Goal: Task Accomplishment & Management: Manage account settings

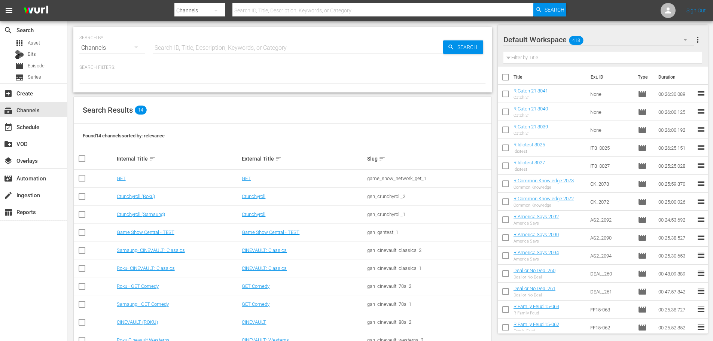
scroll to position [94, 0]
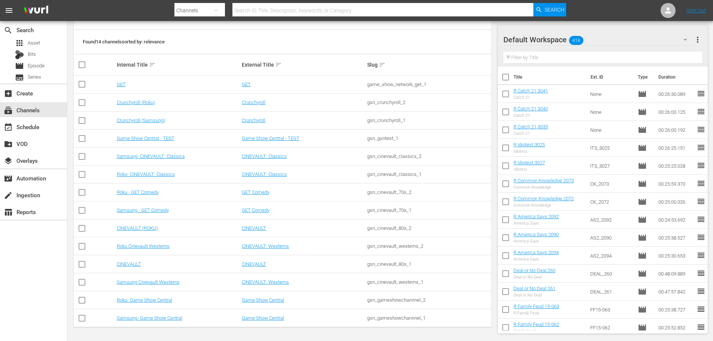
click at [141, 303] on td "Roku- Game Show Central" at bounding box center [178, 300] width 125 height 18
click at [141, 300] on link "Roku- Game Show Central" at bounding box center [144, 300] width 55 height 6
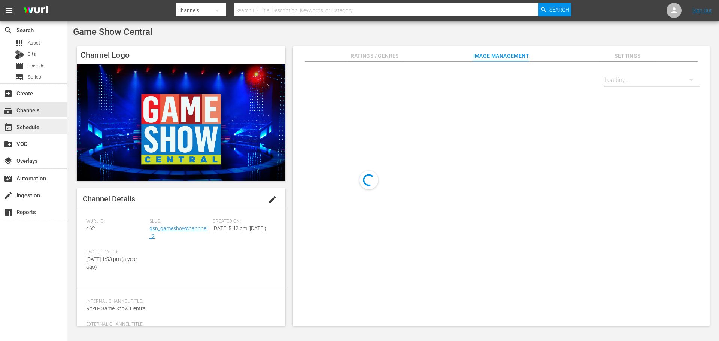
click at [49, 128] on div "event_available Schedule" at bounding box center [33, 126] width 67 height 15
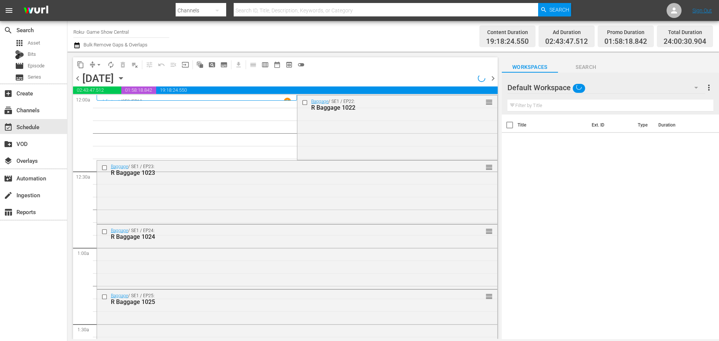
click at [125, 75] on icon "button" at bounding box center [121, 78] width 8 height 8
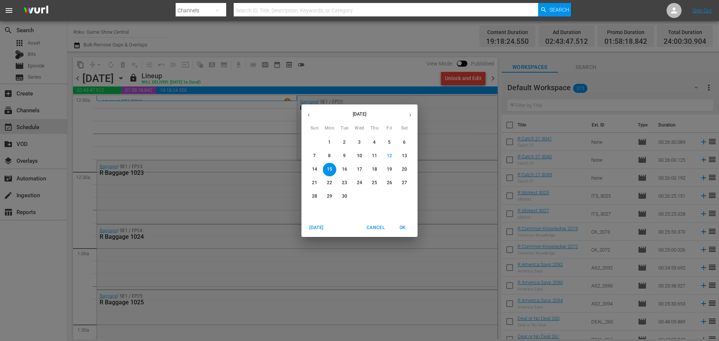
click at [330, 167] on p "15" at bounding box center [329, 169] width 5 height 6
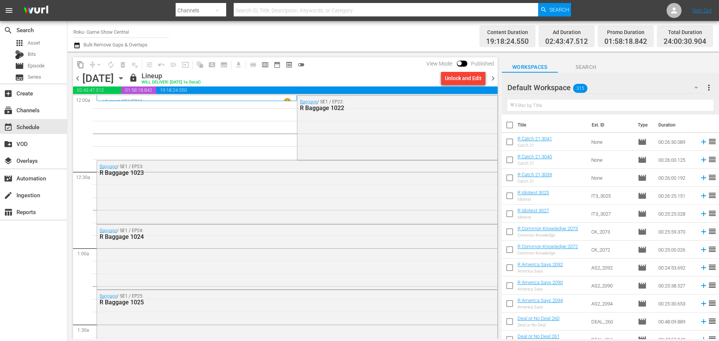
drag, startPoint x: 412, startPoint y: 202, endPoint x: 356, endPoint y: 284, distance: 98.8
click at [412, 202] on div "Baggage / SE1 / EP23: R Baggage 1023" at bounding box center [297, 192] width 400 height 62
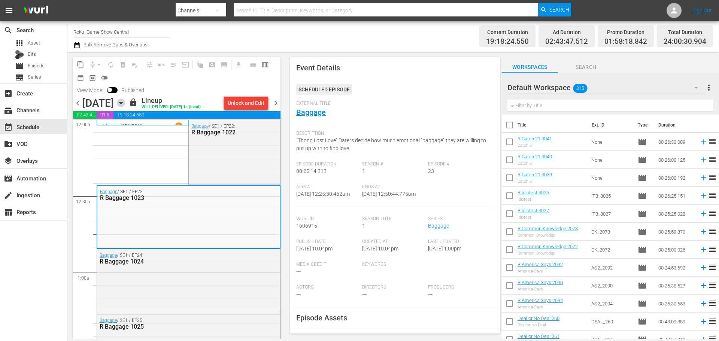
click at [125, 104] on icon "button" at bounding box center [121, 103] width 8 height 8
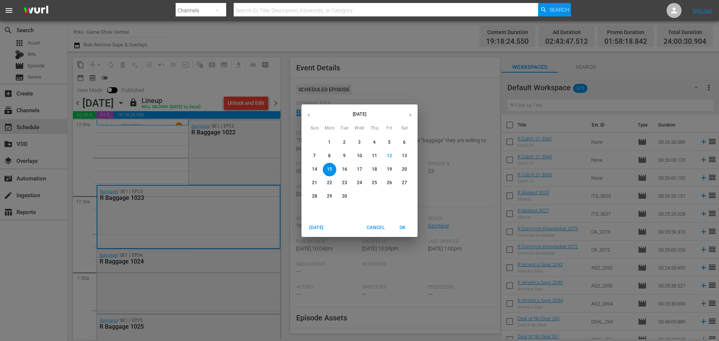
click at [313, 173] on p "14" at bounding box center [314, 169] width 5 height 6
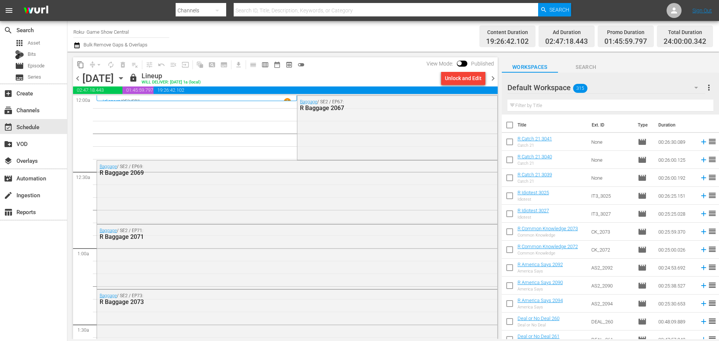
drag, startPoint x: 496, startPoint y: 81, endPoint x: 69, endPoint y: 9, distance: 433.5
click at [496, 81] on span "chevron_right" at bounding box center [492, 78] width 9 height 9
click at [468, 77] on div "Unlock and Edit" at bounding box center [463, 77] width 37 height 13
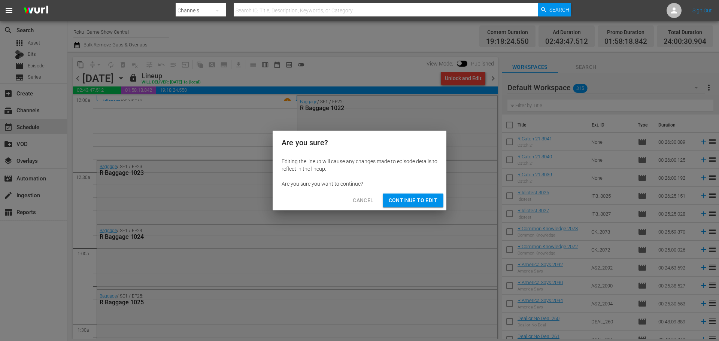
click at [413, 197] on span "Continue to Edit" at bounding box center [413, 200] width 49 height 9
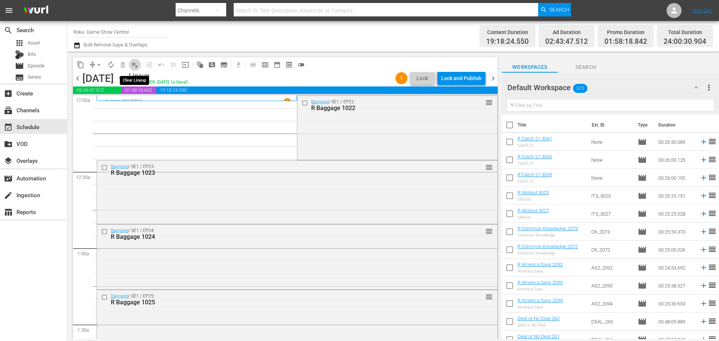
click at [133, 66] on span "playlist_remove_outlined" at bounding box center [134, 64] width 7 height 7
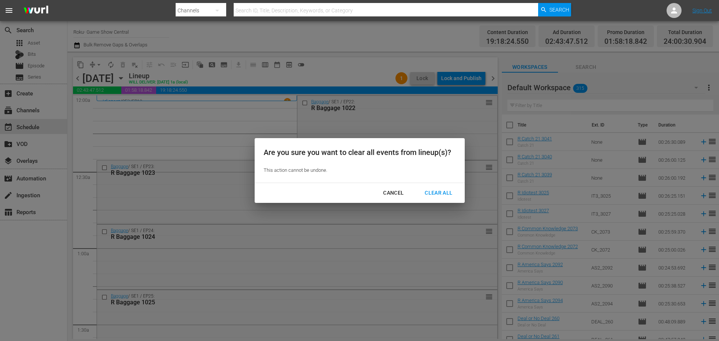
click at [432, 189] on div "Clear All" at bounding box center [439, 192] width 40 height 9
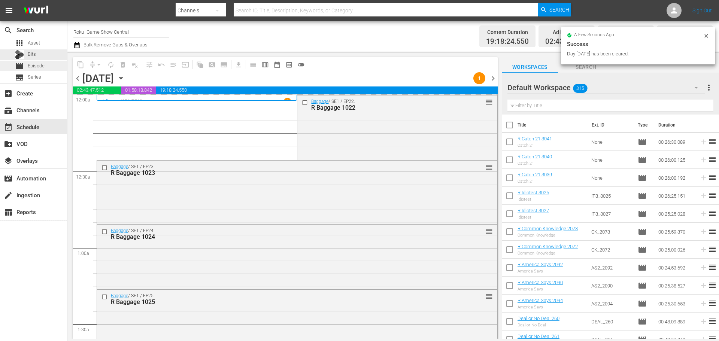
click at [57, 65] on div "movie Episode" at bounding box center [33, 66] width 67 height 10
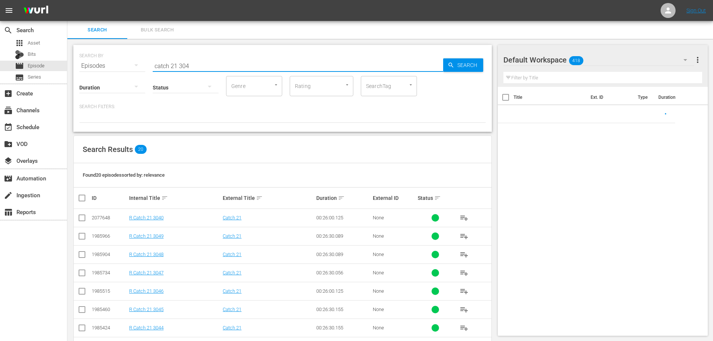
drag, startPoint x: 57, startPoint y: 65, endPoint x: 100, endPoint y: 69, distance: 42.5
click at [100, 69] on div "SEARCH BY Search By Episodes Search ID, Title, Description, Keywords, or Catego…" at bounding box center [282, 61] width 407 height 27
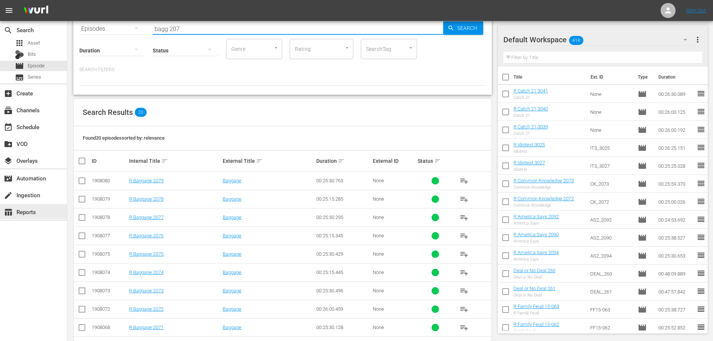
scroll to position [37, 0]
type input "bagg 207"
click at [81, 182] on input "checkbox" at bounding box center [81, 181] width 9 height 9
checkbox input "true"
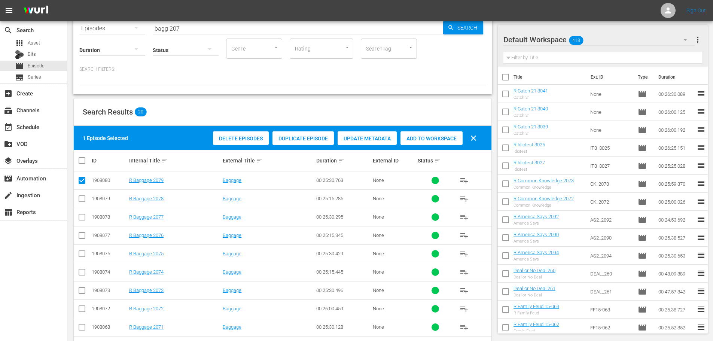
click at [81, 215] on input "checkbox" at bounding box center [81, 218] width 9 height 9
checkbox input "true"
click at [80, 258] on input "checkbox" at bounding box center [81, 255] width 9 height 9
checkbox input "true"
click at [445, 138] on span "Add to Workspace" at bounding box center [432, 139] width 62 height 6
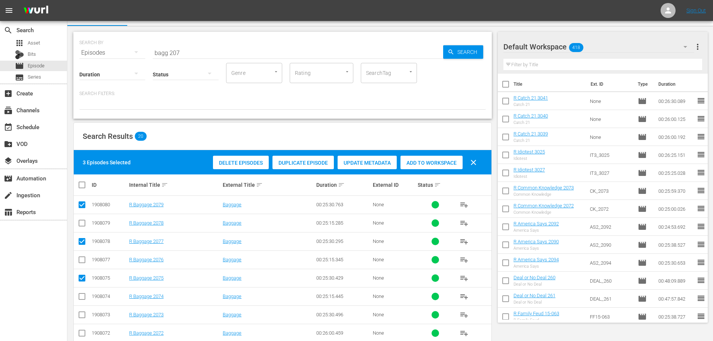
scroll to position [0, 0]
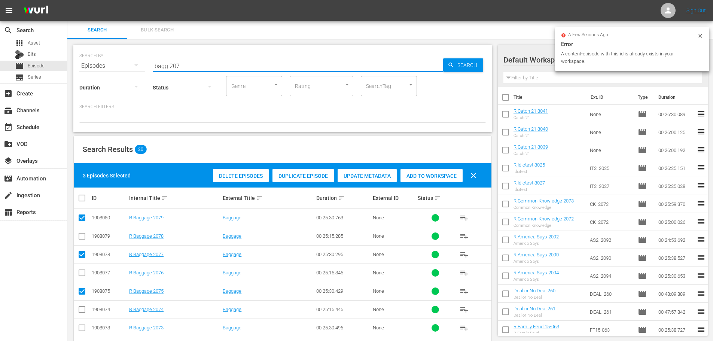
drag, startPoint x: 191, startPoint y: 66, endPoint x: 213, endPoint y: 27, distance: 44.1
click at [192, 64] on input "bagg 207" at bounding box center [298, 66] width 290 height 18
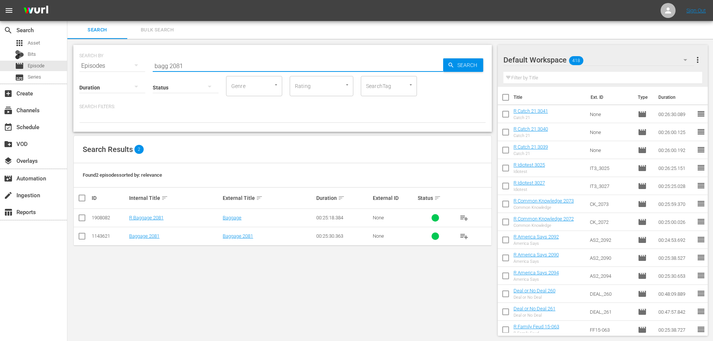
type input "bagg 2081"
click at [86, 211] on td at bounding box center [82, 218] width 17 height 18
drag, startPoint x: 84, startPoint y: 220, endPoint x: 341, endPoint y: 190, distance: 259.2
click at [84, 219] on input "checkbox" at bounding box center [81, 219] width 9 height 9
checkbox input "true"
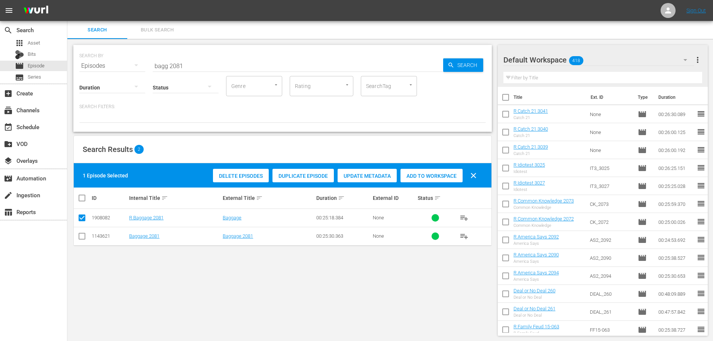
drag, startPoint x: 413, startPoint y: 173, endPoint x: 271, endPoint y: 121, distance: 151.0
click at [412, 172] on div "Add to Workspace" at bounding box center [432, 176] width 62 height 14
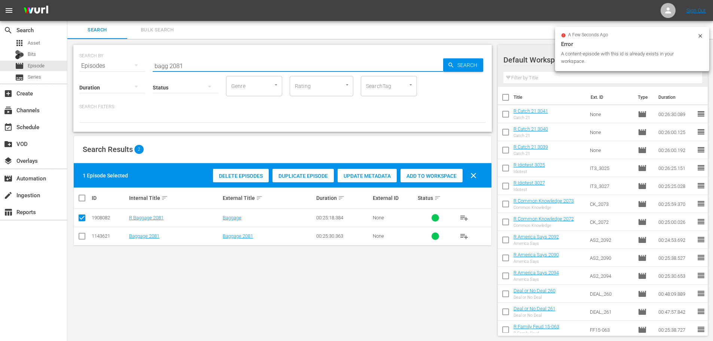
drag, startPoint x: 182, startPoint y: 62, endPoint x: 86, endPoint y: 63, distance: 95.8
click at [86, 63] on div "SEARCH BY Search By Episodes Search ID, Title, Description, Keywords, or Catego…" at bounding box center [282, 61] width 407 height 27
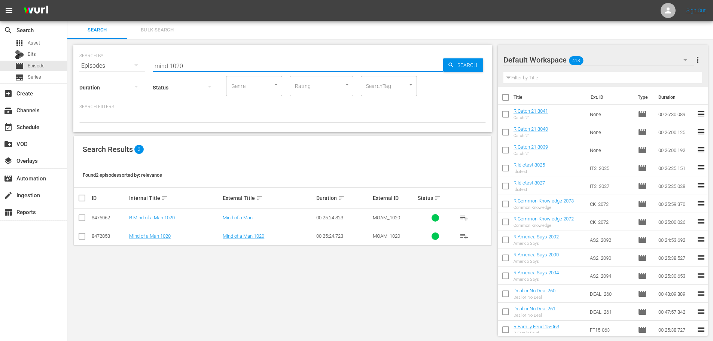
type input "mind 1020"
click at [83, 222] on input "checkbox" at bounding box center [81, 219] width 9 height 9
checkbox input "true"
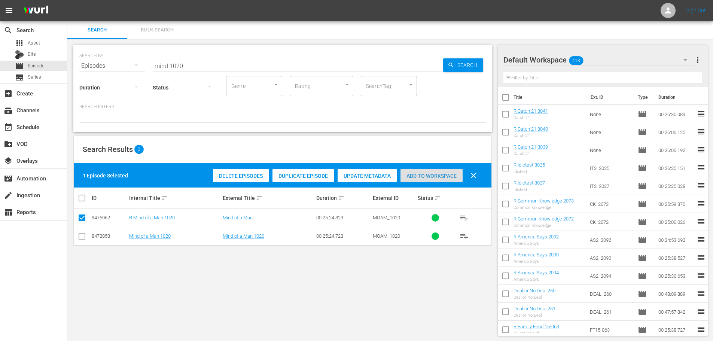
click at [448, 181] on div "Add to Workspace" at bounding box center [432, 176] width 62 height 14
drag, startPoint x: 264, startPoint y: 69, endPoint x: 48, endPoint y: 64, distance: 215.7
click at [67, 0] on div "search Search apps Asset Bits movie Episode subtitles Series add_box Create sub…" at bounding box center [390, 0] width 646 height 0
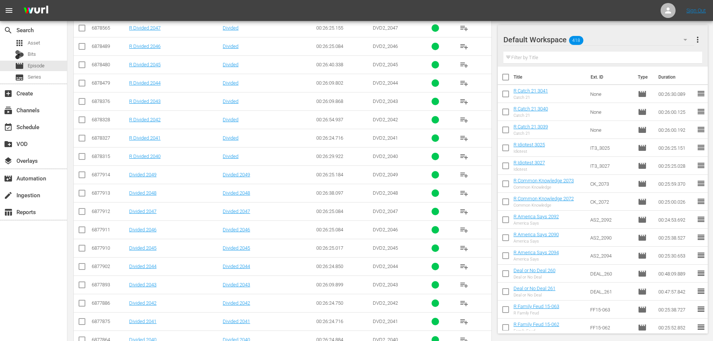
scroll to position [249, 0]
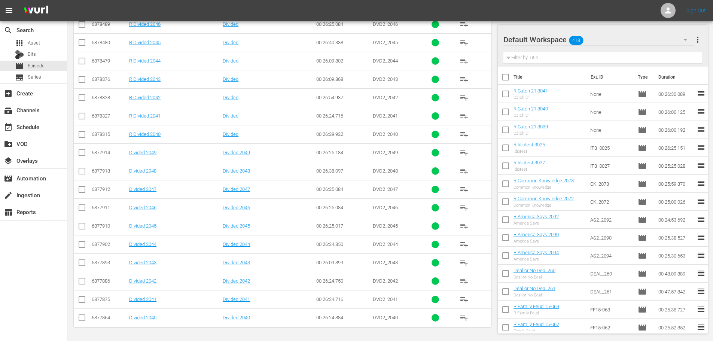
type input "divided 204"
drag, startPoint x: 80, startPoint y: 135, endPoint x: 81, endPoint y: 109, distance: 25.5
click at [80, 130] on span at bounding box center [81, 134] width 9 height 9
click at [82, 115] on input "checkbox" at bounding box center [81, 117] width 9 height 9
checkbox input "true"
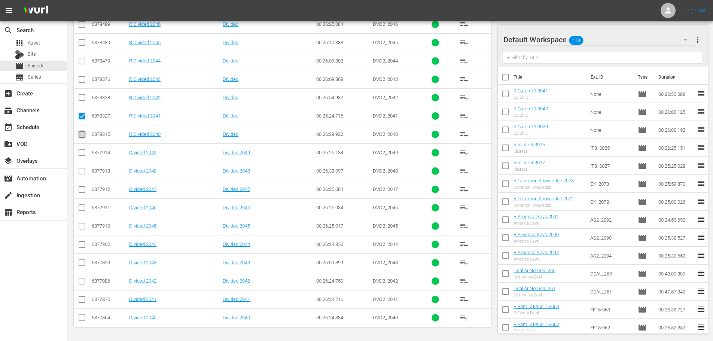
click at [84, 139] on input "checkbox" at bounding box center [81, 135] width 9 height 9
checkbox input "true"
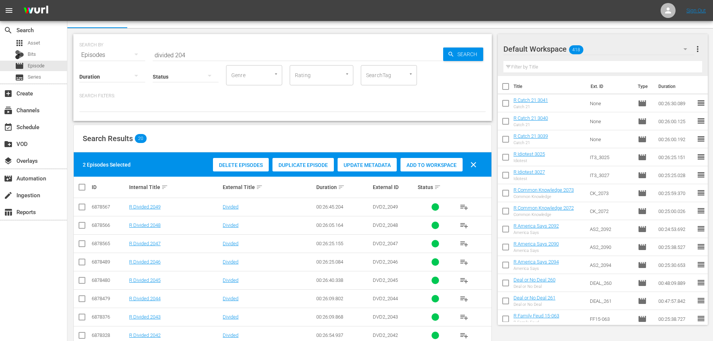
scroll to position [0, 0]
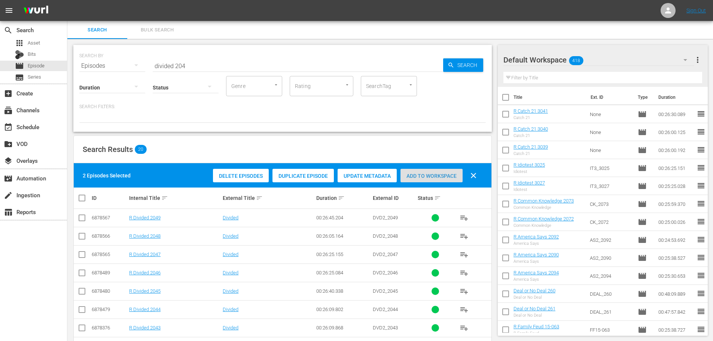
click at [429, 172] on div "Add to Workspace" at bounding box center [432, 176] width 62 height 14
drag, startPoint x: 74, startPoint y: 64, endPoint x: 38, endPoint y: 64, distance: 36.3
click at [67, 0] on div "search Search apps Asset Bits movie Episode subtitles Series add_box Create sub…" at bounding box center [390, 0] width 646 height 0
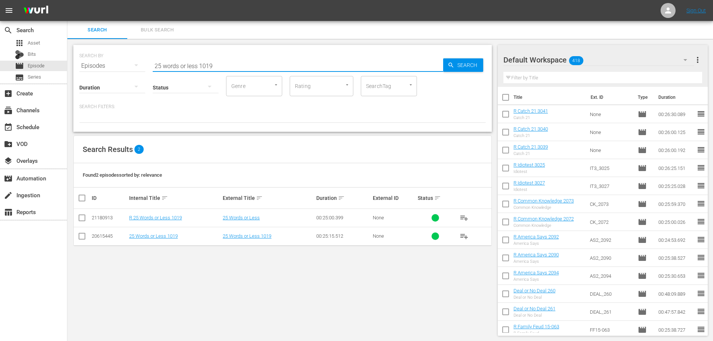
type input "25 words or less 1019"
drag, startPoint x: 71, startPoint y: 222, endPoint x: 86, endPoint y: 220, distance: 15.8
click at [86, 220] on td at bounding box center [82, 218] width 17 height 18
click at [83, 220] on input "checkbox" at bounding box center [81, 219] width 9 height 9
checkbox input "true"
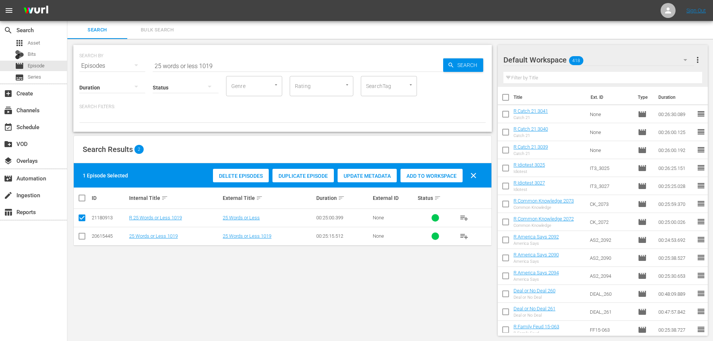
click at [450, 169] on div "Add to Workspace" at bounding box center [432, 176] width 62 height 14
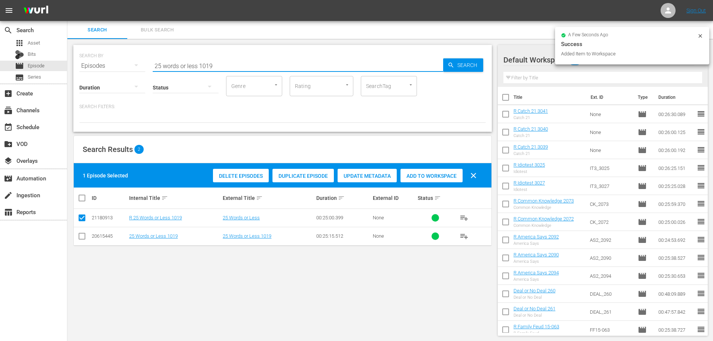
click at [283, 63] on input "25 words or less 1019" at bounding box center [298, 66] width 290 height 18
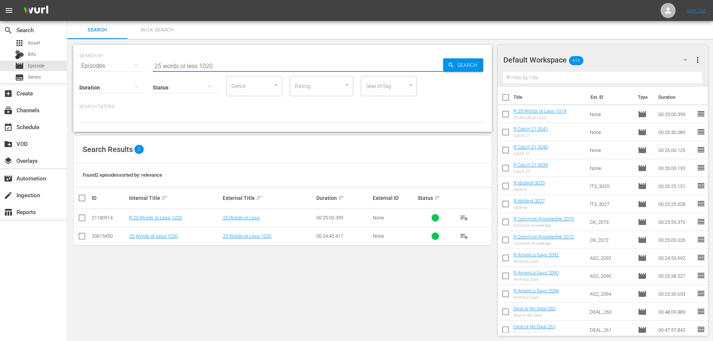
type input "25 words or less 1020"
drag, startPoint x: 83, startPoint y: 219, endPoint x: 109, endPoint y: 210, distance: 27.2
click at [83, 219] on input "checkbox" at bounding box center [81, 219] width 9 height 9
checkbox input "true"
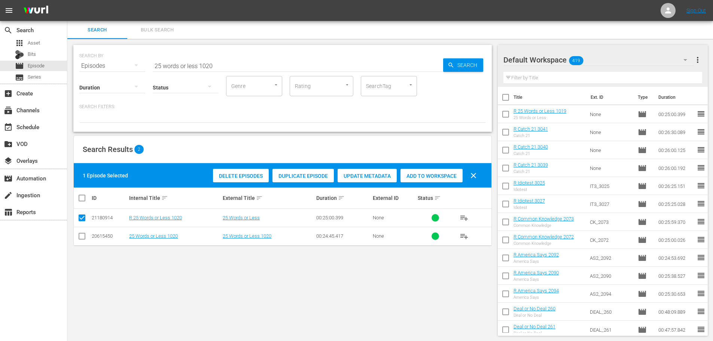
click at [423, 171] on div "Add to Workspace" at bounding box center [432, 176] width 62 height 14
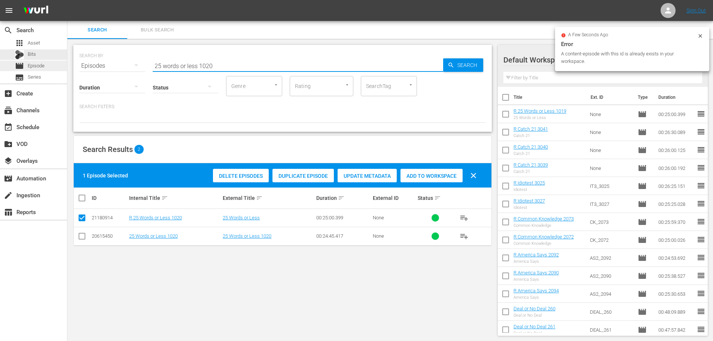
drag, startPoint x: 228, startPoint y: 64, endPoint x: 0, endPoint y: 64, distance: 228.3
click at [67, 0] on div "search Search apps Asset Bits movie Episode subtitles Series add_box Create sub…" at bounding box center [390, 0] width 646 height 0
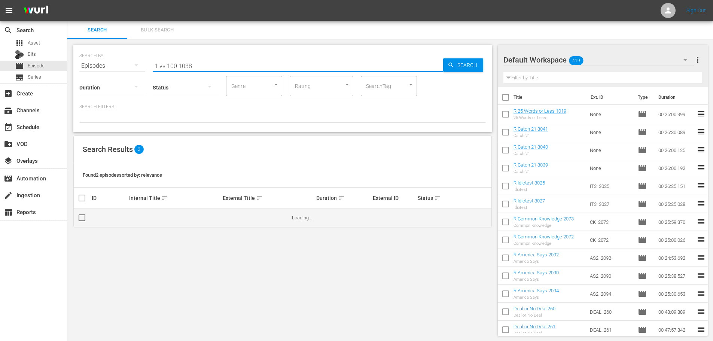
type input "1 vs 100 1038"
click at [81, 217] on input "checkbox" at bounding box center [84, 217] width 15 height 9
checkbox input "false"
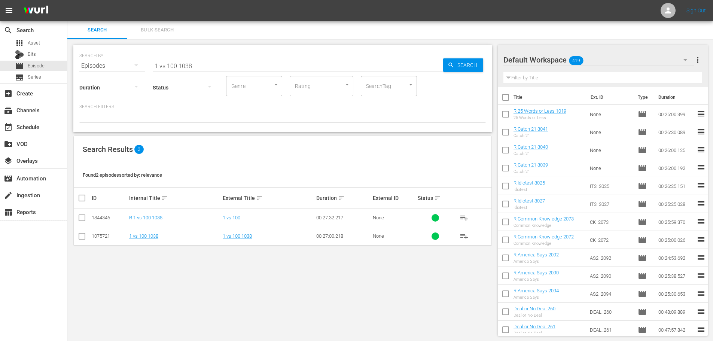
click at [81, 217] on input "checkbox" at bounding box center [81, 219] width 9 height 9
checkbox input "true"
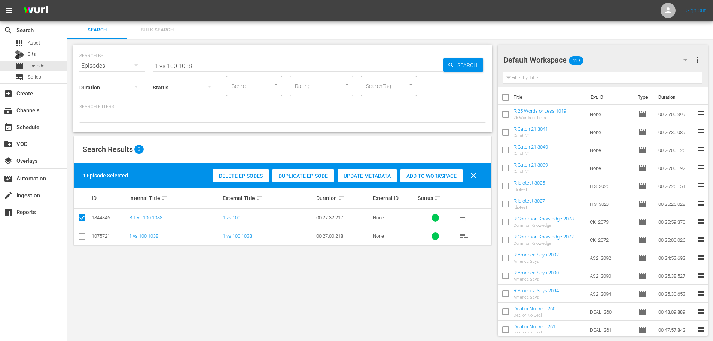
click at [446, 167] on div "Delete Episodes Duplicate Episode Update Metadata Add to Workspace clear" at bounding box center [346, 176] width 271 height 18
click at [445, 170] on div "Add to Workspace" at bounding box center [432, 176] width 62 height 14
drag, startPoint x: 176, startPoint y: 57, endPoint x: 120, endPoint y: 53, distance: 55.6
click at [122, 53] on div "SEARCH BY Search By Episodes Search ID, Title, Description, Keywords, or Catego…" at bounding box center [282, 61] width 407 height 27
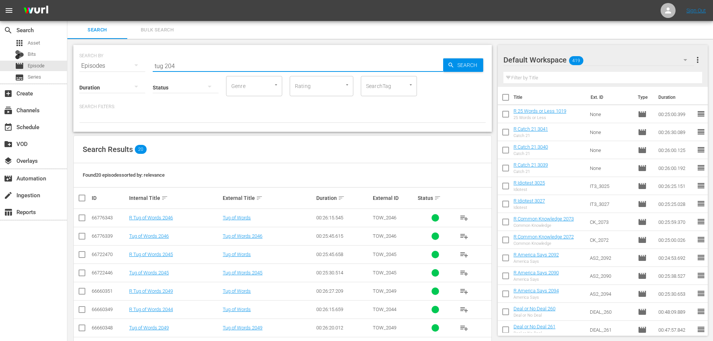
type input "tug 204"
drag, startPoint x: 201, startPoint y: 64, endPoint x: 143, endPoint y: 63, distance: 57.7
click at [143, 63] on div "SEARCH BY Search By Episodes Search ID, Title, Description, Keywords, or Catego…" at bounding box center [282, 61] width 407 height 27
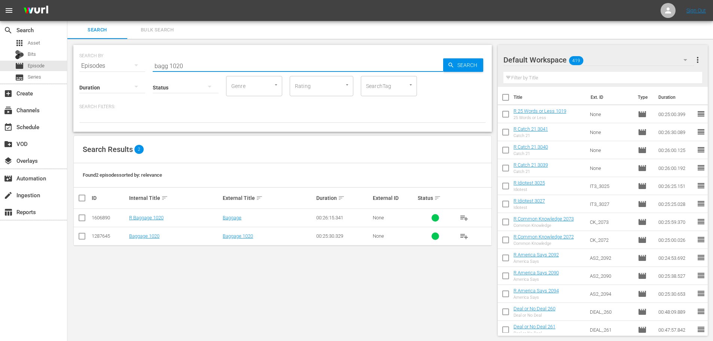
type input "bagg 1020"
click at [79, 213] on icon at bounding box center [81, 217] width 9 height 9
click at [86, 216] on input "checkbox" at bounding box center [81, 219] width 9 height 9
checkbox input "true"
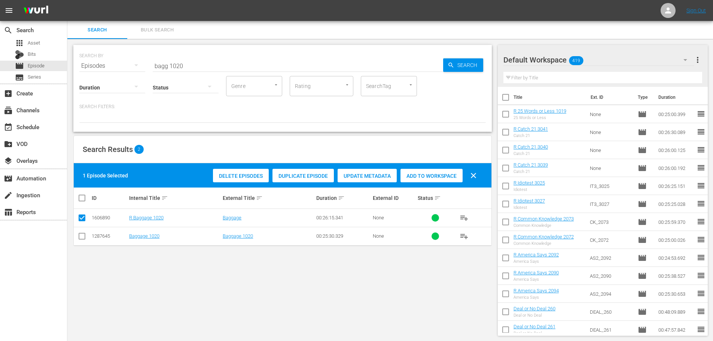
click at [425, 172] on div "Add to Workspace" at bounding box center [432, 176] width 62 height 14
drag, startPoint x: 229, startPoint y: 61, endPoint x: 87, endPoint y: 61, distance: 141.5
click at [92, 61] on div "SEARCH BY Search By Episodes Search ID, Title, Description, Keywords, or Catego…" at bounding box center [282, 61] width 407 height 27
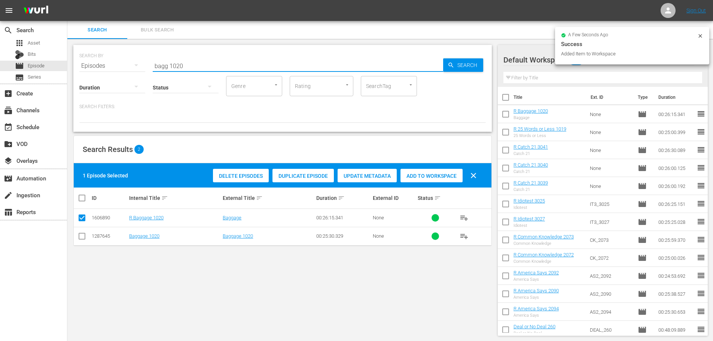
click at [502, 113] on input "checkbox" at bounding box center [506, 116] width 16 height 16
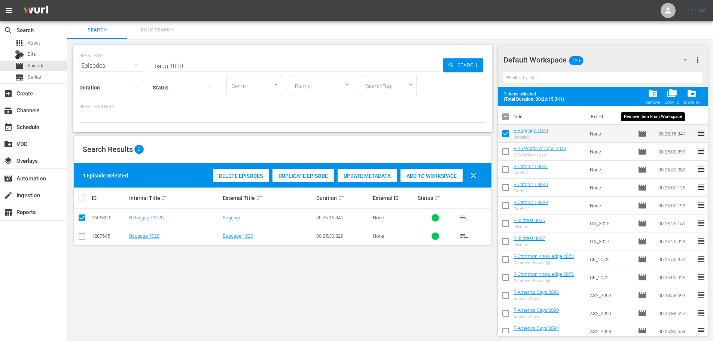
click at [652, 97] on span "folder_delete" at bounding box center [653, 93] width 10 height 10
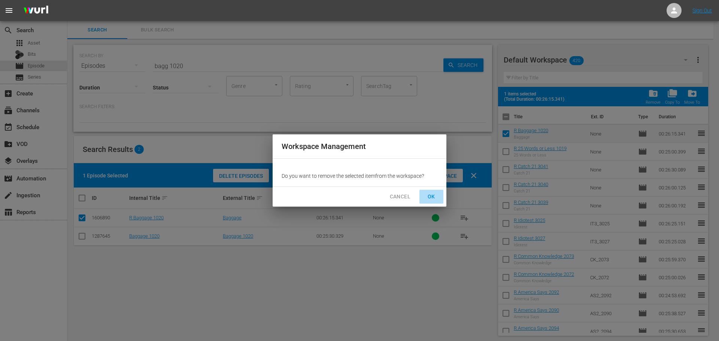
click at [426, 191] on button "OK" at bounding box center [431, 197] width 24 height 14
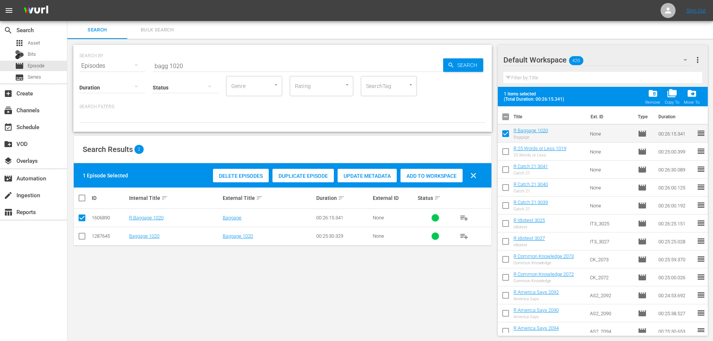
checkbox input "false"
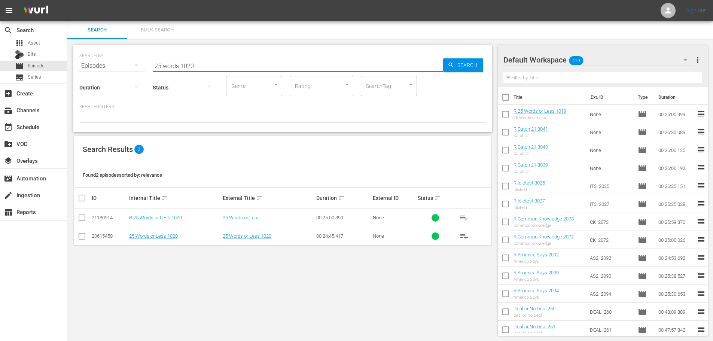
type input "25 words 1020"
drag, startPoint x: 80, startPoint y: 222, endPoint x: 85, endPoint y: 218, distance: 6.5
click at [80, 222] on input "checkbox" at bounding box center [81, 219] width 9 height 9
checkbox input "true"
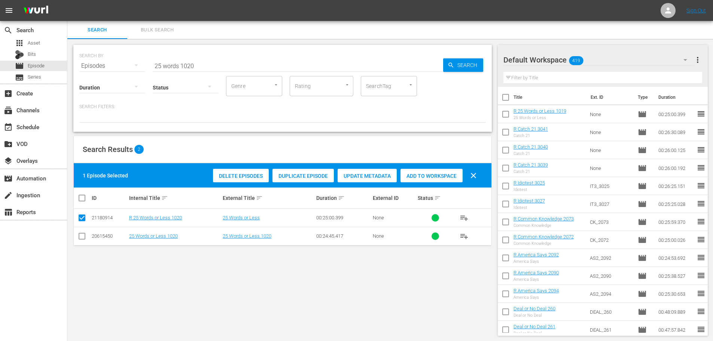
click at [406, 171] on div "Add to Workspace" at bounding box center [432, 176] width 62 height 14
drag, startPoint x: 249, startPoint y: 64, endPoint x: 116, endPoint y: 67, distance: 132.9
click at [116, 65] on div "SEARCH BY Search By Episodes Search ID, Title, Description, Keywords, or Catego…" at bounding box center [282, 61] width 407 height 27
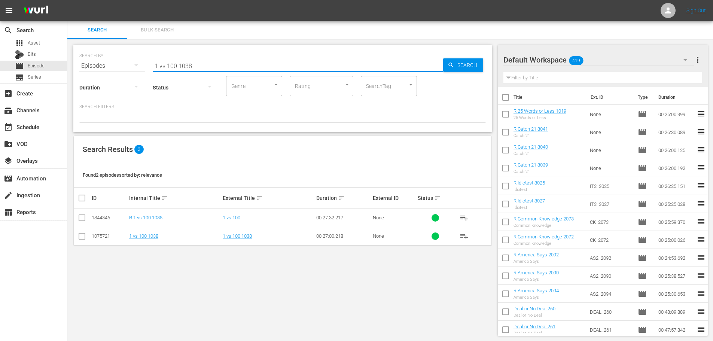
type input "1 vs 100 1038"
click at [80, 222] on input "checkbox" at bounding box center [81, 219] width 9 height 9
checkbox input "true"
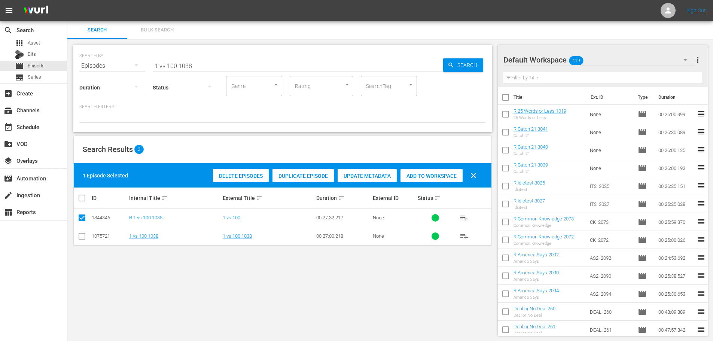
click at [437, 177] on span "Add to Workspace" at bounding box center [432, 176] width 62 height 6
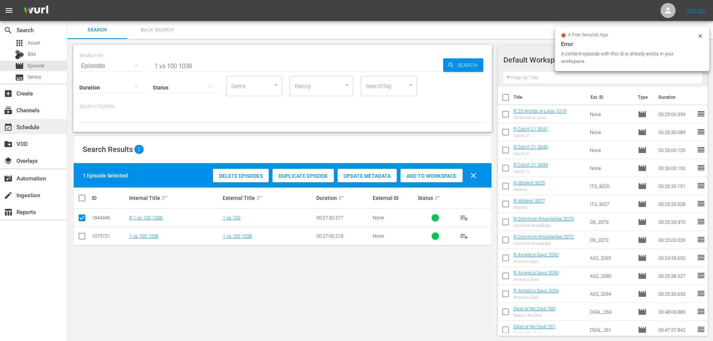
click at [54, 130] on div "event_available Schedule" at bounding box center [33, 126] width 67 height 15
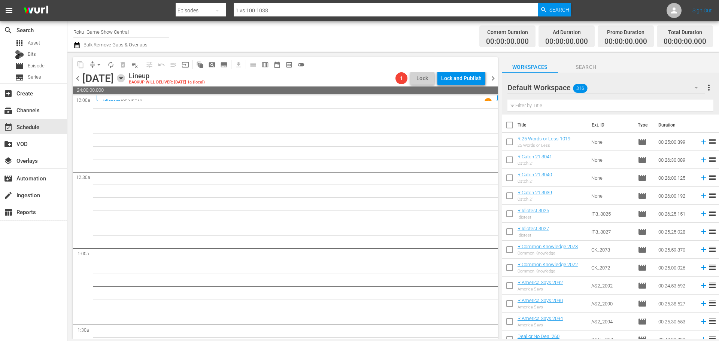
click at [125, 78] on icon "button" at bounding box center [121, 78] width 8 height 8
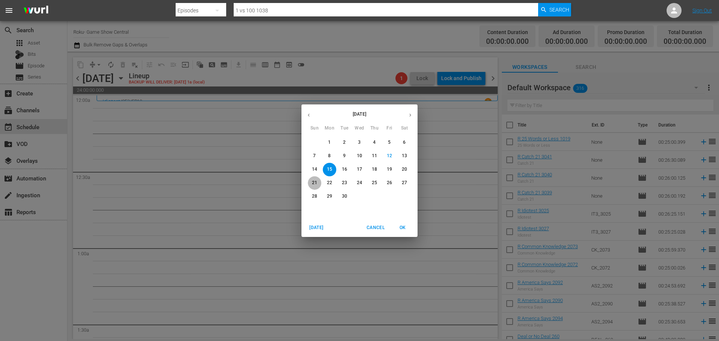
click at [313, 181] on p "21" at bounding box center [314, 183] width 5 height 6
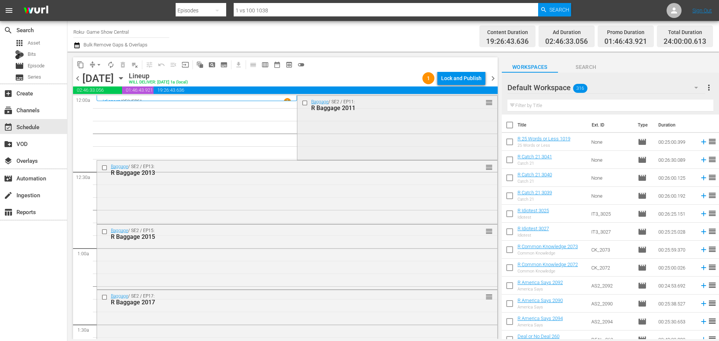
click at [300, 100] on div at bounding box center [305, 102] width 11 height 9
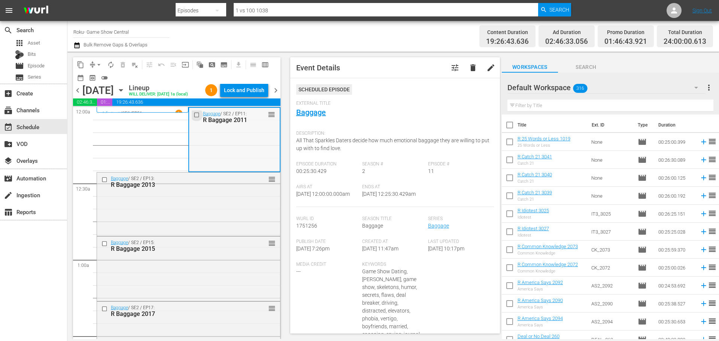
click at [194, 118] on input "checkbox" at bounding box center [198, 115] width 8 height 6
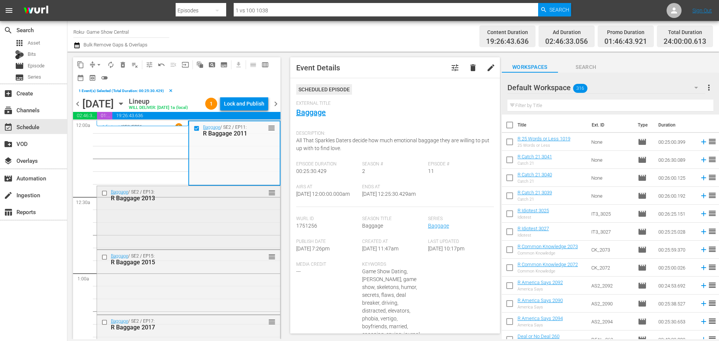
click at [103, 196] on input "checkbox" at bounding box center [105, 193] width 8 height 6
click at [106, 260] on input "checkbox" at bounding box center [105, 257] width 8 height 6
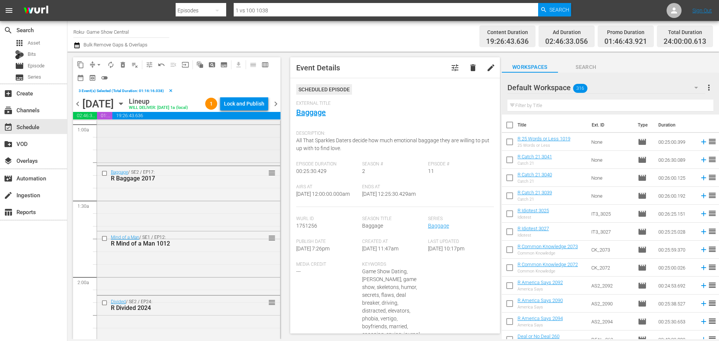
scroll to position [150, 0]
click at [106, 177] on div at bounding box center [105, 172] width 11 height 9
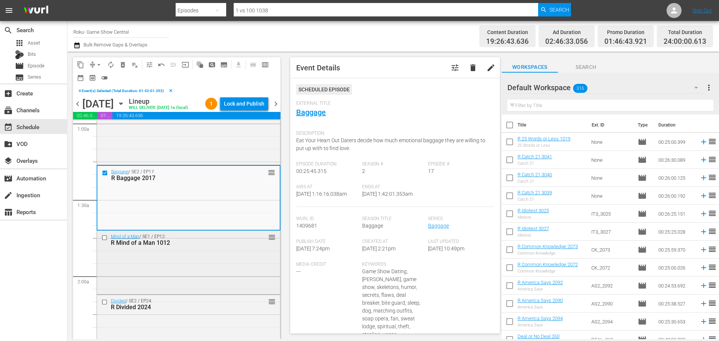
click at [105, 241] on input "checkbox" at bounding box center [105, 238] width 8 height 6
click at [105, 307] on div at bounding box center [105, 302] width 11 height 9
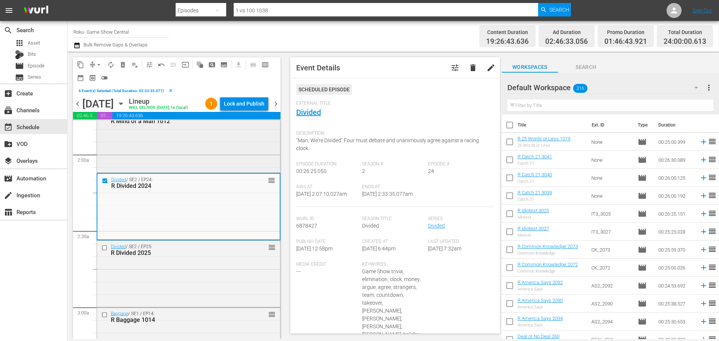
scroll to position [337, 0]
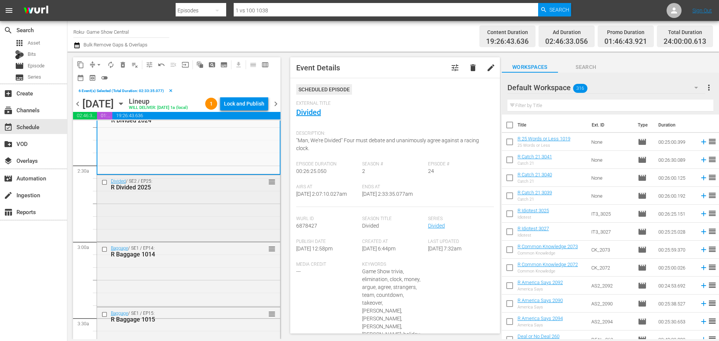
click at [108, 186] on input "checkbox" at bounding box center [105, 182] width 8 height 6
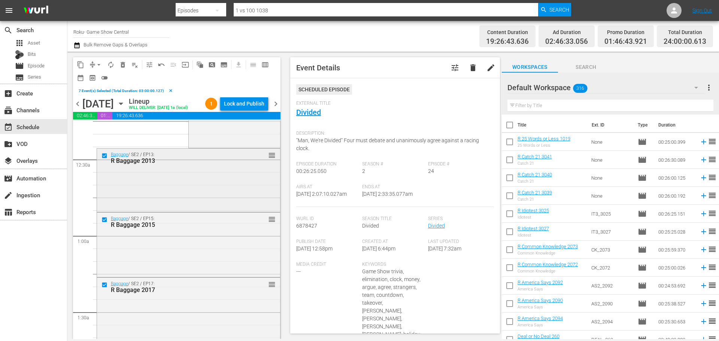
scroll to position [0, 0]
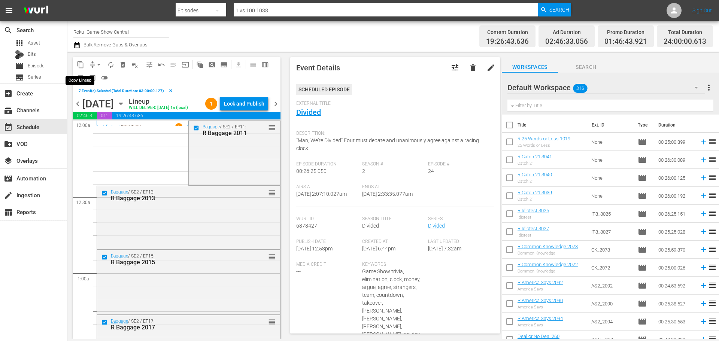
click at [77, 63] on span "content_copy" at bounding box center [80, 64] width 7 height 7
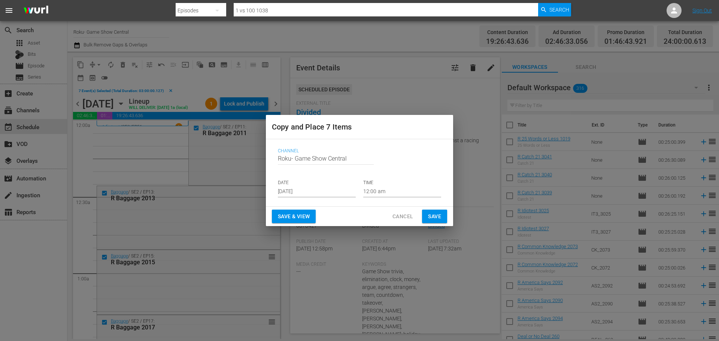
click at [317, 192] on input "Sep 14th 2025" at bounding box center [317, 191] width 78 height 11
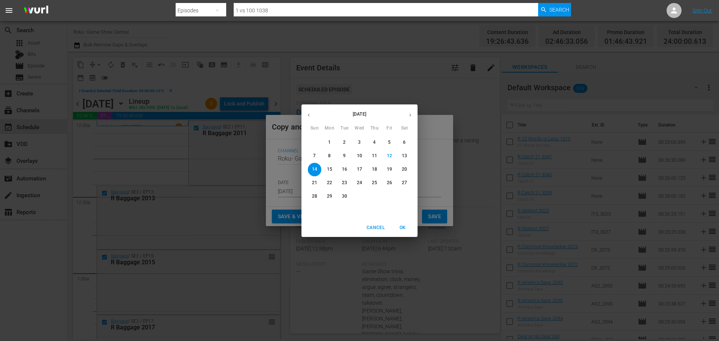
click at [329, 169] on p "15" at bounding box center [329, 169] width 5 height 6
type input "Sep 15th 2025"
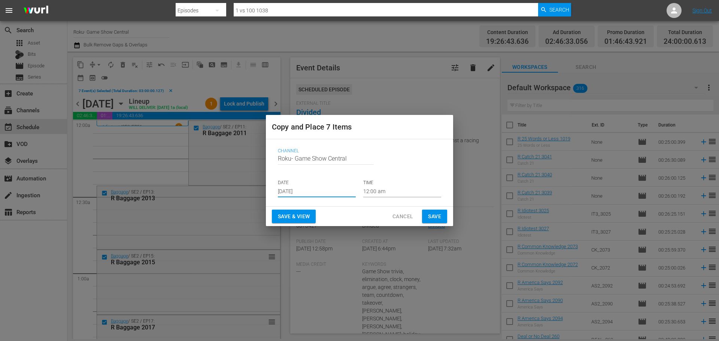
click at [393, 188] on input "12:00 am" at bounding box center [402, 191] width 78 height 11
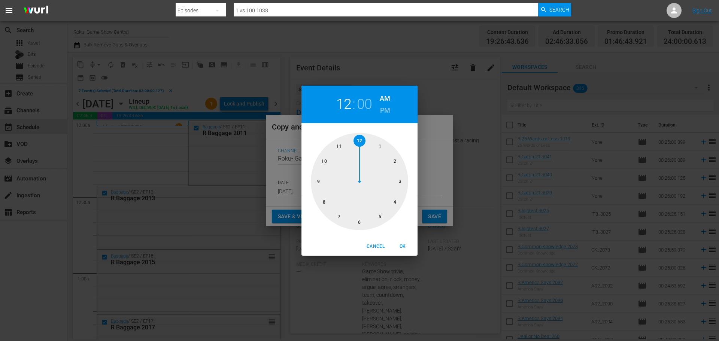
click at [395, 183] on div at bounding box center [359, 181] width 97 height 97
click at [399, 243] on span "OK" at bounding box center [402, 247] width 18 height 8
type input "03:00 am"
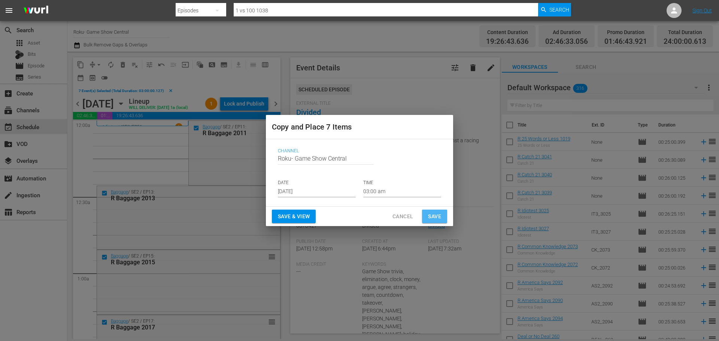
click at [432, 216] on span "Save" at bounding box center [434, 216] width 13 height 9
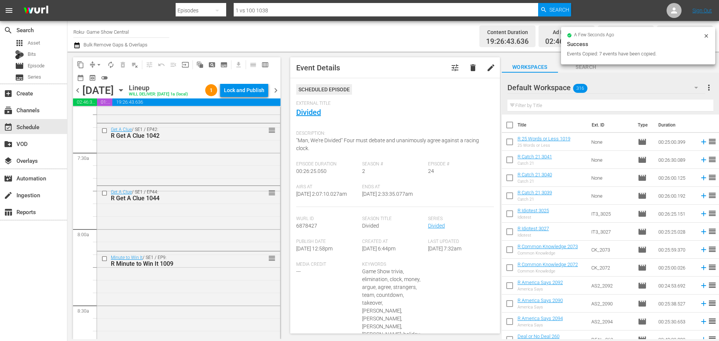
scroll to position [1273, 0]
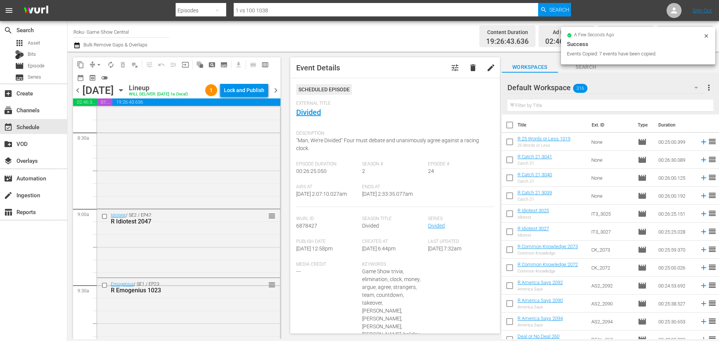
click at [106, 220] on input "checkbox" at bounding box center [105, 216] width 8 height 6
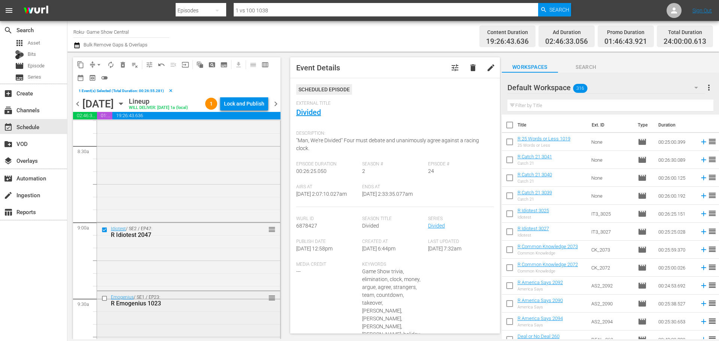
click at [105, 302] on input "checkbox" at bounding box center [105, 298] width 8 height 6
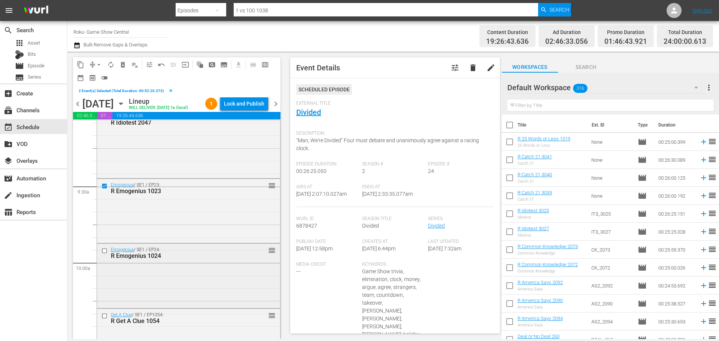
click at [107, 254] on input "checkbox" at bounding box center [105, 250] width 8 height 6
click at [107, 319] on input "checkbox" at bounding box center [105, 316] width 8 height 6
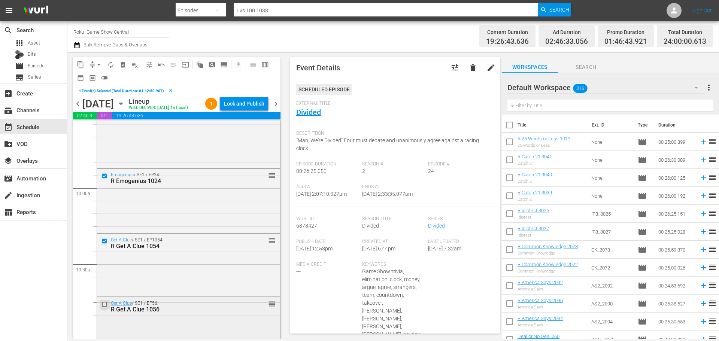
click at [104, 308] on input "checkbox" at bounding box center [105, 304] width 8 height 6
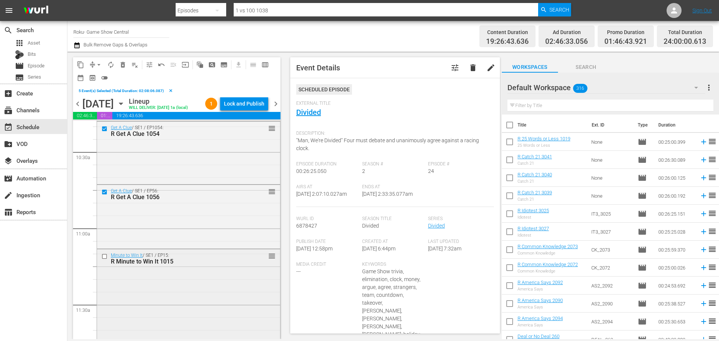
click at [106, 259] on input "checkbox" at bounding box center [105, 256] width 8 height 6
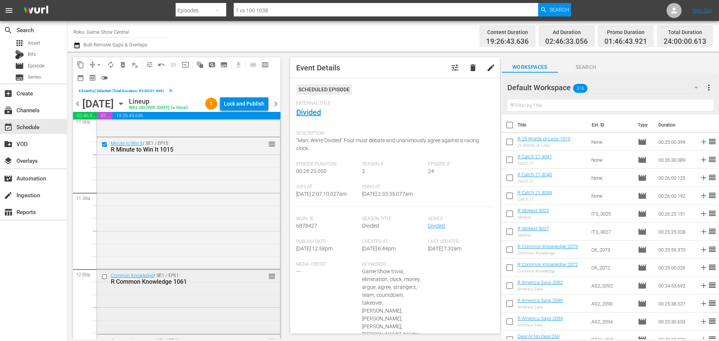
scroll to position [1685, 0]
click at [77, 66] on span "content_copy" at bounding box center [80, 64] width 7 height 7
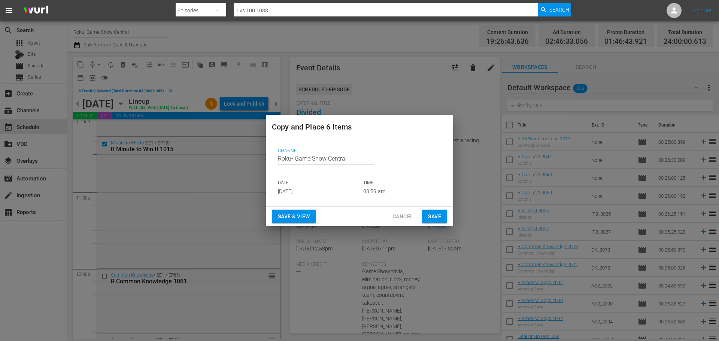
click at [323, 194] on input "Sep 14th 2025" at bounding box center [317, 191] width 78 height 11
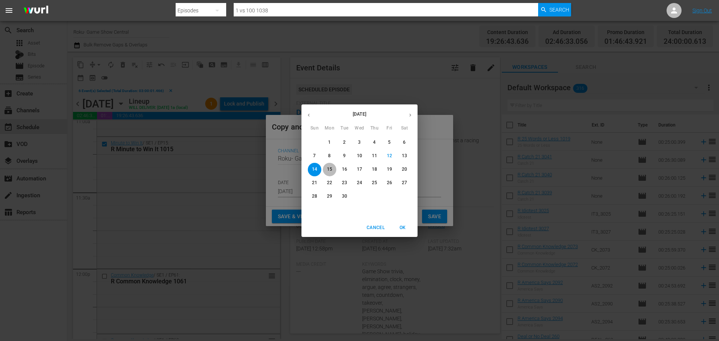
click at [329, 166] on p "15" at bounding box center [329, 169] width 5 height 6
type input "Sep 15th 2025"
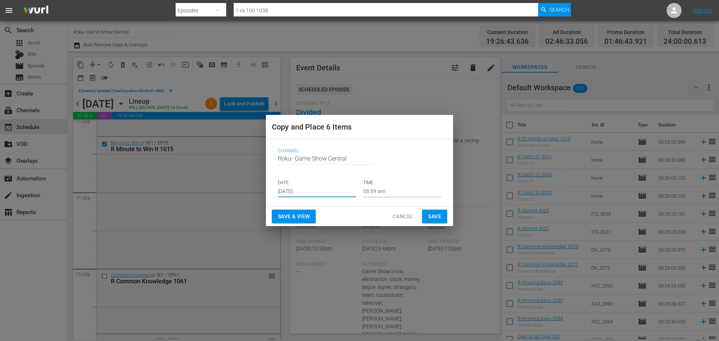
click at [399, 192] on input "08:59 am" at bounding box center [402, 191] width 78 height 11
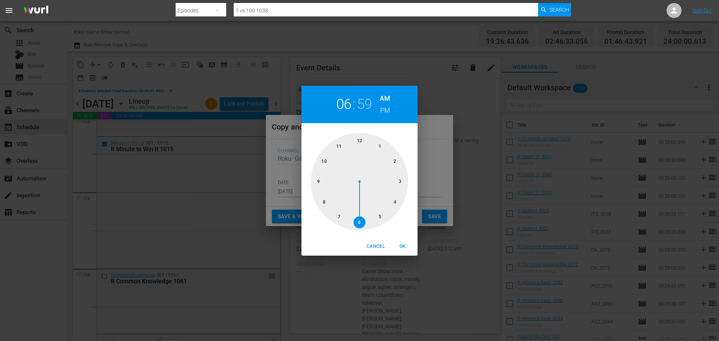
drag, startPoint x: 356, startPoint y: 216, endPoint x: 356, endPoint y: 201, distance: 15.0
click at [356, 217] on div at bounding box center [359, 181] width 97 height 97
click at [359, 142] on div at bounding box center [359, 181] width 97 height 97
click at [402, 250] on span "OK" at bounding box center [402, 247] width 18 height 8
type input "06:00 am"
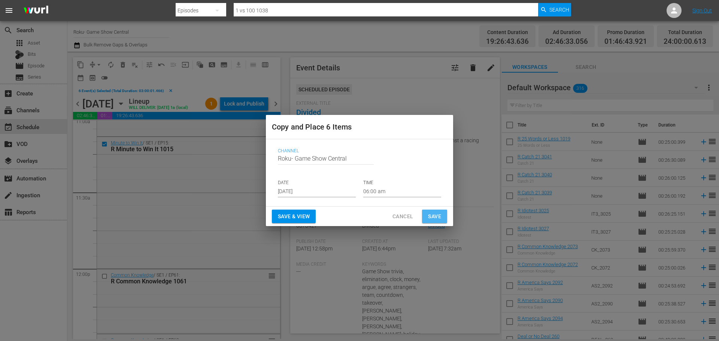
click at [426, 213] on button "Save" at bounding box center [434, 217] width 25 height 14
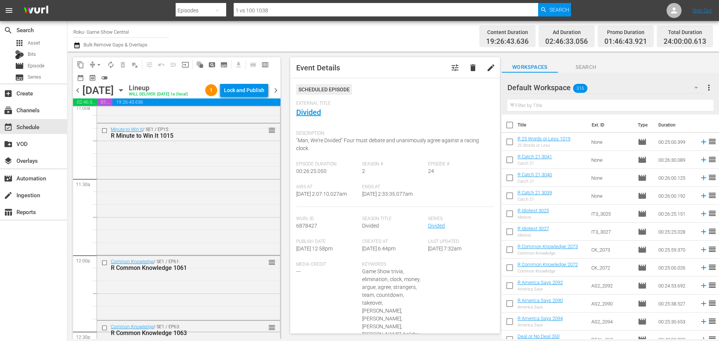
click at [127, 97] on div "Sunday, September 21st September 21st" at bounding box center [104, 90] width 45 height 12
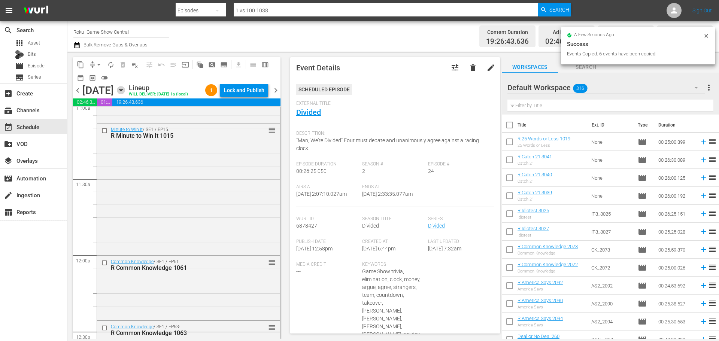
click at [122, 91] on icon "button" at bounding box center [120, 90] width 3 height 2
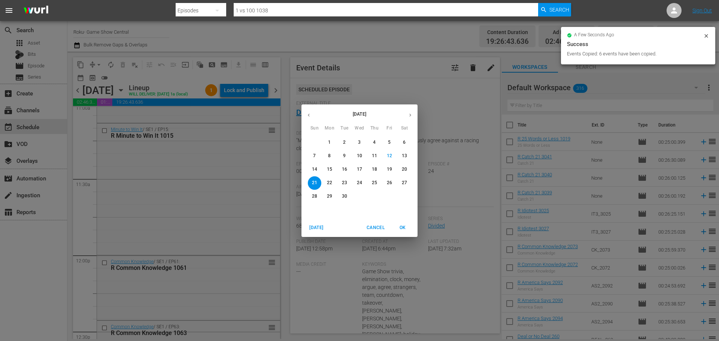
click at [389, 168] on p "19" at bounding box center [389, 169] width 5 height 6
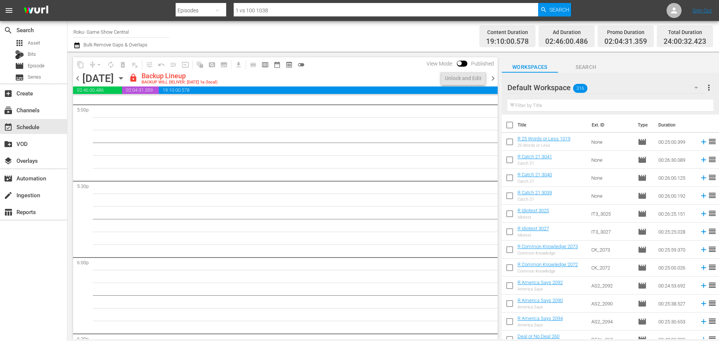
scroll to position [2625, 0]
click at [462, 77] on div "Unlock and Edit" at bounding box center [463, 77] width 37 height 13
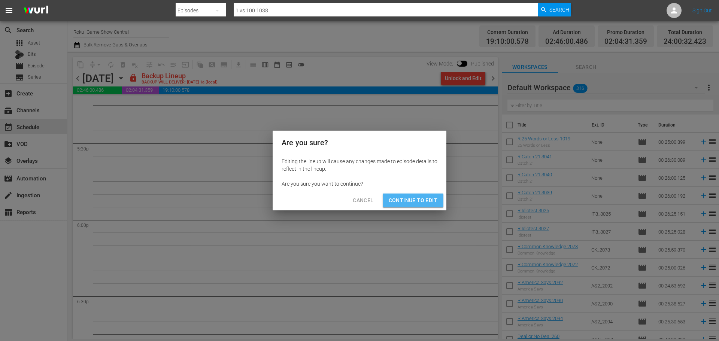
click at [413, 198] on span "Continue to Edit" at bounding box center [413, 200] width 49 height 9
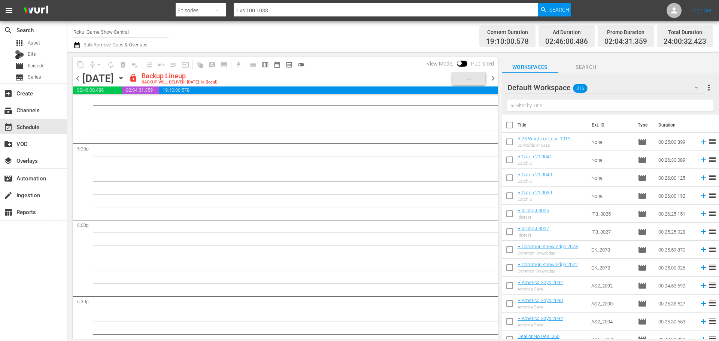
scroll to position [0, 0]
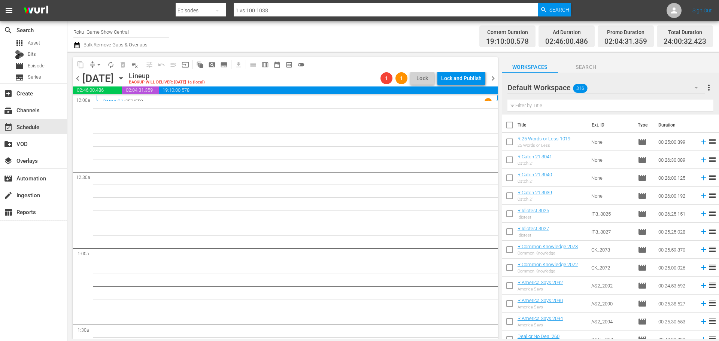
click at [125, 79] on icon "button" at bounding box center [121, 78] width 8 height 8
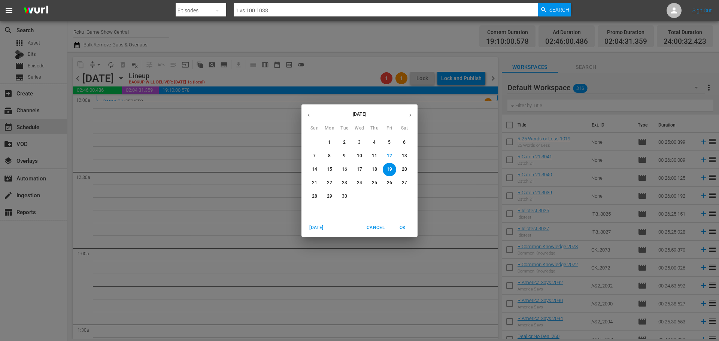
click at [391, 147] on button "5" at bounding box center [389, 142] width 13 height 13
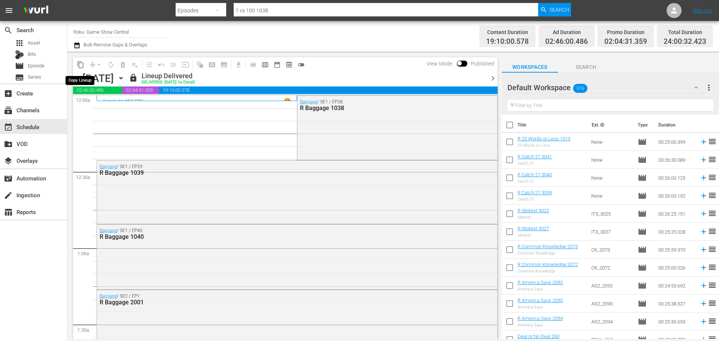
click at [80, 61] on span "content_copy" at bounding box center [80, 64] width 7 height 7
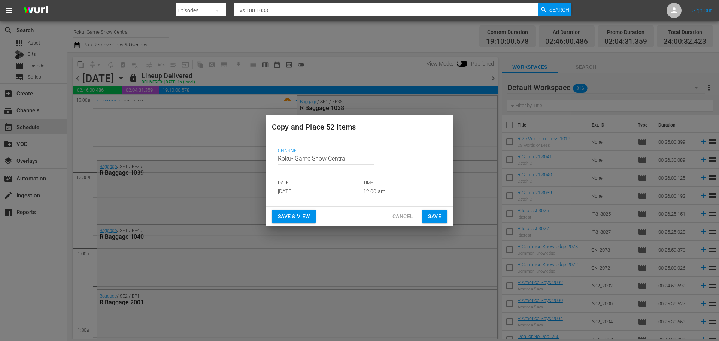
click at [299, 185] on p "DATE" at bounding box center [317, 183] width 78 height 6
click at [320, 191] on input "Sep 14th 2025" at bounding box center [317, 191] width 78 height 11
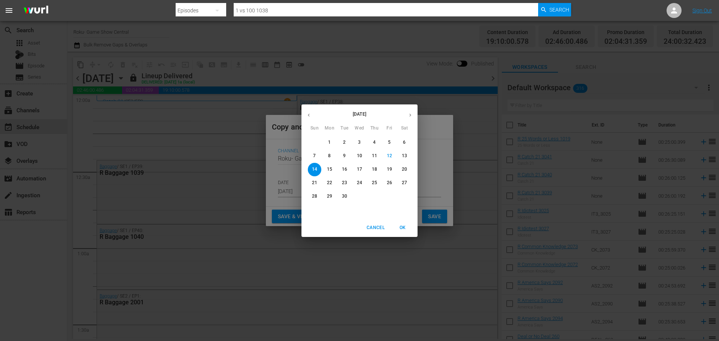
click at [392, 173] on button "19" at bounding box center [389, 169] width 13 height 13
type input "Sep 19th 2025"
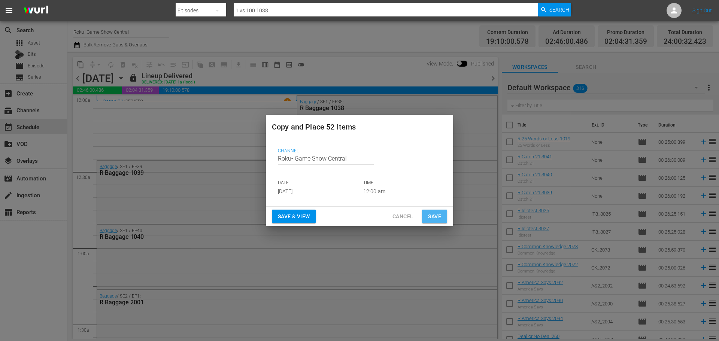
click at [438, 223] on button "Save" at bounding box center [434, 217] width 25 height 14
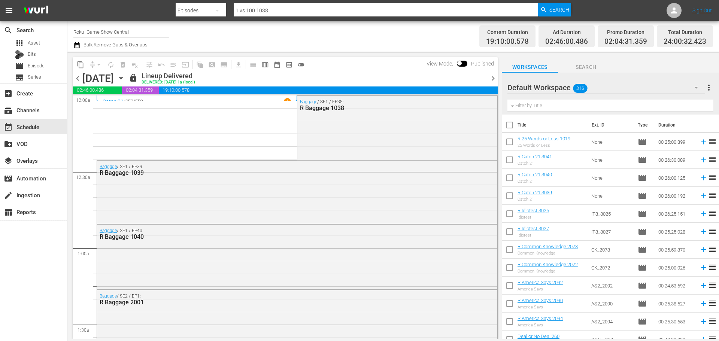
click at [438, 220] on div "Baggage / SE1 / EP39: R Baggage 1039" at bounding box center [297, 192] width 400 height 62
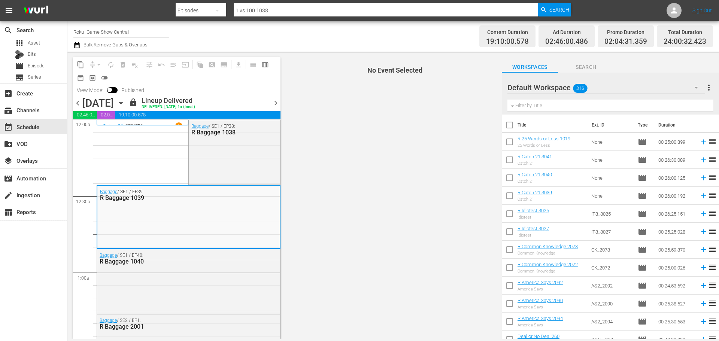
click at [127, 101] on div "Friday, September 5th September 5th" at bounding box center [104, 103] width 45 height 12
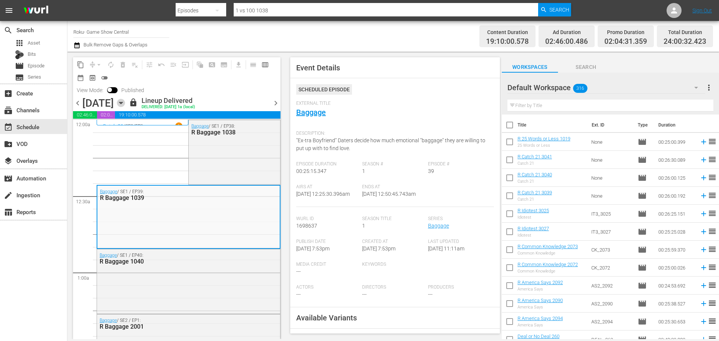
click at [122, 103] on icon "button" at bounding box center [120, 103] width 3 height 2
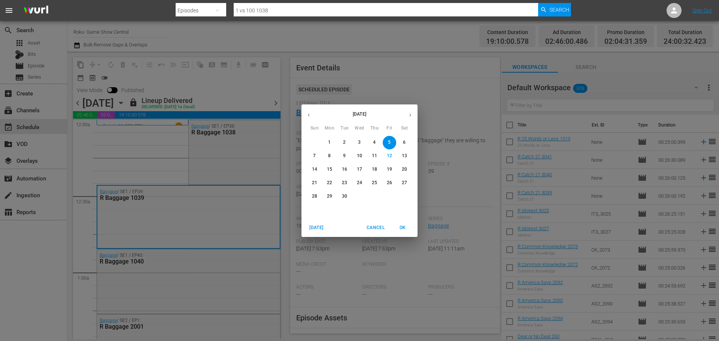
click at [392, 171] on span "19" at bounding box center [389, 169] width 13 height 6
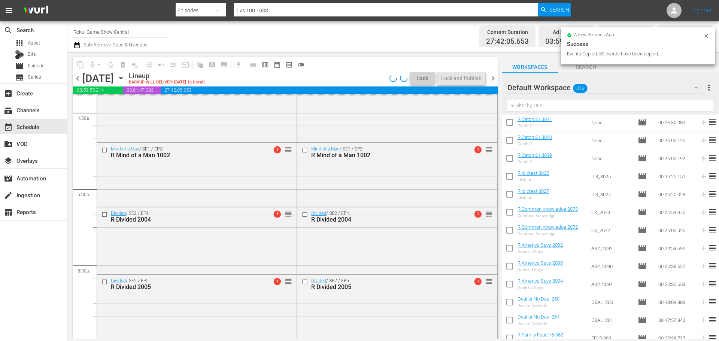
scroll to position [412, 0]
click at [135, 66] on span "playlist_remove_outlined" at bounding box center [134, 64] width 7 height 7
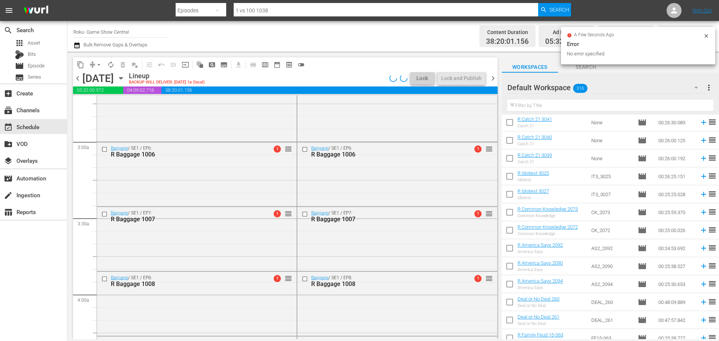
scroll to position [3422, 0]
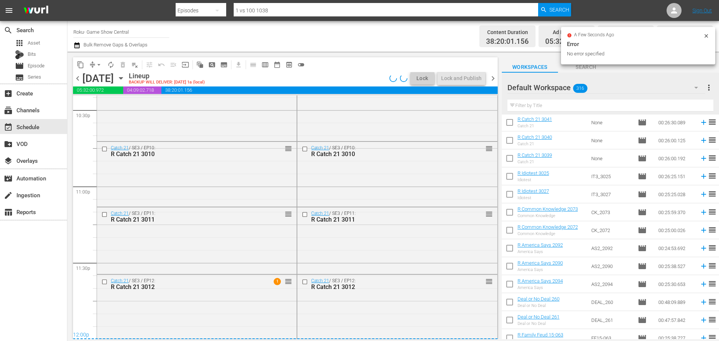
click at [136, 68] on span "playlist_remove_outlined" at bounding box center [134, 64] width 7 height 7
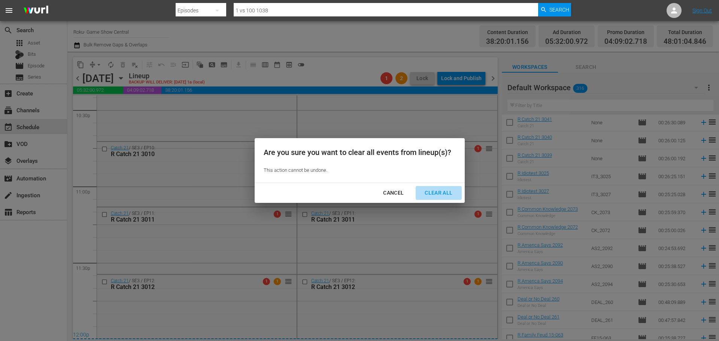
click at [445, 197] on div "Clear All" at bounding box center [439, 192] width 40 height 9
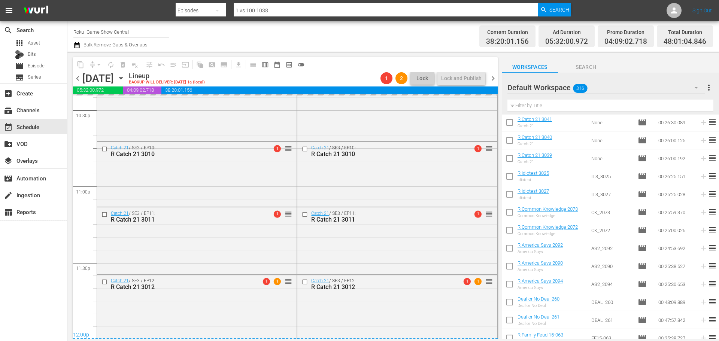
click at [125, 77] on icon "button" at bounding box center [121, 78] width 8 height 8
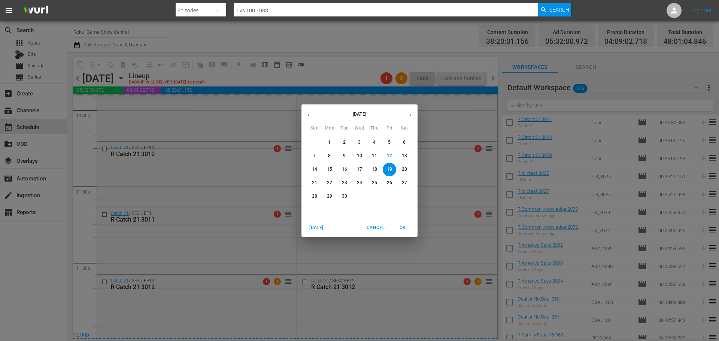
click at [392, 143] on span "5" at bounding box center [389, 142] width 13 height 6
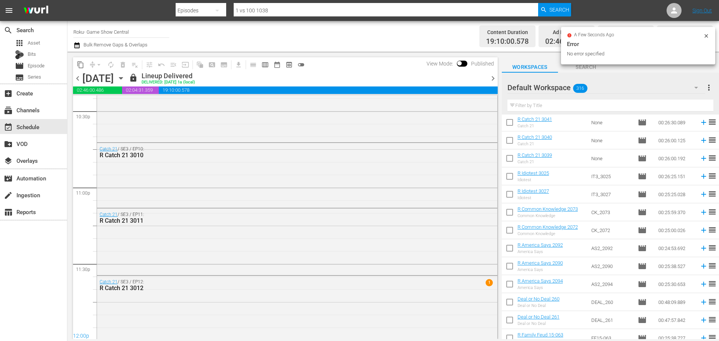
scroll to position [3422, 0]
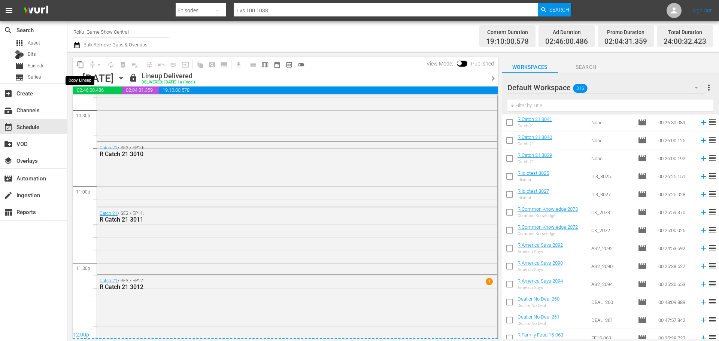
click at [83, 66] on span "content_copy" at bounding box center [80, 64] width 7 height 7
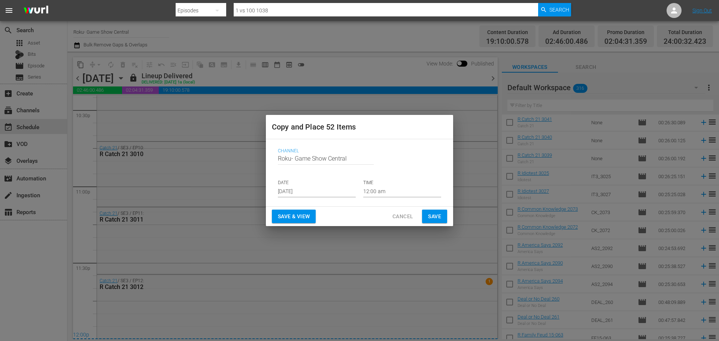
click at [326, 195] on input "Sep 14th 2025" at bounding box center [317, 191] width 78 height 11
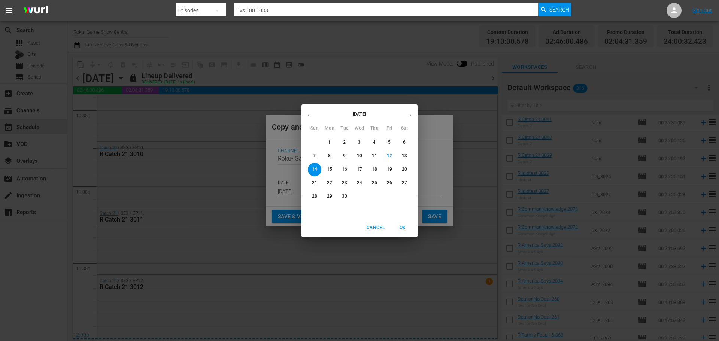
click at [385, 172] on span "19" at bounding box center [389, 169] width 13 height 6
type input "Sep 19th 2025"
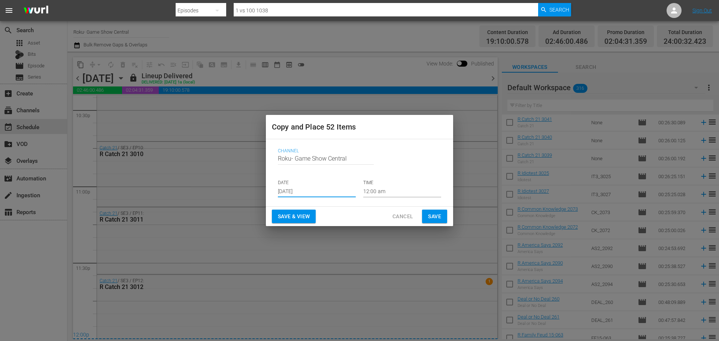
click at [444, 213] on button "Save" at bounding box center [434, 217] width 25 height 14
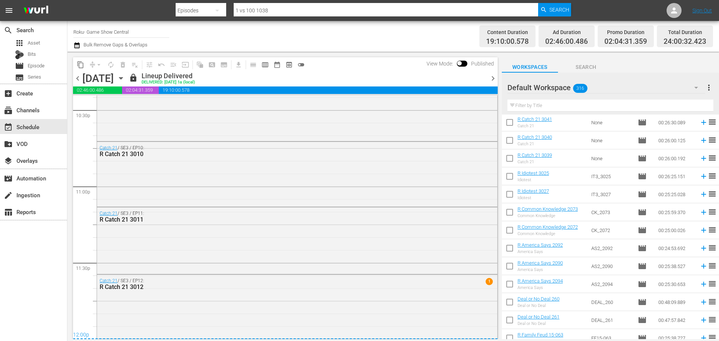
click at [127, 83] on div "Friday, September 5th September 5th" at bounding box center [104, 78] width 45 height 12
click at [125, 81] on icon "button" at bounding box center [121, 78] width 8 height 8
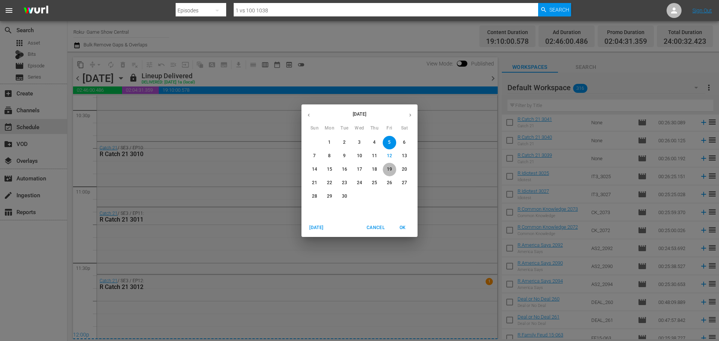
click at [393, 169] on span "19" at bounding box center [389, 169] width 13 height 6
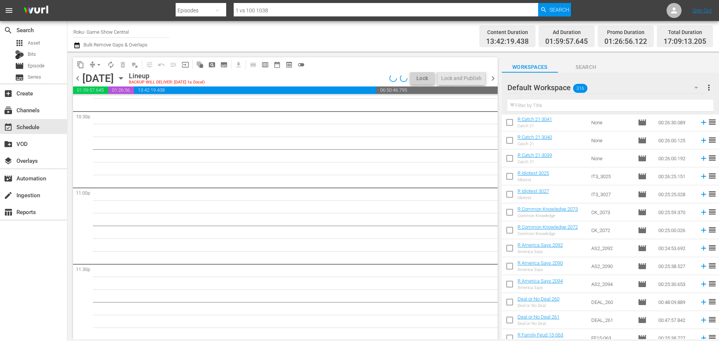
scroll to position [3422, 0]
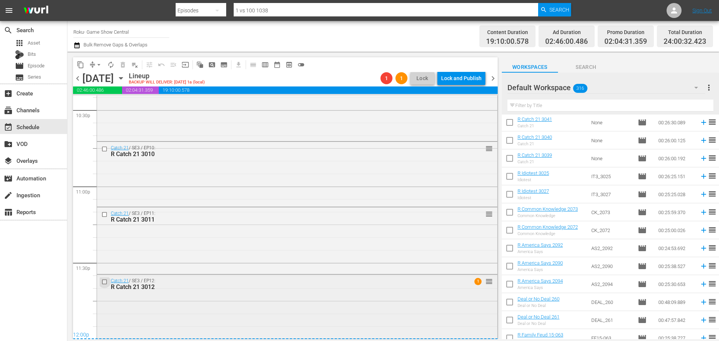
click at [107, 280] on input "checkbox" at bounding box center [105, 282] width 8 height 6
click at [106, 214] on input "checkbox" at bounding box center [105, 214] width 8 height 6
click at [105, 150] on input "checkbox" at bounding box center [105, 149] width 8 height 6
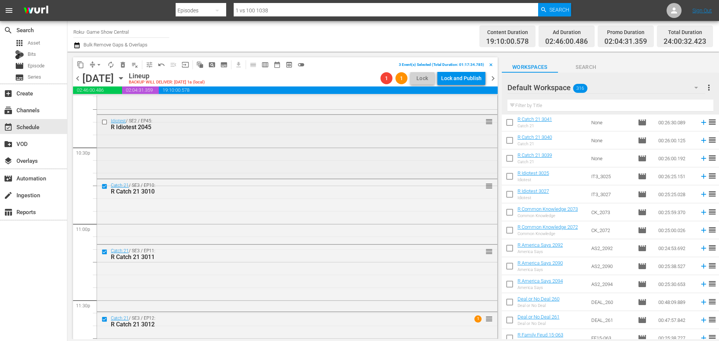
click at [107, 124] on input "checkbox" at bounding box center [105, 122] width 8 height 6
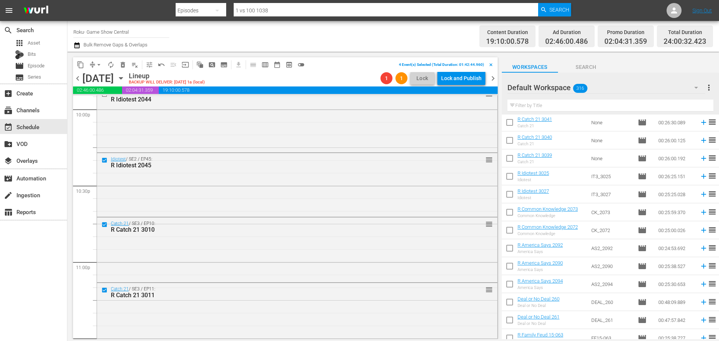
scroll to position [3309, 0]
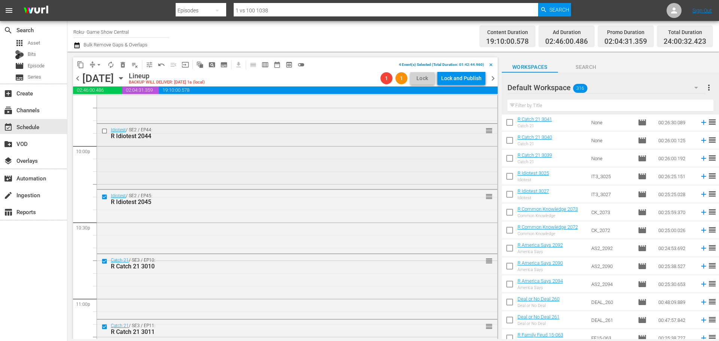
click at [103, 130] on input "checkbox" at bounding box center [105, 131] width 8 height 6
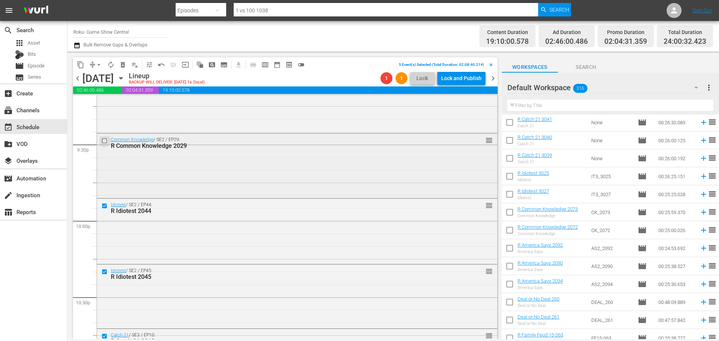
click at [104, 143] on input "checkbox" at bounding box center [105, 140] width 8 height 6
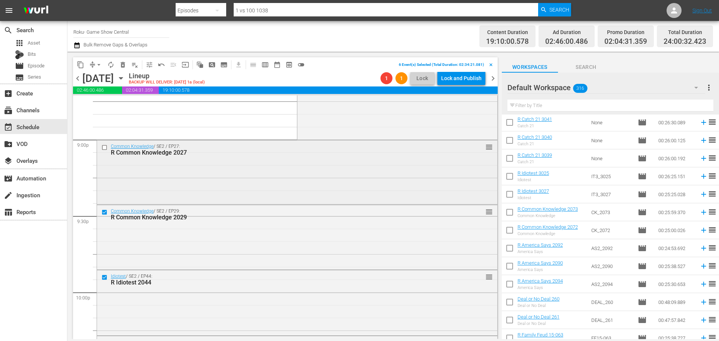
scroll to position [3160, 0]
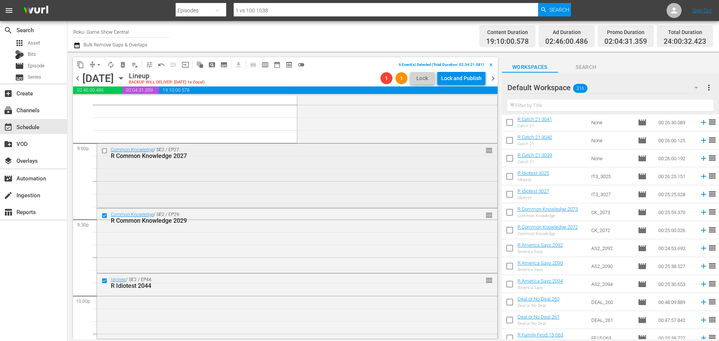
click at [104, 149] on input "checkbox" at bounding box center [105, 150] width 8 height 6
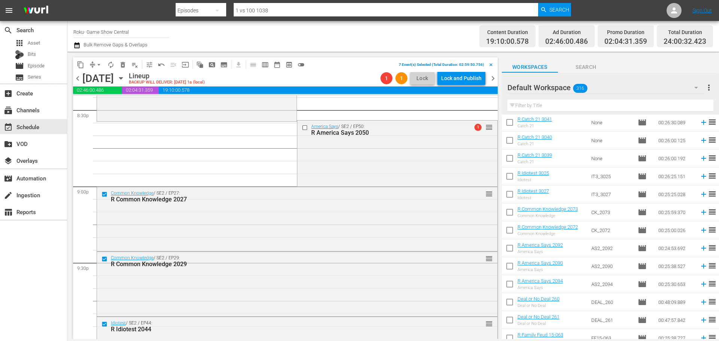
scroll to position [3047, 0]
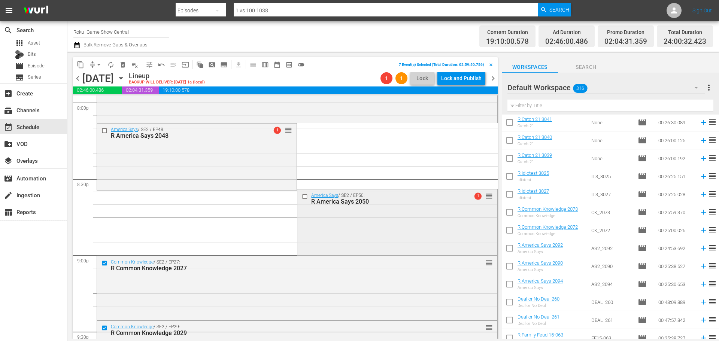
click at [304, 196] on input "checkbox" at bounding box center [306, 197] width 8 height 6
click at [107, 130] on input "checkbox" at bounding box center [105, 131] width 8 height 6
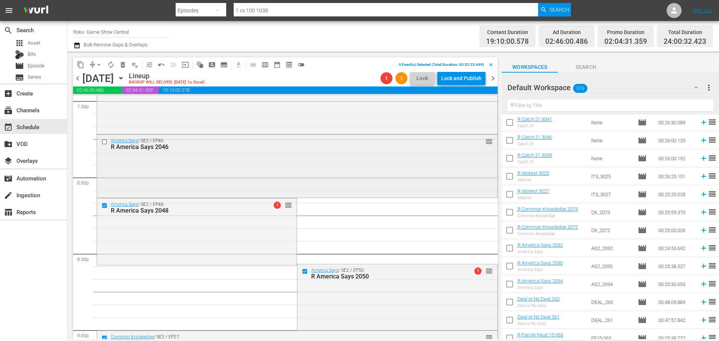
click at [106, 141] on input "checkbox" at bounding box center [105, 142] width 8 height 6
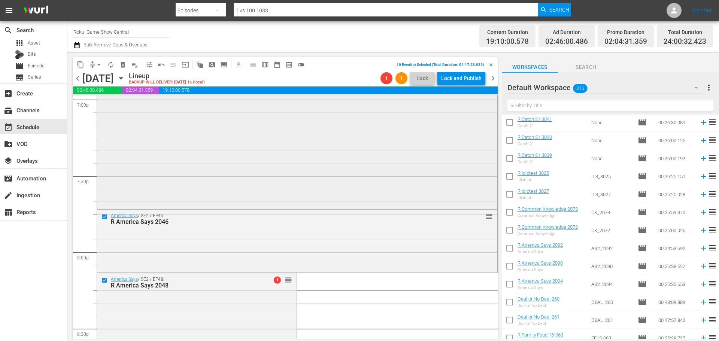
scroll to position [2860, 0]
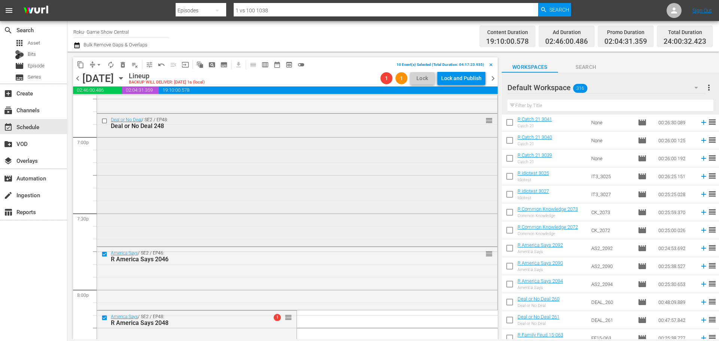
click at [104, 121] on input "checkbox" at bounding box center [105, 121] width 8 height 6
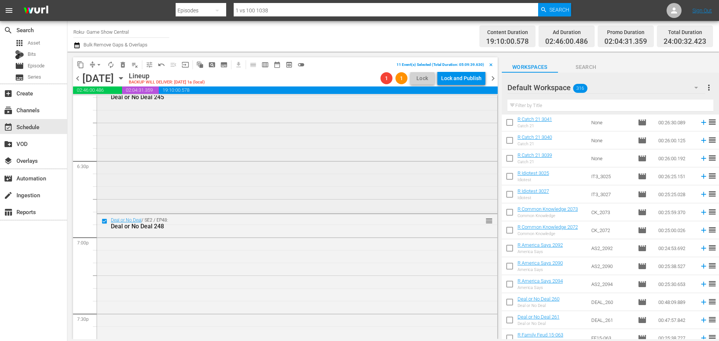
scroll to position [2748, 0]
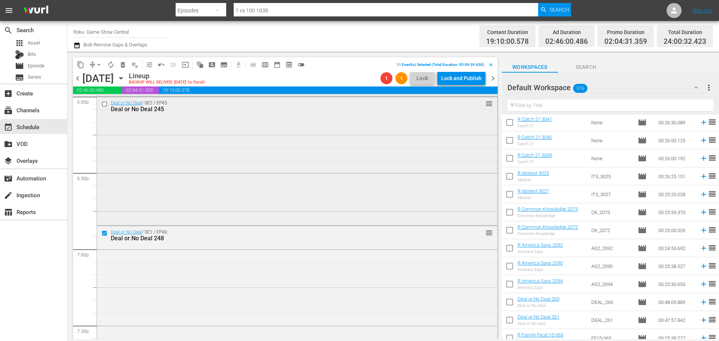
click at [106, 104] on input "checkbox" at bounding box center [105, 104] width 8 height 6
click at [79, 66] on span "content_copy" at bounding box center [80, 64] width 7 height 7
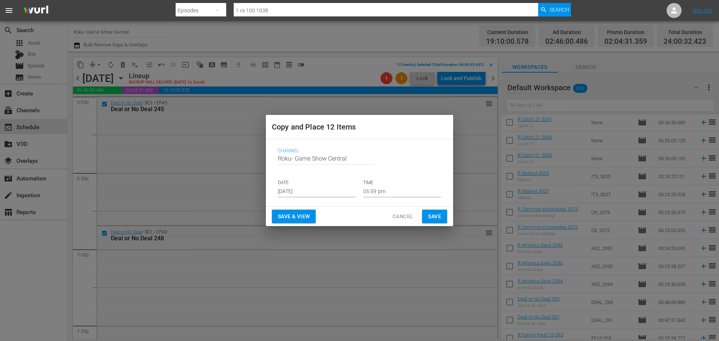
click at [335, 186] on input "Sep 14th 2025" at bounding box center [317, 191] width 78 height 11
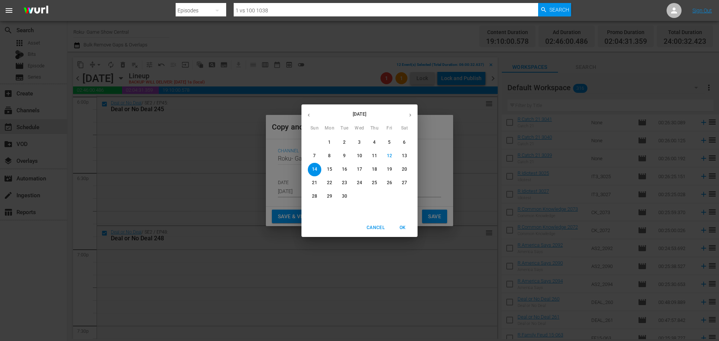
click at [328, 170] on p "15" at bounding box center [329, 169] width 5 height 6
type input "Sep 15th 2025"
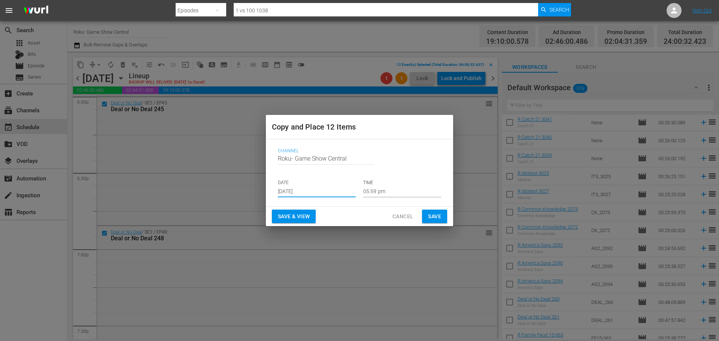
click at [375, 188] on input "05:59 pm" at bounding box center [402, 191] width 78 height 11
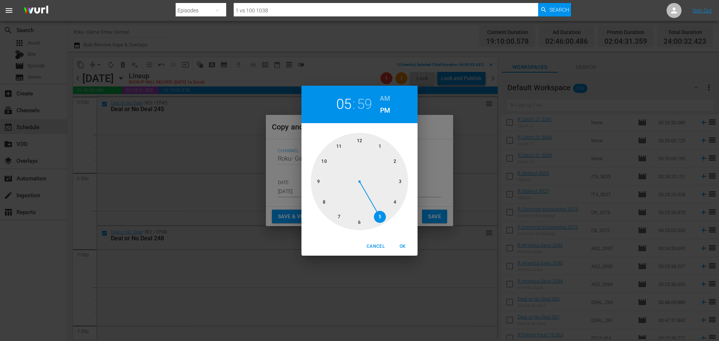
click at [357, 142] on div at bounding box center [359, 181] width 97 height 97
click at [410, 244] on span "OK" at bounding box center [402, 247] width 18 height 8
type input "12:00 pm"
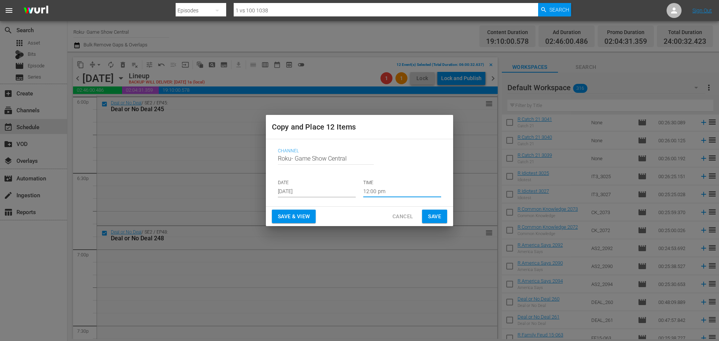
click at [432, 215] on span "Save" at bounding box center [434, 216] width 13 height 9
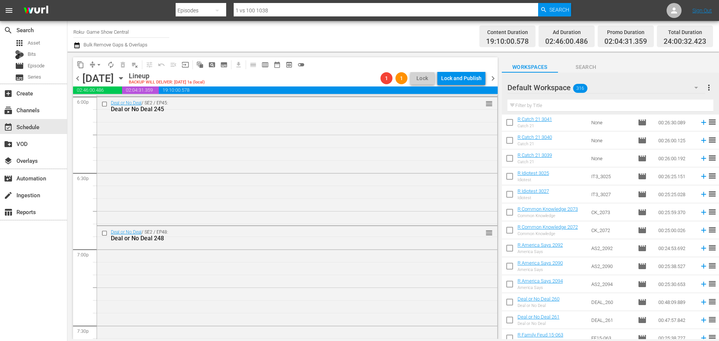
click at [125, 76] on icon "button" at bounding box center [121, 78] width 8 height 8
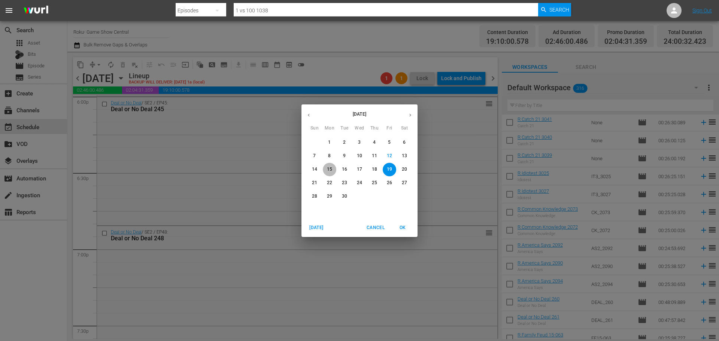
click at [334, 172] on span "15" at bounding box center [329, 169] width 13 height 6
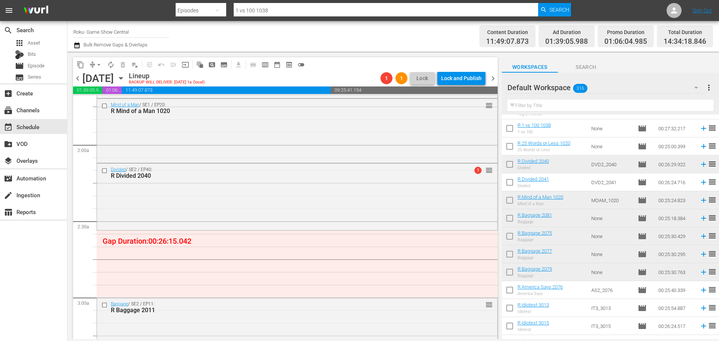
scroll to position [262, 0]
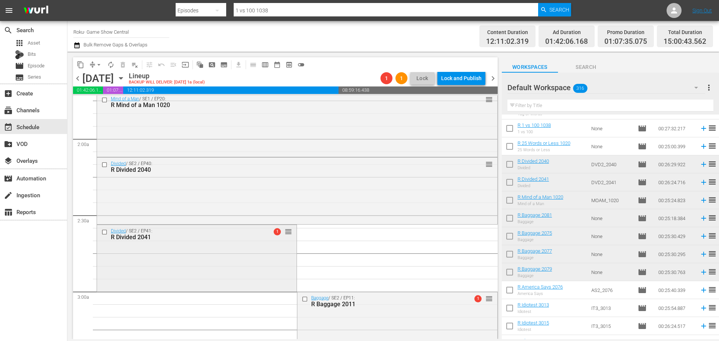
click at [161, 270] on div "Divided / SE2 / EP41: R Divided 2041 1 reorder" at bounding box center [197, 257] width 200 height 65
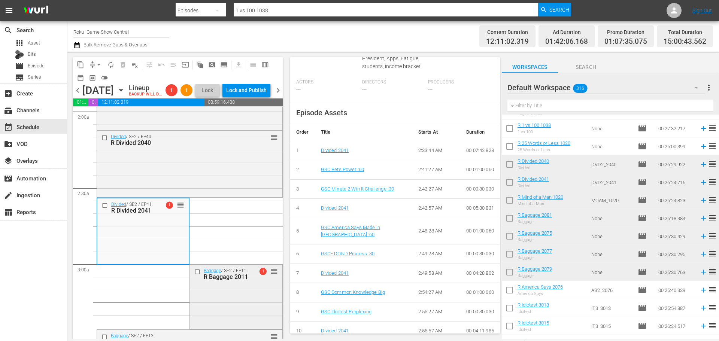
scroll to position [299, 0]
drag, startPoint x: 203, startPoint y: 160, endPoint x: 412, endPoint y: 243, distance: 225.3
click at [203, 148] on div "R Divided 2040" at bounding box center [178, 144] width 134 height 7
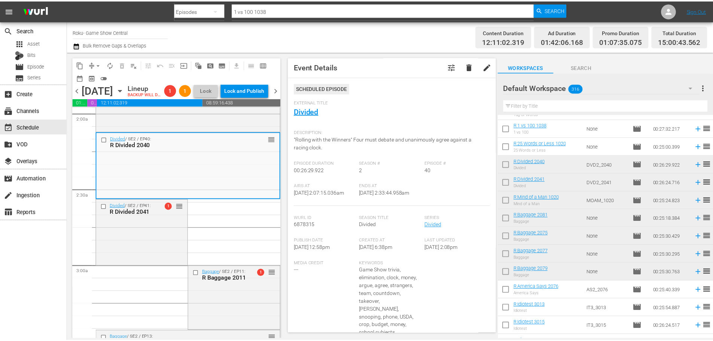
scroll to position [0, 0]
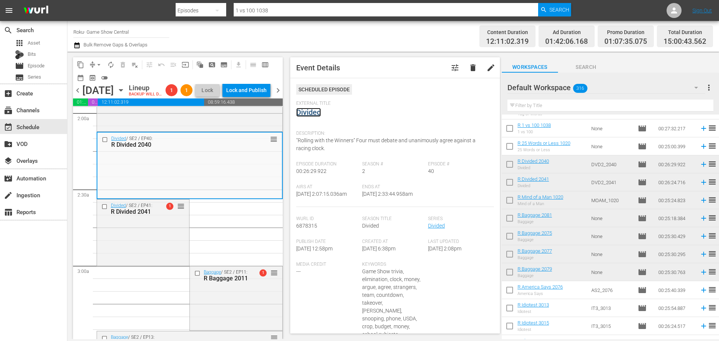
click at [308, 111] on link "Divided" at bounding box center [308, 112] width 25 height 9
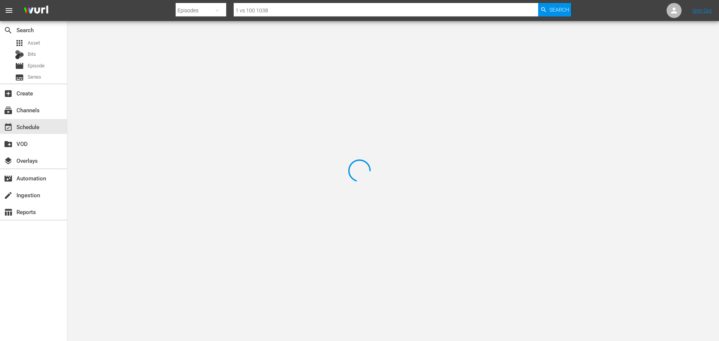
drag, startPoint x: 163, startPoint y: 71, endPoint x: 155, endPoint y: 56, distance: 16.9
click at [163, 68] on div at bounding box center [359, 170] width 719 height 341
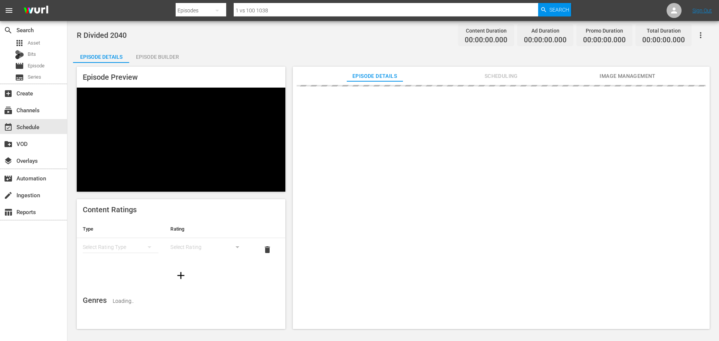
click at [154, 55] on div "Episode Builder" at bounding box center [157, 57] width 56 height 18
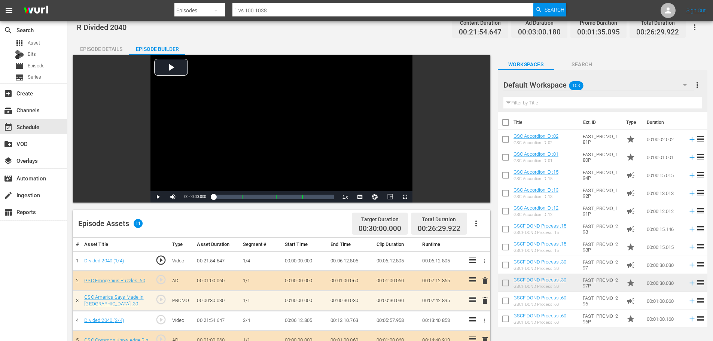
scroll to position [195, 0]
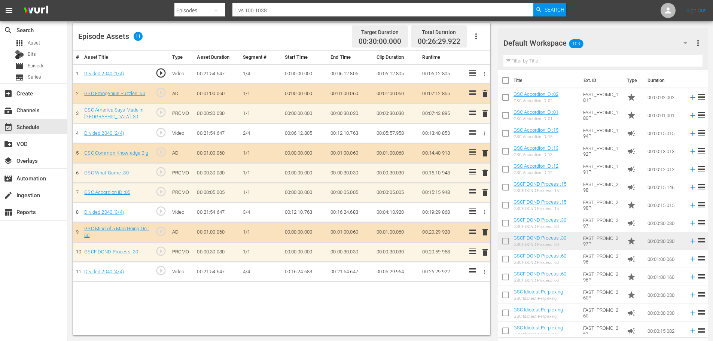
click at [484, 194] on span "delete" at bounding box center [485, 192] width 9 height 9
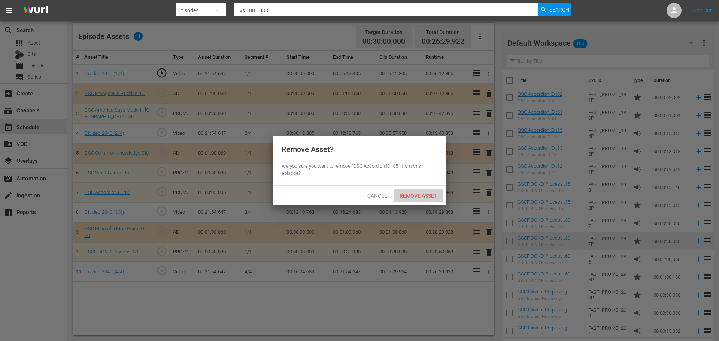
click at [416, 198] on span "Remove Asset" at bounding box center [418, 196] width 50 height 6
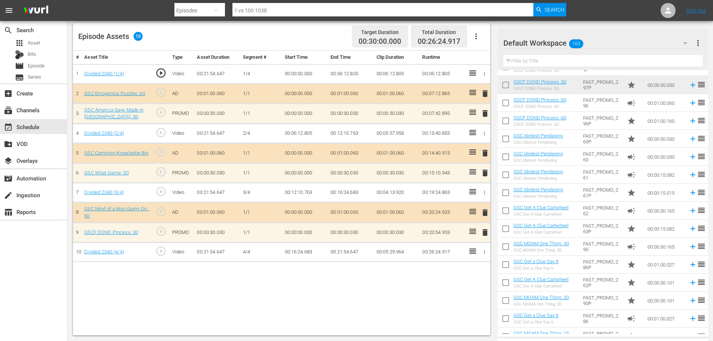
scroll to position [187, 0]
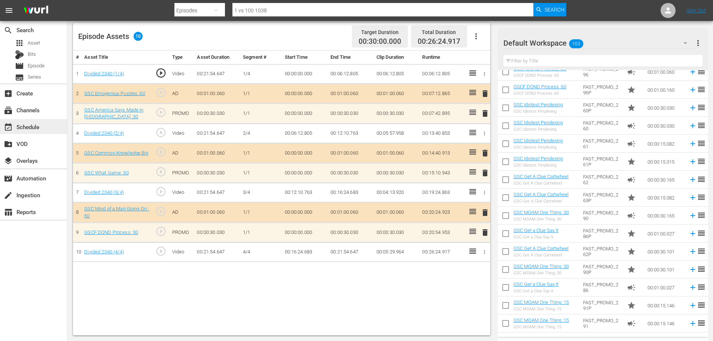
click at [46, 129] on div "event_available Schedule" at bounding box center [33, 126] width 67 height 15
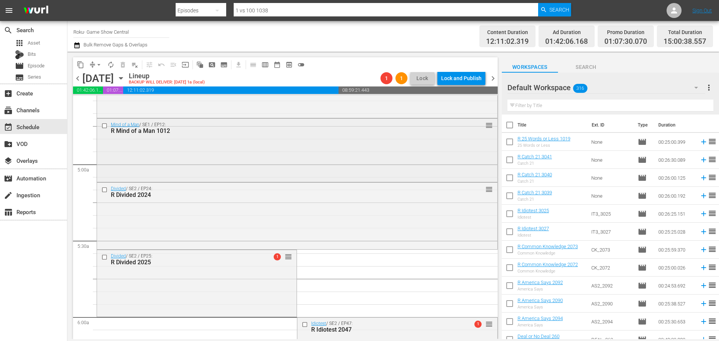
scroll to position [786, 0]
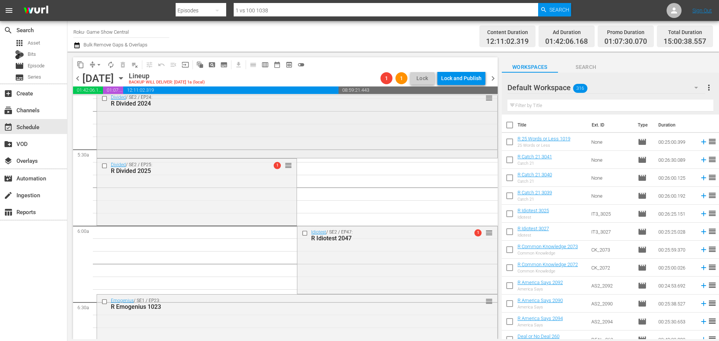
click at [217, 141] on div "Divided / SE2 / EP24: R Divided 2024 reorder" at bounding box center [297, 123] width 400 height 65
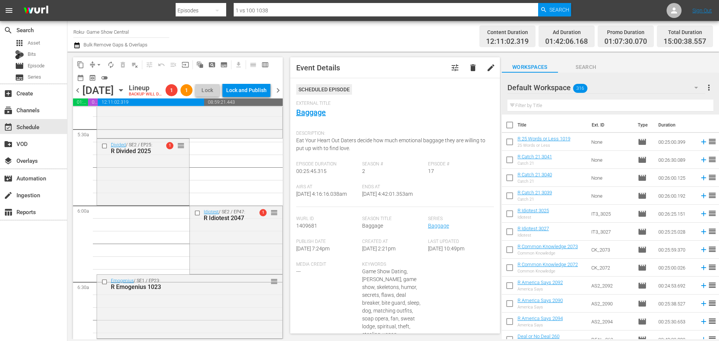
scroll to position [824, 0]
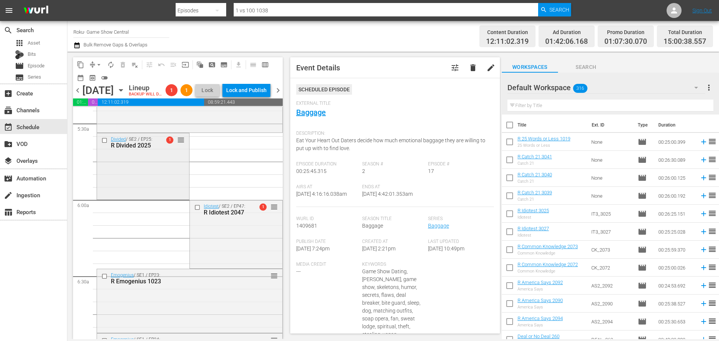
click at [139, 177] on div "Divided / SE2 / EP25: R Divided 2025 1 reorder" at bounding box center [143, 165] width 92 height 65
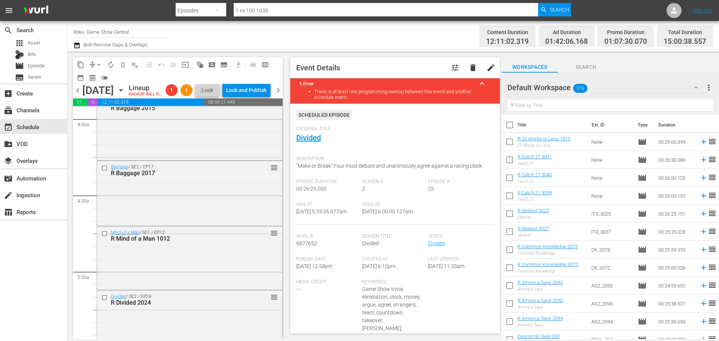
scroll to position [337, 0]
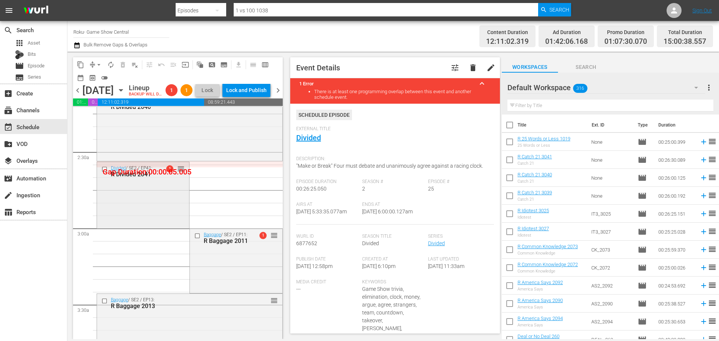
click at [132, 210] on div "Divided / SE2 / EP41: R Divided 2041 1 reorder" at bounding box center [143, 194] width 92 height 65
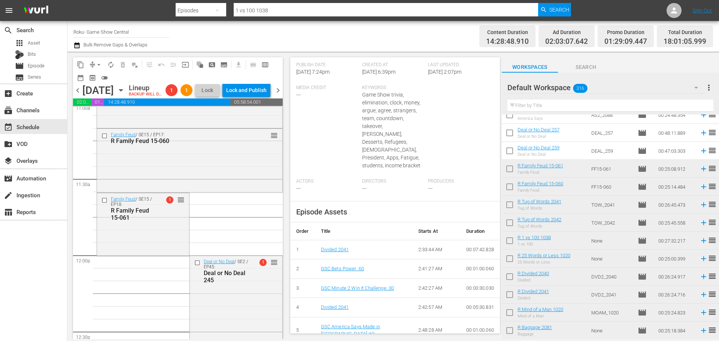
scroll to position [293, 0]
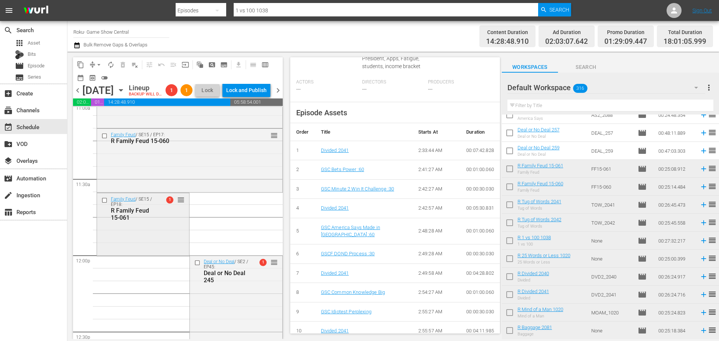
click at [173, 251] on div "Family Feud / SE15 / EP18: R Family Feud 15-061 1 reorder" at bounding box center [143, 224] width 92 height 62
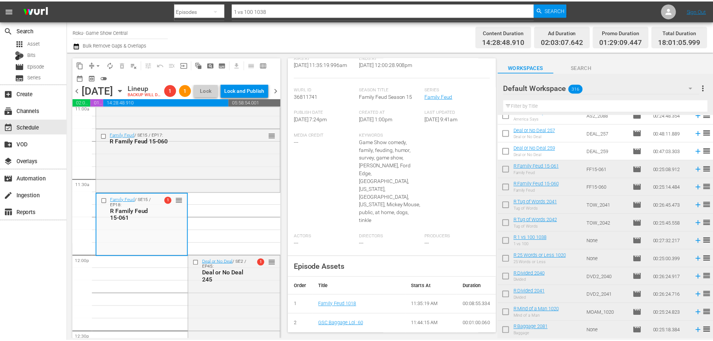
scroll to position [10, 0]
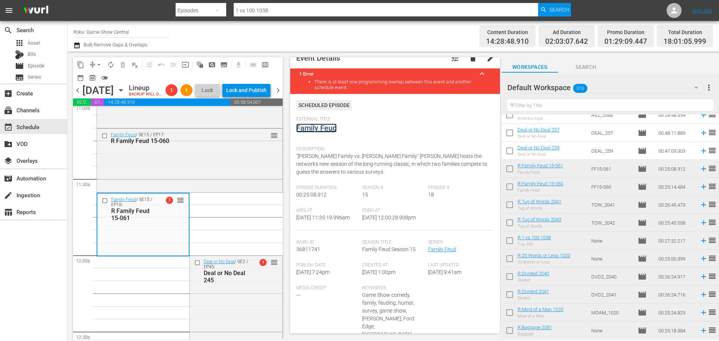
click at [323, 132] on link "Family Feud" at bounding box center [316, 128] width 40 height 9
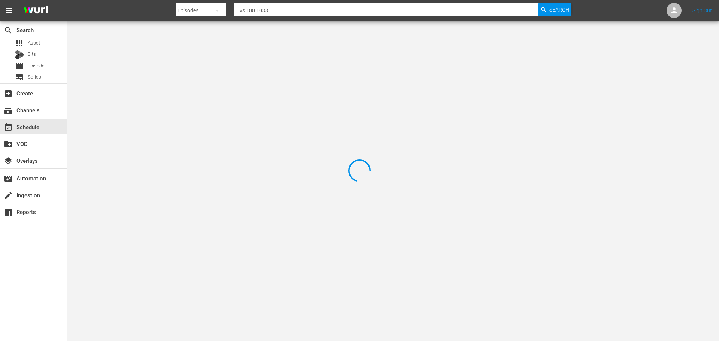
click at [166, 43] on div at bounding box center [359, 170] width 719 height 341
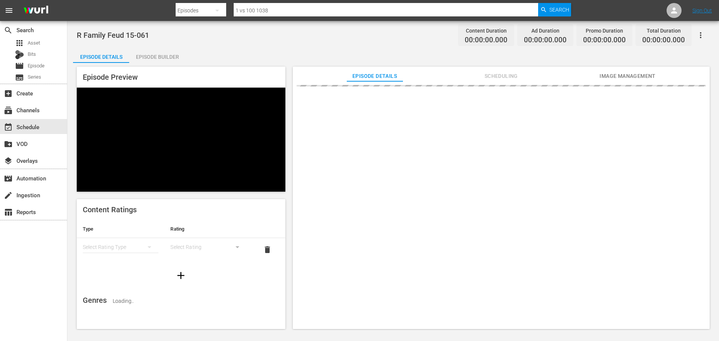
click at [166, 58] on div "Episode Builder" at bounding box center [157, 57] width 56 height 18
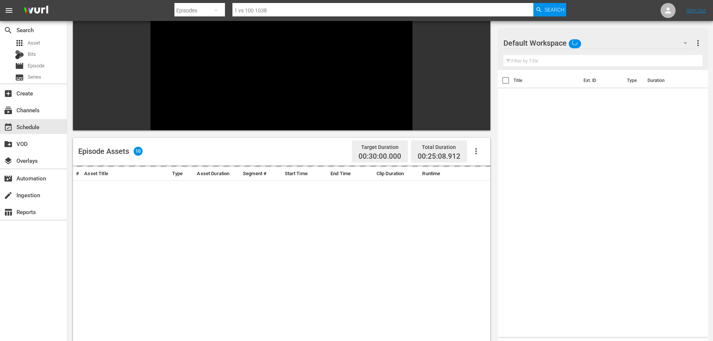
scroll to position [104, 0]
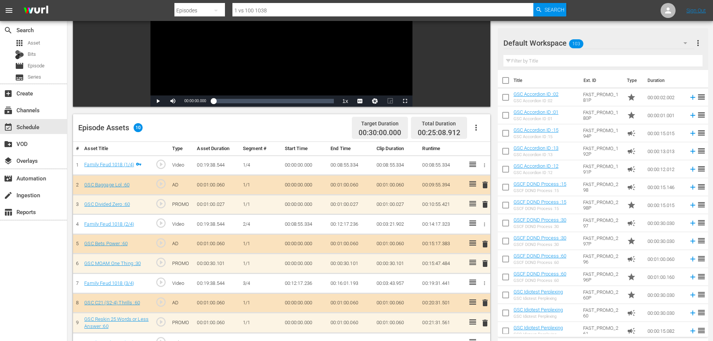
click at [487, 323] on span "delete" at bounding box center [485, 323] width 9 height 9
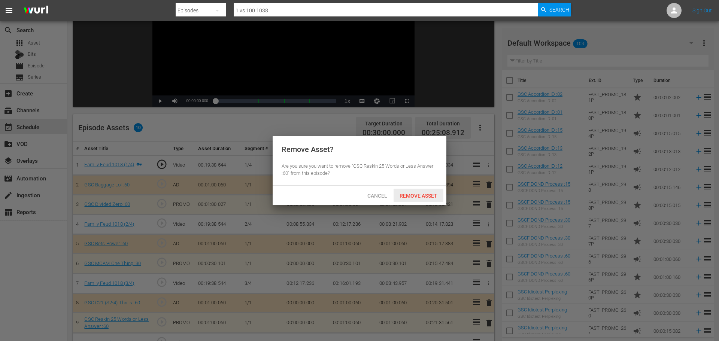
click at [415, 196] on span "Remove Asset" at bounding box center [418, 196] width 50 height 6
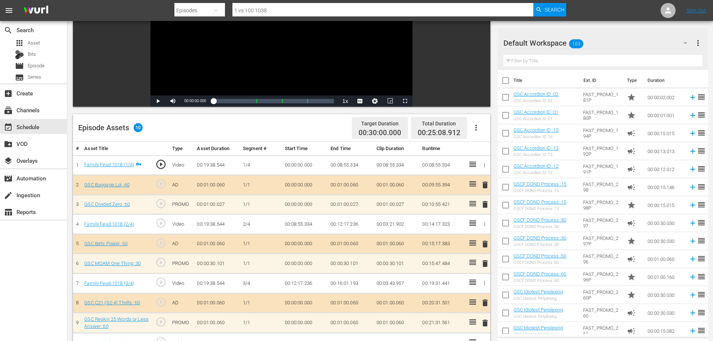
scroll to position [195, 0]
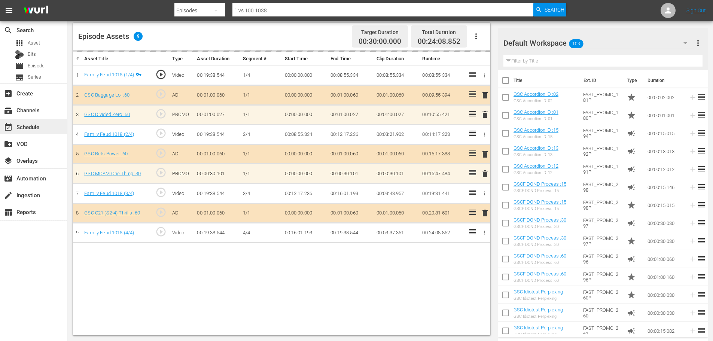
click at [34, 132] on div "event_available Schedule" at bounding box center [33, 126] width 67 height 15
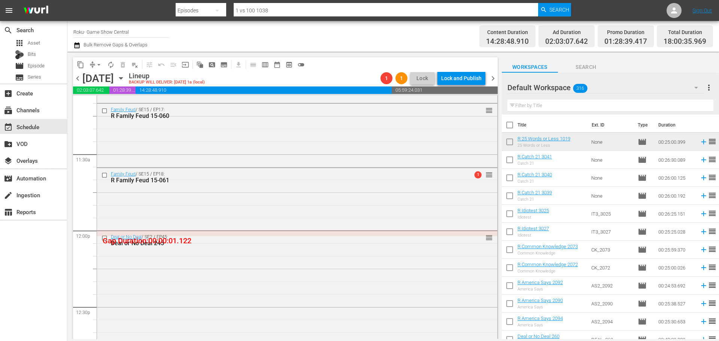
scroll to position [1620, 0]
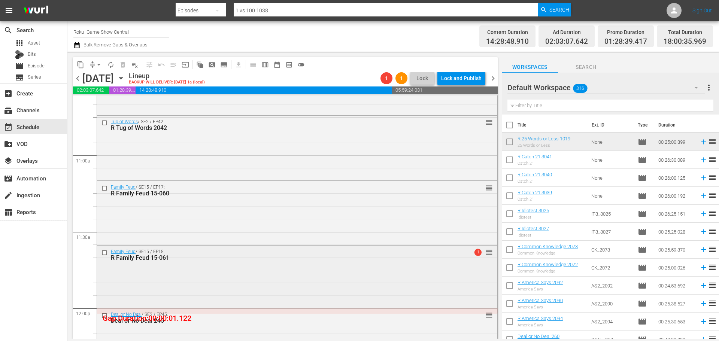
click at [294, 273] on div "Family Feud / SE15 / EP18: R Family Feud 15-061 1 reorder" at bounding box center [297, 276] width 400 height 61
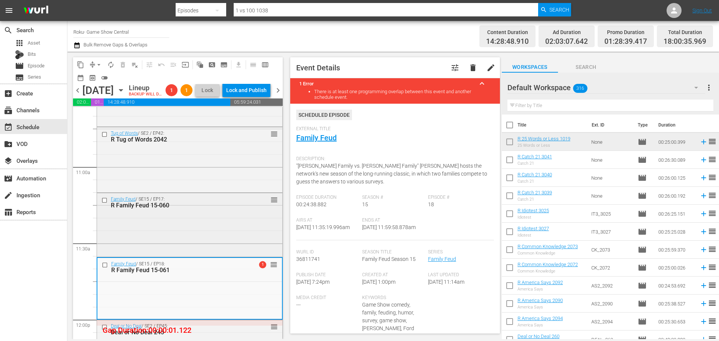
click at [240, 240] on div "Family Feud / SE15 / EP17: R Family Feud 15-060 reorder" at bounding box center [189, 224] width 185 height 62
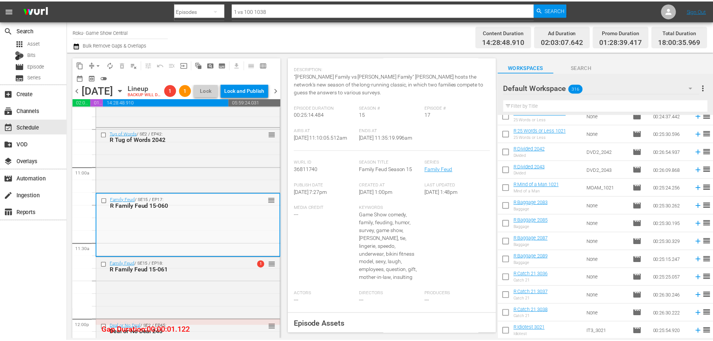
scroll to position [0, 0]
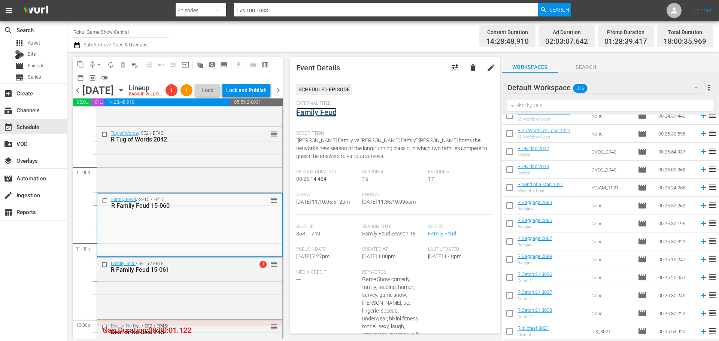
click at [306, 116] on link "Family Feud" at bounding box center [316, 112] width 40 height 9
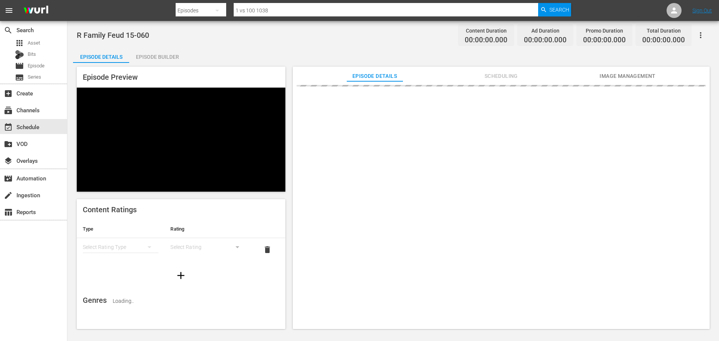
click at [147, 48] on div "Episode Builder" at bounding box center [157, 57] width 56 height 18
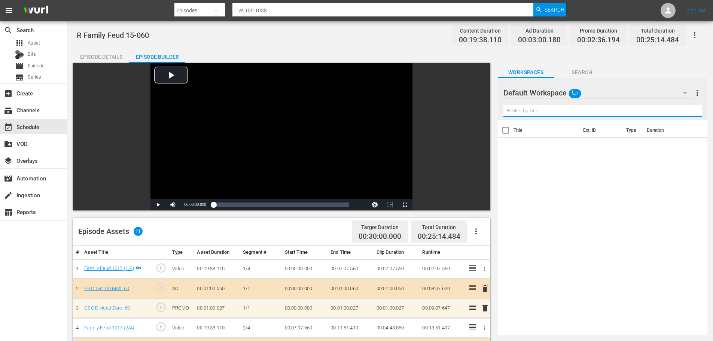
drag, startPoint x: 531, startPoint y: 106, endPoint x: 537, endPoint y: 102, distance: 7.8
click at [531, 106] on input "text" at bounding box center [602, 111] width 198 height 12
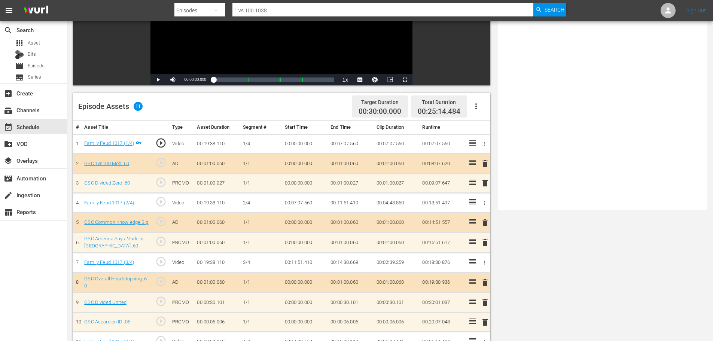
scroll to position [195, 0]
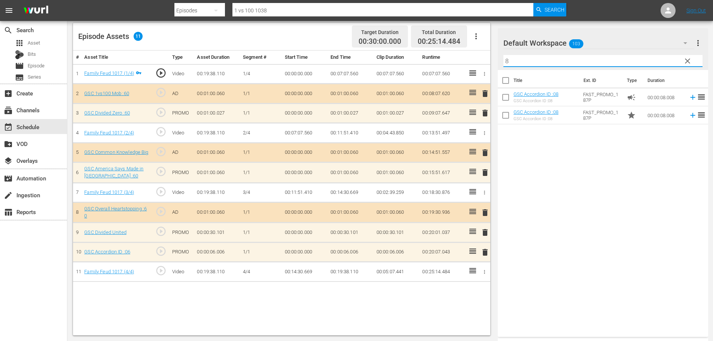
type input "8"
click at [485, 253] on span "delete" at bounding box center [485, 252] width 9 height 9
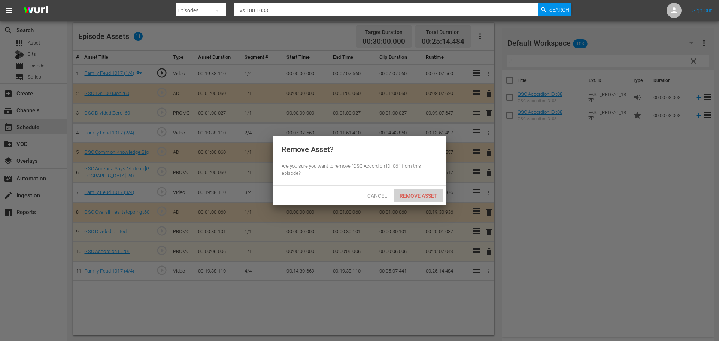
click at [435, 189] on div "Remove Asset" at bounding box center [418, 196] width 50 height 14
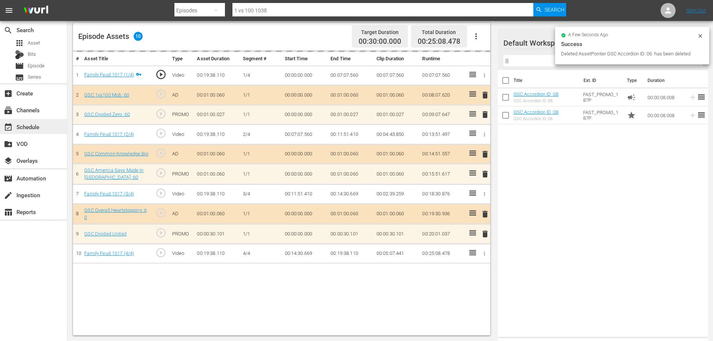
click at [37, 129] on div "event_available Schedule" at bounding box center [21, 125] width 42 height 7
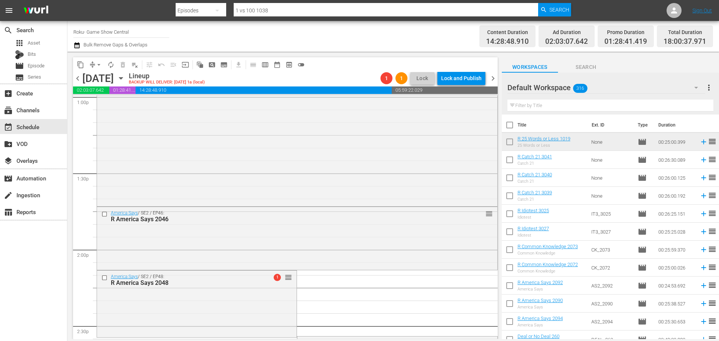
scroll to position [2256, 0]
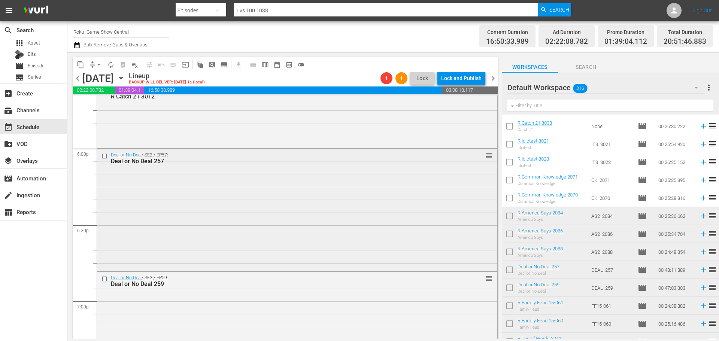
scroll to position [2695, 0]
click at [264, 225] on div "Deal or No Deal / SE2 / EP57: Deal or No Deal 257 reorder" at bounding box center [297, 210] width 400 height 121
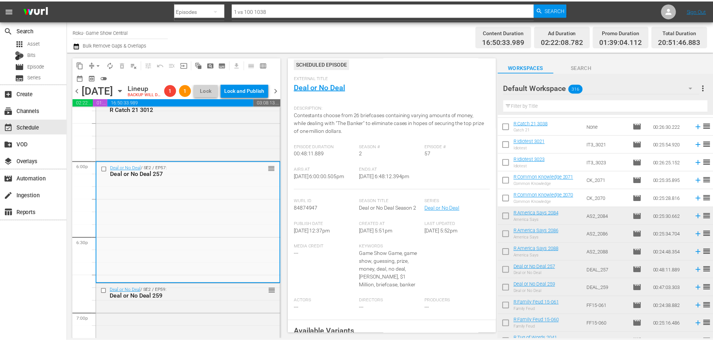
scroll to position [37, 0]
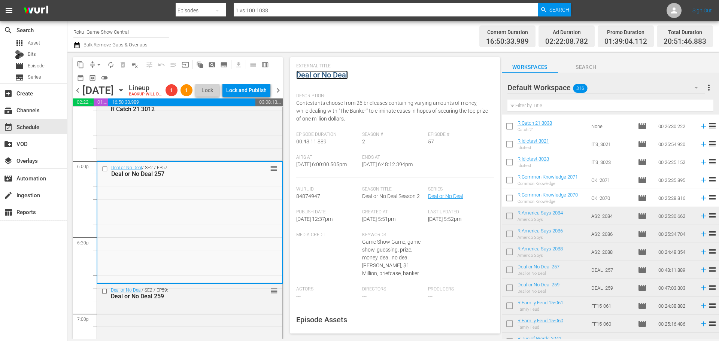
click at [328, 72] on link "Deal or No Deal" at bounding box center [322, 74] width 52 height 9
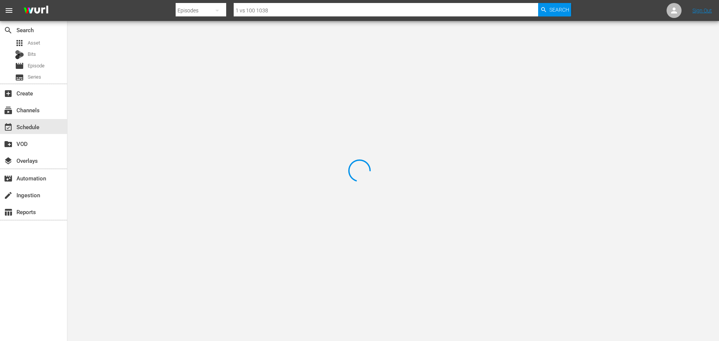
click at [182, 53] on div at bounding box center [359, 170] width 719 height 341
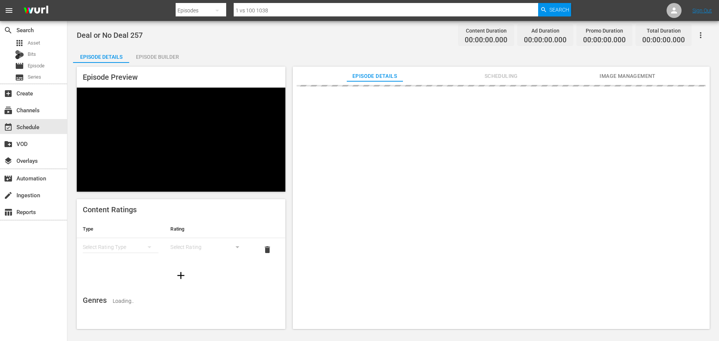
click at [167, 53] on div "Episode Builder" at bounding box center [157, 57] width 56 height 18
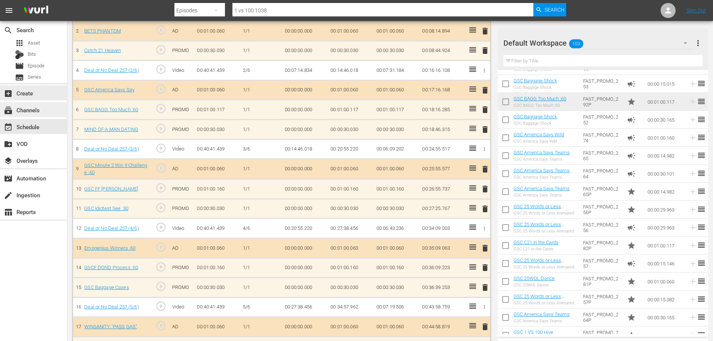
scroll to position [261, 0]
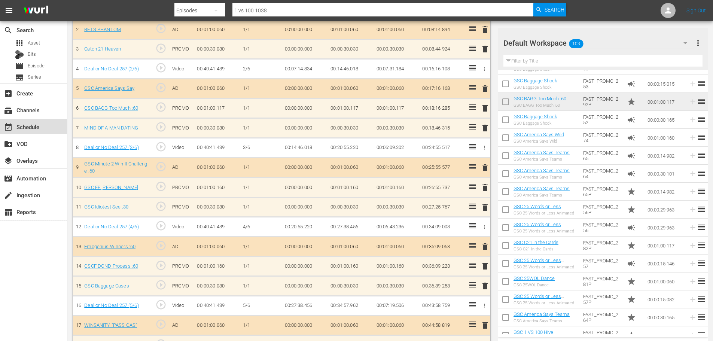
click at [32, 125] on div "event_available Schedule" at bounding box center [21, 125] width 42 height 7
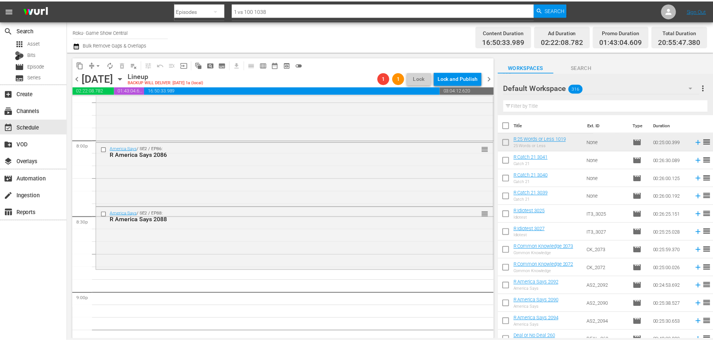
scroll to position [2711, 0]
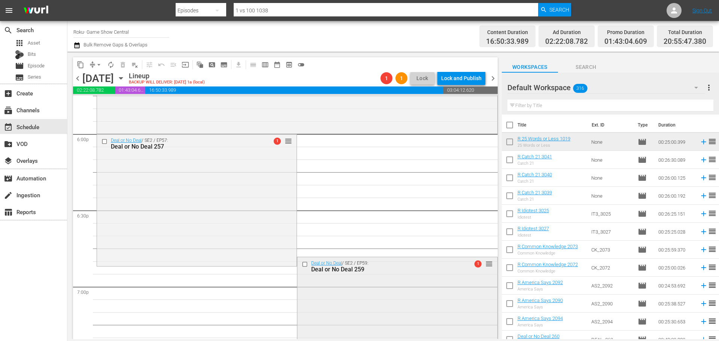
click at [466, 297] on div "Deal or No Deal / SE2 / EP59: Deal or No Deal 259 1 reorder" at bounding box center [397, 316] width 200 height 118
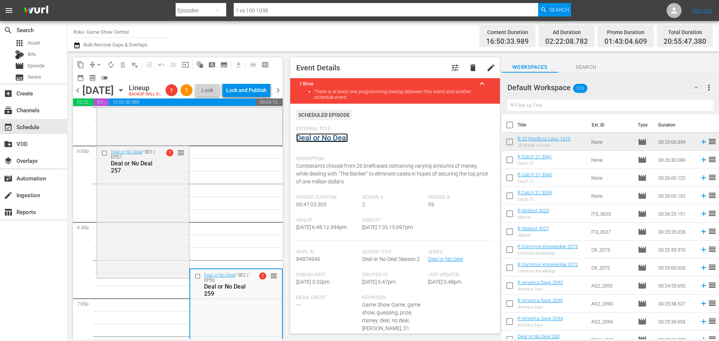
click at [329, 135] on link "Deal or No Deal" at bounding box center [322, 137] width 52 height 9
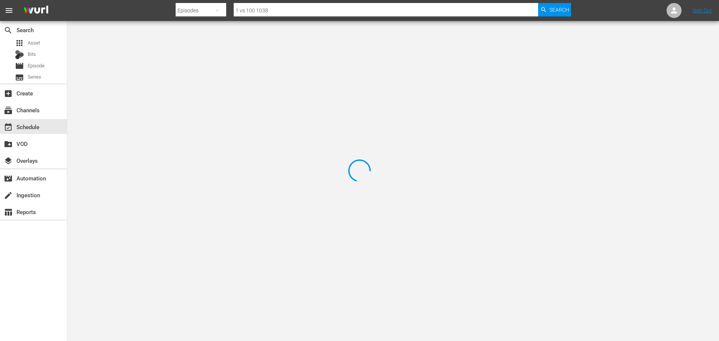
click at [144, 62] on div at bounding box center [359, 170] width 719 height 341
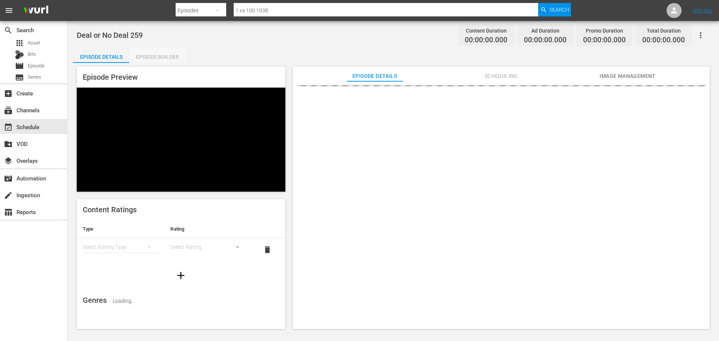
click at [152, 60] on div "Episode Builder" at bounding box center [157, 57] width 56 height 18
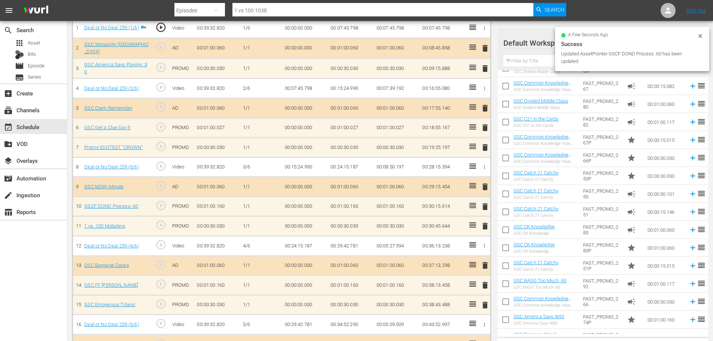
scroll to position [850, 0]
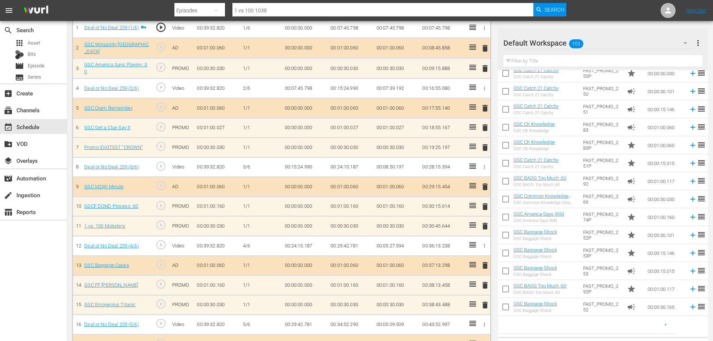
click at [570, 59] on input "text" at bounding box center [602, 61] width 199 height 12
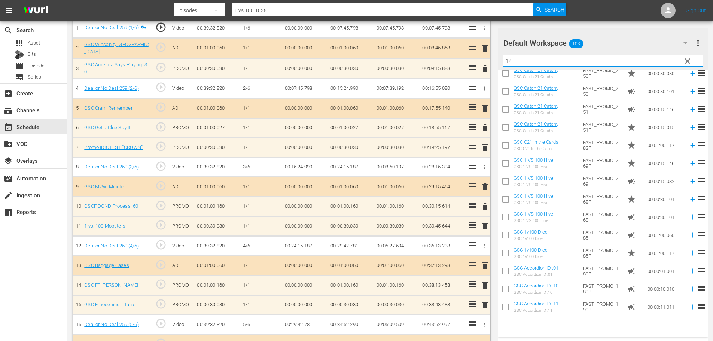
scroll to position [0, 0]
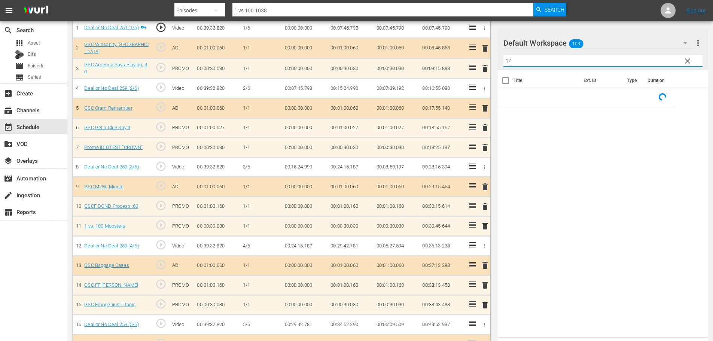
type input "14"
click at [54, 298] on div "search Search apps Asset Bits movie Episode subtitles Series add_box Create sub…" at bounding box center [33, 191] width 67 height 341
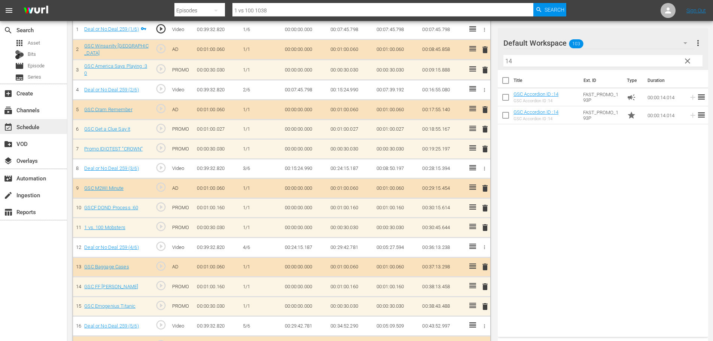
click at [29, 127] on div "event_available Schedule" at bounding box center [21, 125] width 42 height 7
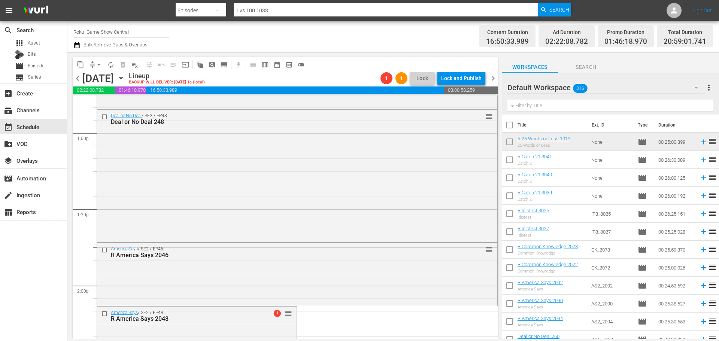
scroll to position [1692, 0]
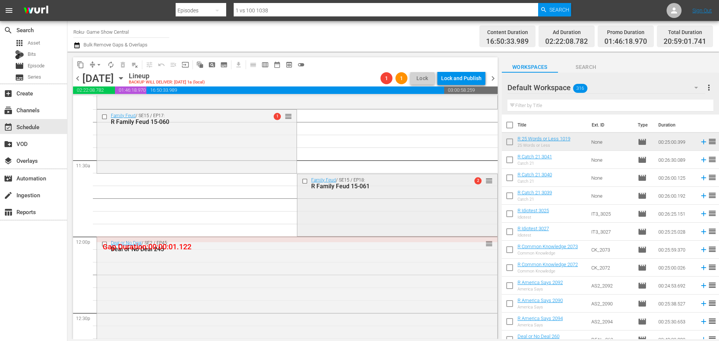
click at [344, 186] on div "R Family Feud 15-061" at bounding box center [385, 186] width 148 height 7
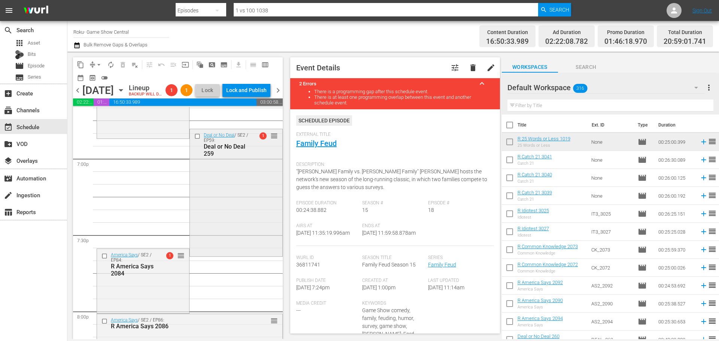
scroll to position [2889, 0]
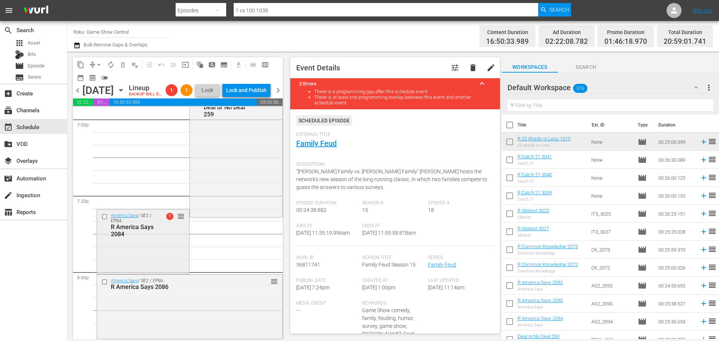
click at [155, 272] on div "America Says / SE2 / EP84: R America Says 2084 1 reorder" at bounding box center [143, 241] width 92 height 63
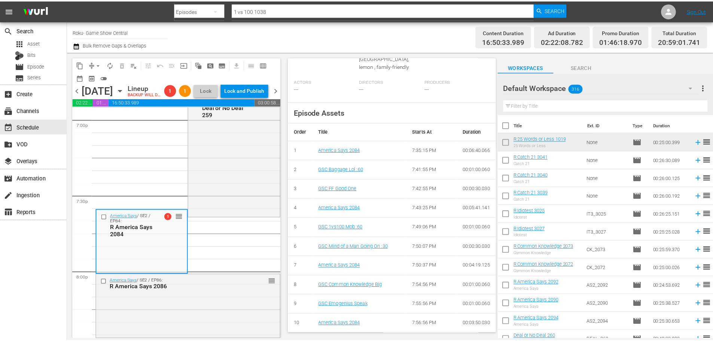
scroll to position [3, 0]
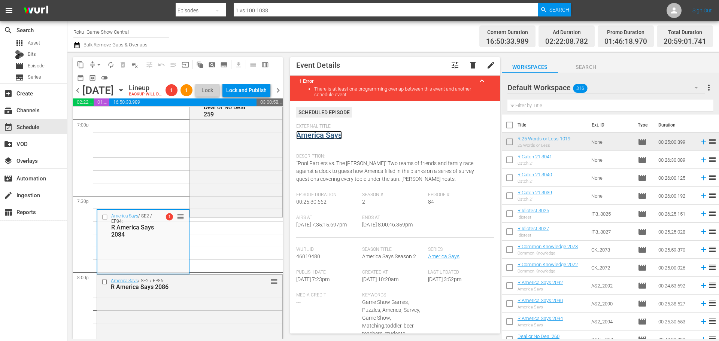
click at [311, 136] on link "America Says" at bounding box center [319, 135] width 46 height 9
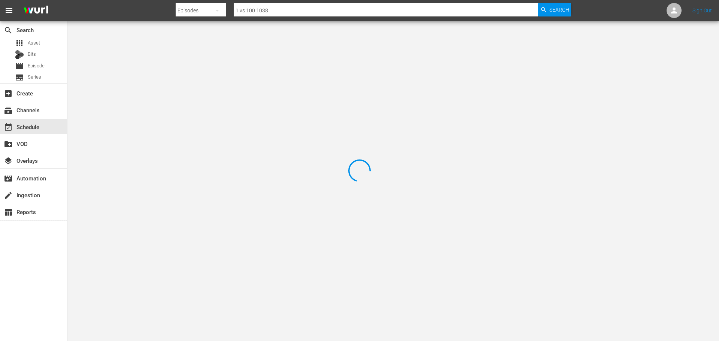
click at [206, 57] on div at bounding box center [359, 170] width 719 height 341
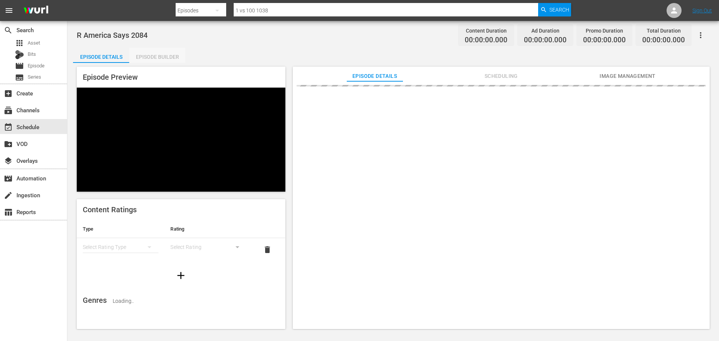
click at [168, 58] on div "Episode Builder" at bounding box center [157, 57] width 56 height 18
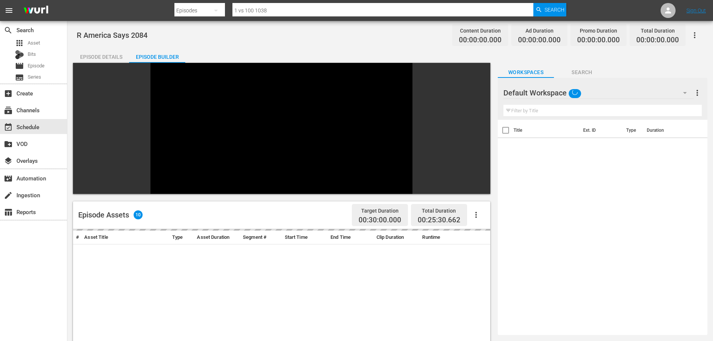
scroll to position [104, 0]
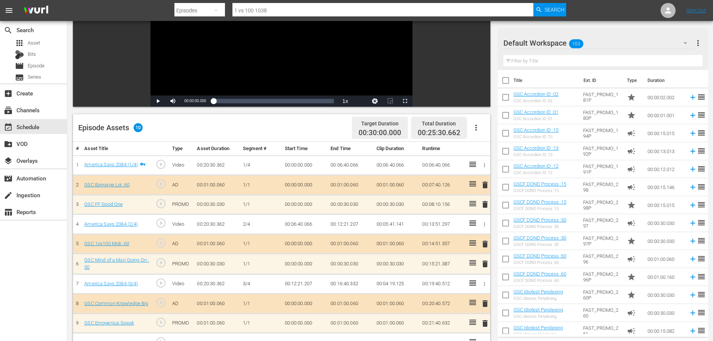
click at [527, 64] on input "text" at bounding box center [602, 61] width 199 height 12
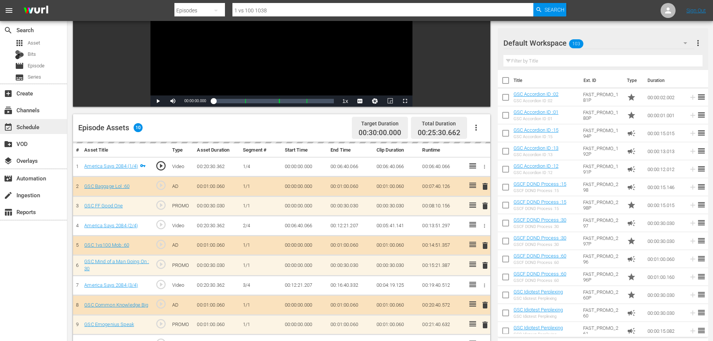
click at [27, 124] on div "event_available Schedule" at bounding box center [21, 125] width 42 height 7
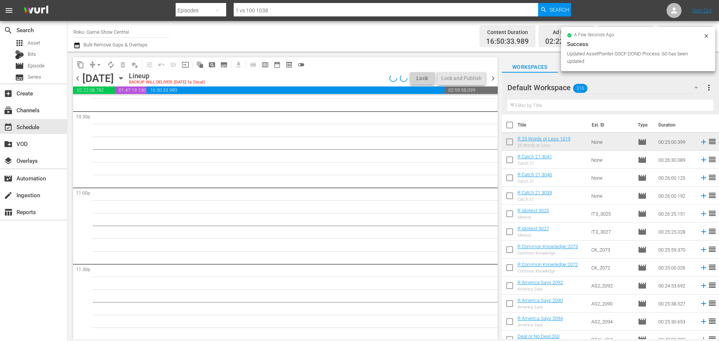
scroll to position [3102, 0]
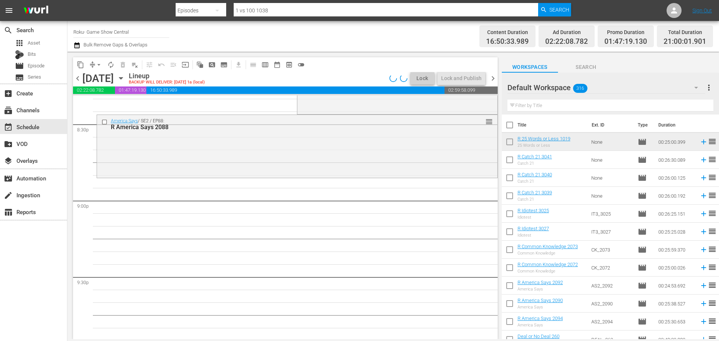
click at [95, 67] on button "arrow_drop_down" at bounding box center [99, 65] width 12 height 12
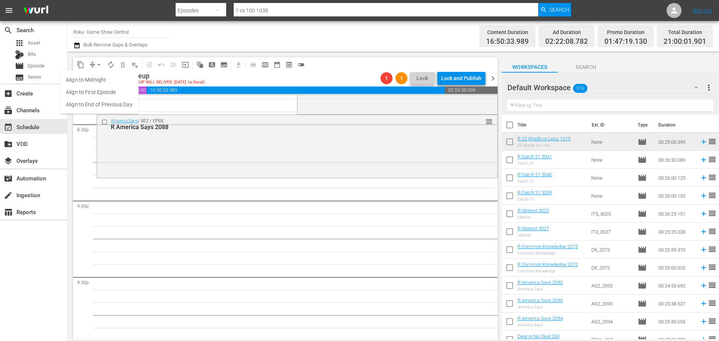
click at [93, 80] on li "Align to Midnight" at bounding box center [99, 80] width 79 height 12
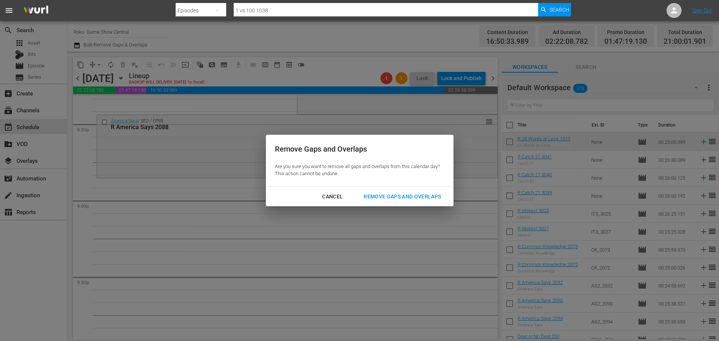
click at [402, 198] on div "Remove Gaps and Overlaps" at bounding box center [401, 196] width 89 height 9
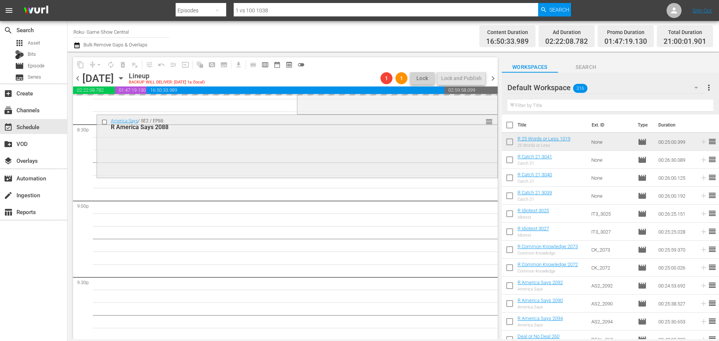
click at [133, 144] on div "America Says / SE2 / EP88: R America Says 2088 reorder" at bounding box center [297, 145] width 400 height 61
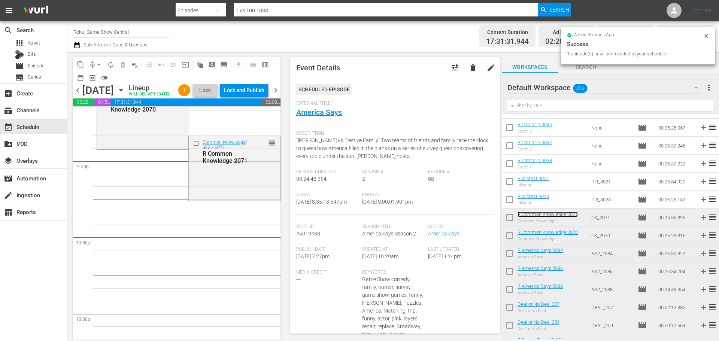
scroll to position [3252, 0]
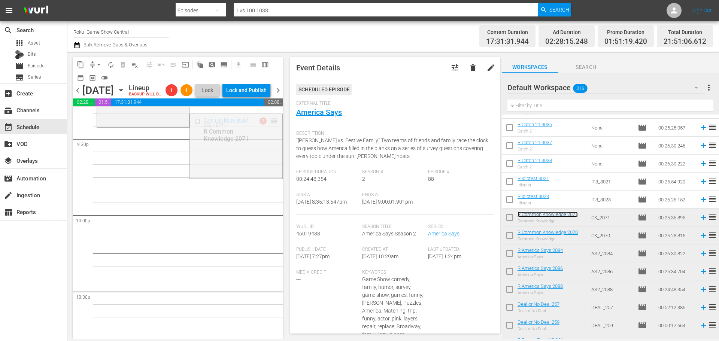
drag, startPoint x: 573, startPoint y: 217, endPoint x: 201, endPoint y: 144, distance: 379.5
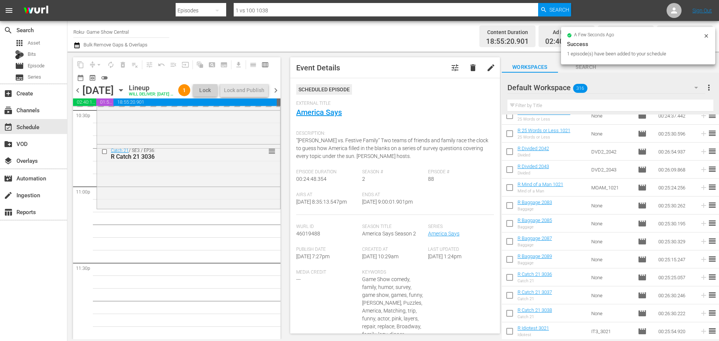
scroll to position [3439, 0]
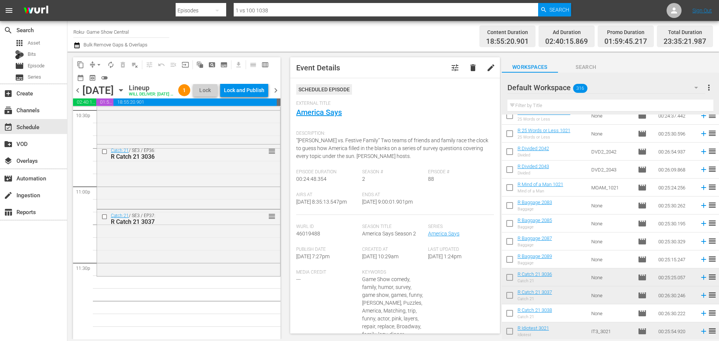
drag, startPoint x: 566, startPoint y: 320, endPoint x: 215, endPoint y: 287, distance: 352.3
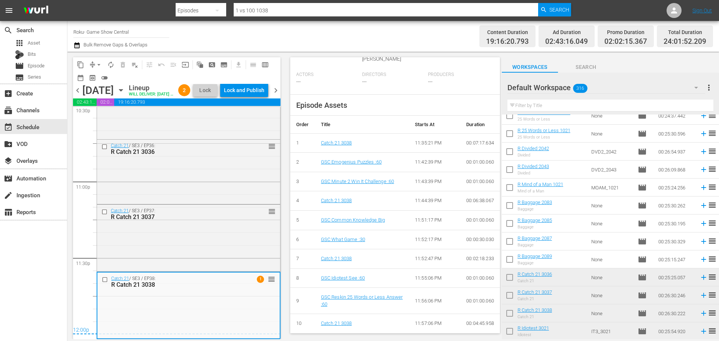
scroll to position [26, 0]
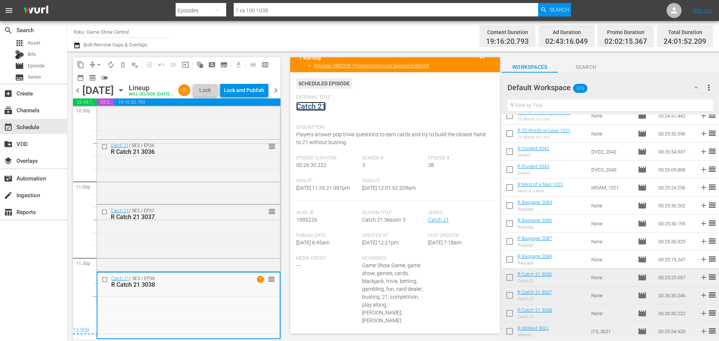
click at [323, 110] on link "Catch 21" at bounding box center [311, 106] width 30 height 9
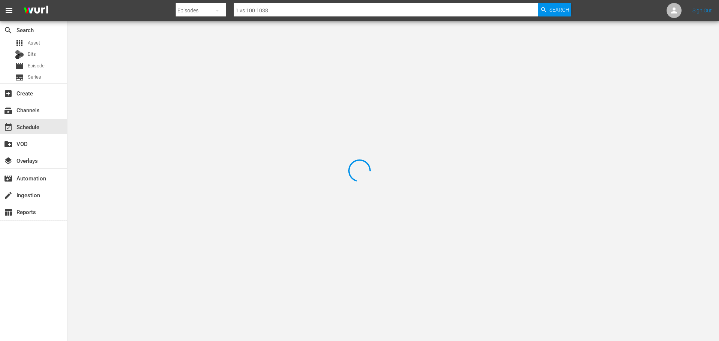
click at [142, 44] on div at bounding box center [359, 170] width 719 height 341
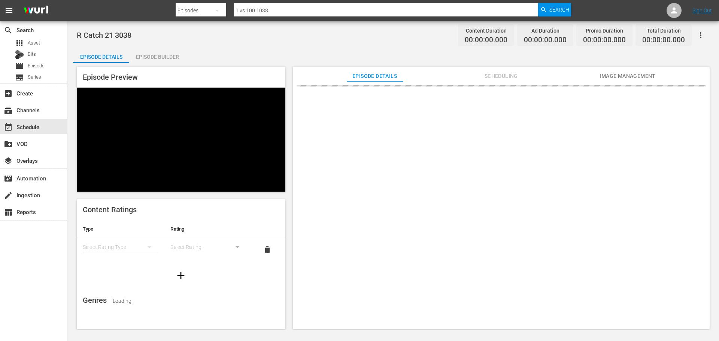
click at [140, 54] on div "Episode Builder" at bounding box center [157, 57] width 56 height 18
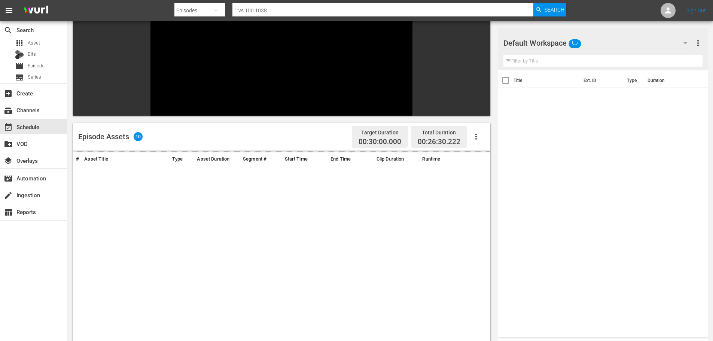
scroll to position [104, 0]
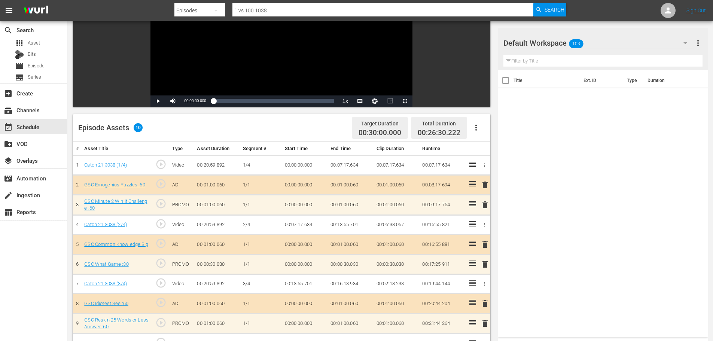
click at [483, 202] on span "delete" at bounding box center [485, 204] width 9 height 9
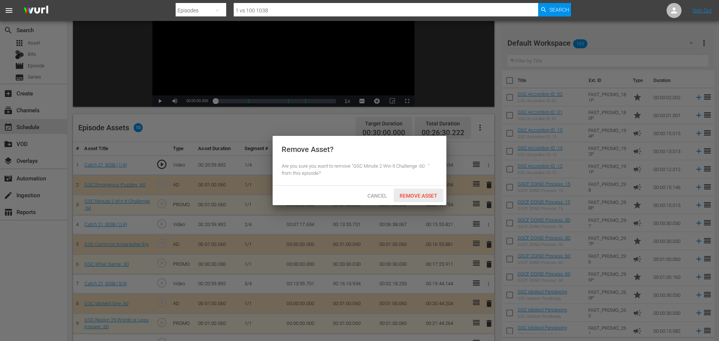
click at [419, 193] on span "Remove Asset" at bounding box center [418, 196] width 50 height 6
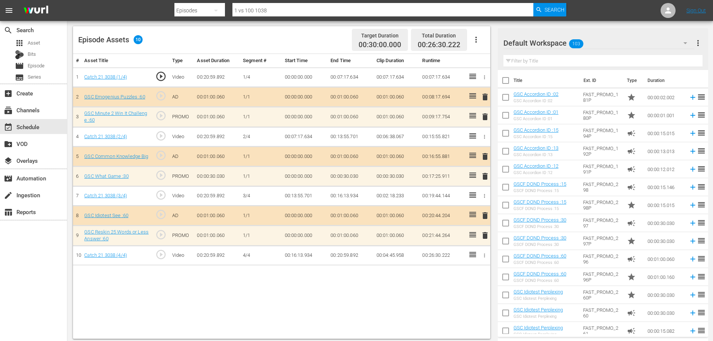
scroll to position [195, 0]
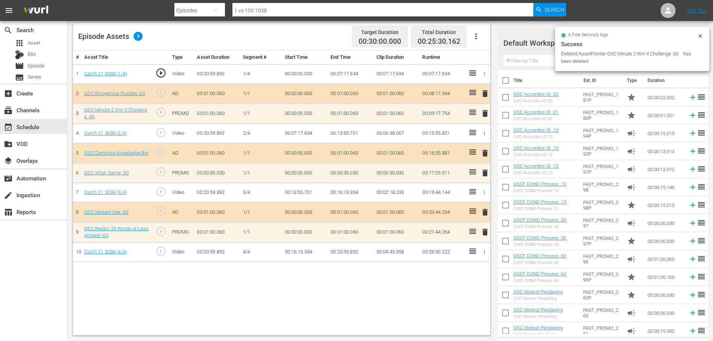
click at [481, 231] on span "delete" at bounding box center [485, 232] width 9 height 9
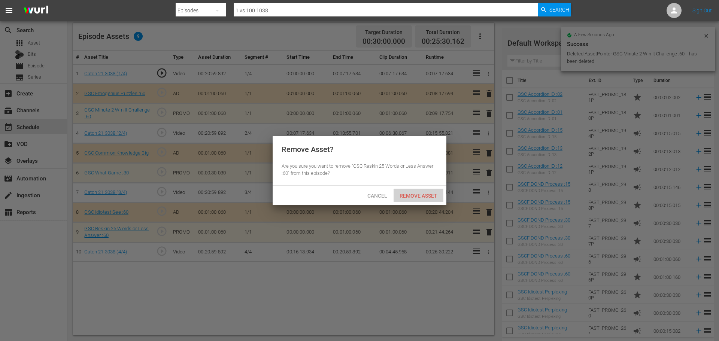
click at [402, 194] on span "Remove Asset" at bounding box center [418, 196] width 50 height 6
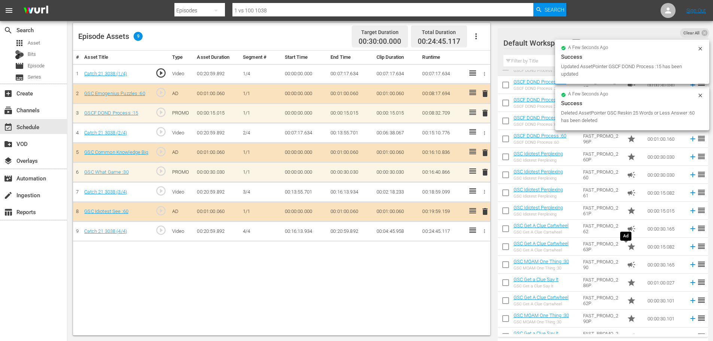
scroll to position [225, 0]
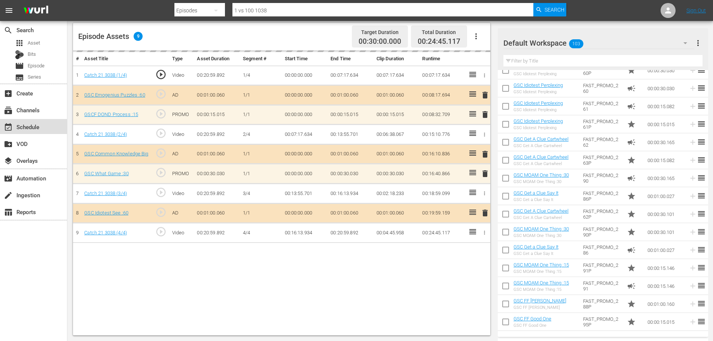
click at [52, 128] on div "event_available Schedule" at bounding box center [33, 126] width 67 height 15
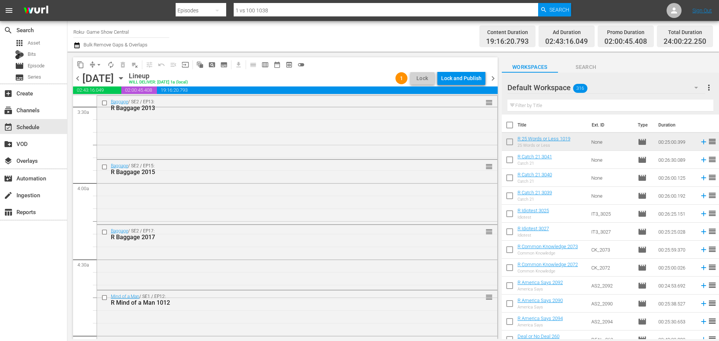
scroll to position [3423, 0]
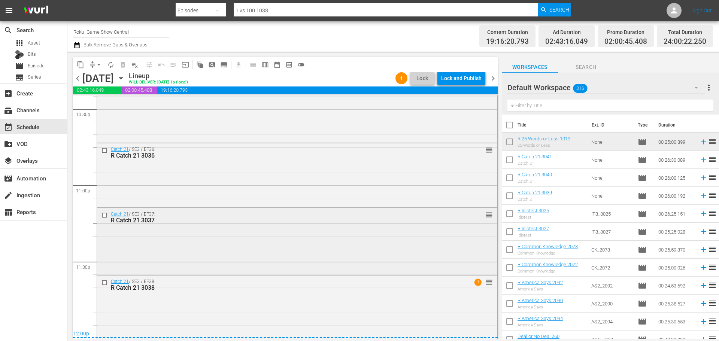
click at [216, 213] on div "Catch 21 / SE3 / EP37: R Catch 21 3037" at bounding box center [283, 217] width 345 height 12
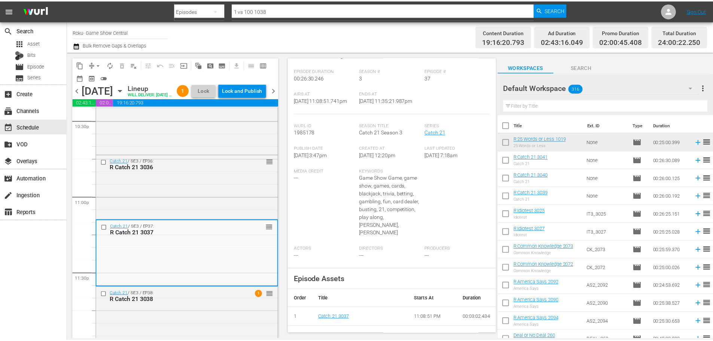
scroll to position [0, 0]
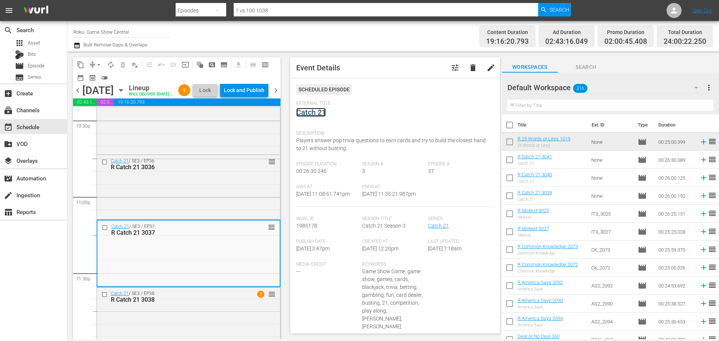
click at [322, 115] on link "Catch 21" at bounding box center [311, 112] width 30 height 9
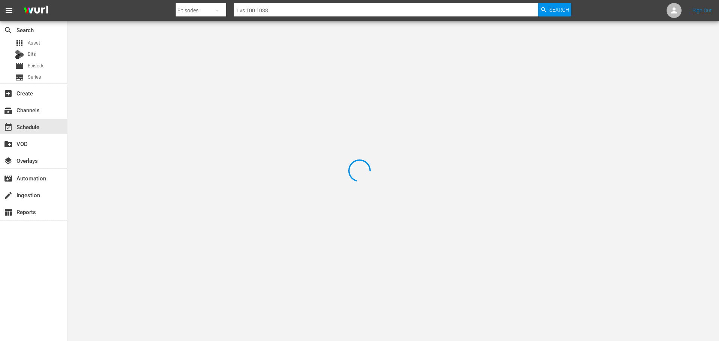
drag, startPoint x: 127, startPoint y: 28, endPoint x: 128, endPoint y: 53, distance: 25.1
click at [127, 28] on div at bounding box center [359, 170] width 719 height 341
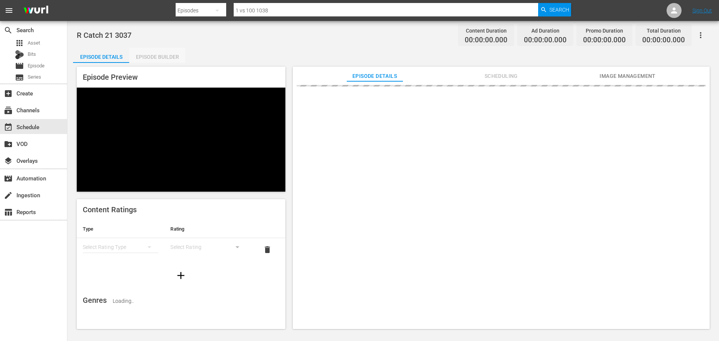
click at [153, 54] on div "Episode Builder" at bounding box center [157, 57] width 56 height 18
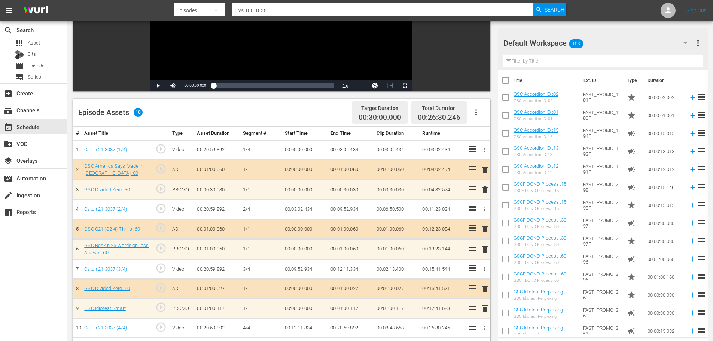
scroll to position [195, 0]
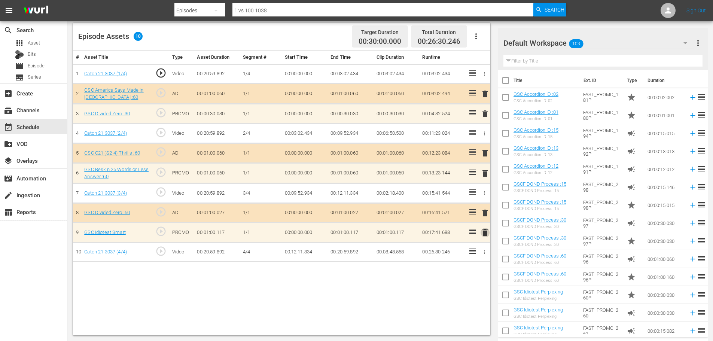
click at [484, 233] on span "delete" at bounding box center [485, 232] width 9 height 9
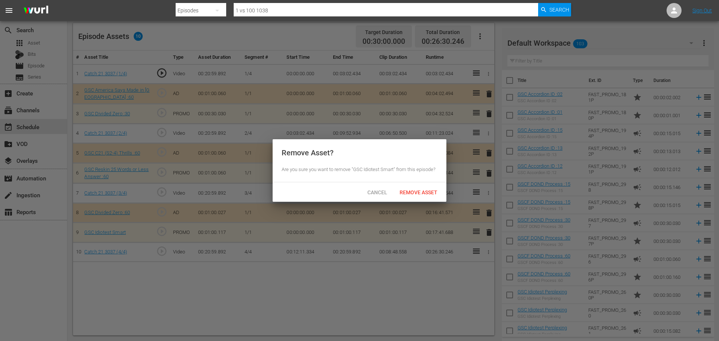
click at [429, 199] on div "Cancel Remove Asset" at bounding box center [360, 191] width 174 height 19
click at [427, 192] on span "Remove Asset" at bounding box center [418, 192] width 50 height 6
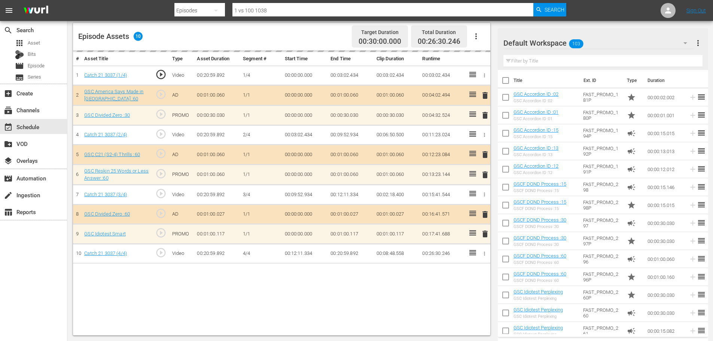
click at [561, 65] on input "text" at bounding box center [602, 61] width 199 height 12
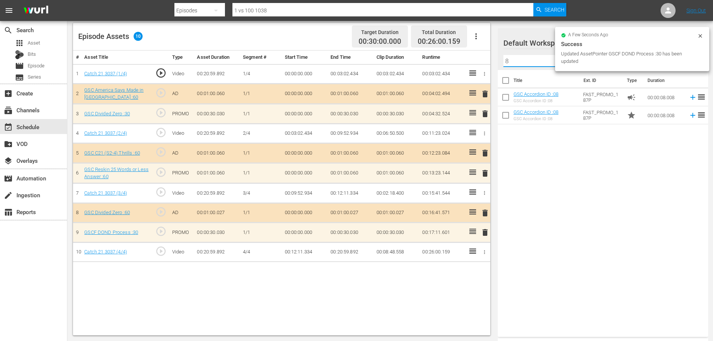
type input "8"
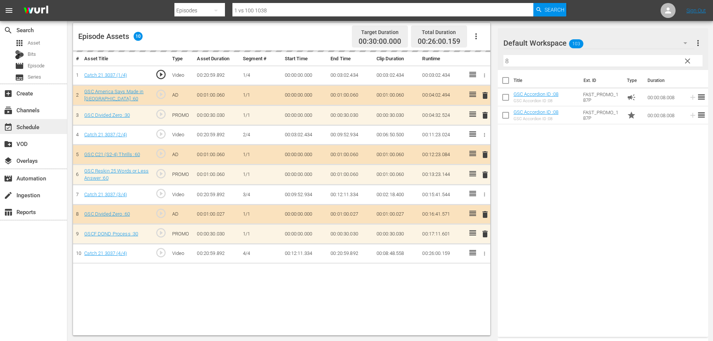
click at [13, 129] on div "event_available Schedule" at bounding box center [21, 125] width 42 height 7
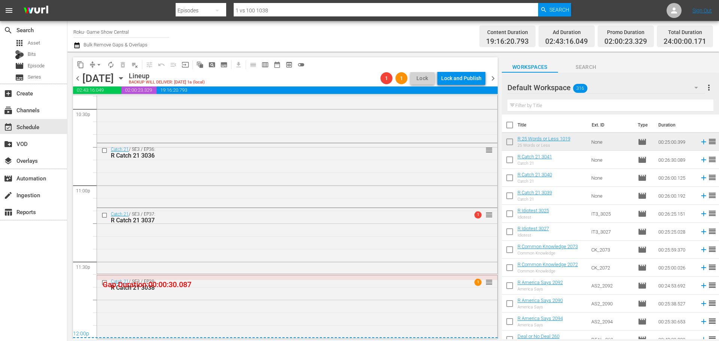
scroll to position [3260, 0]
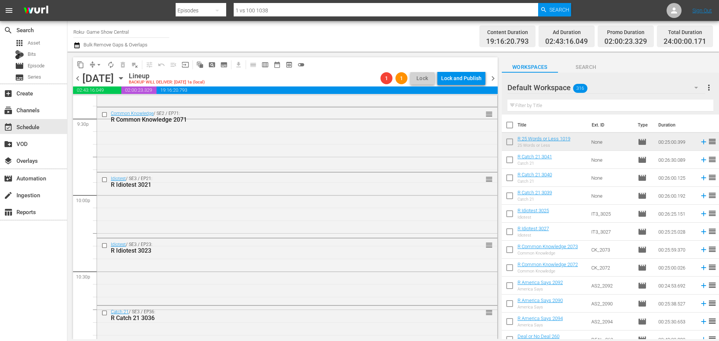
click at [97, 62] on span "arrow_drop_down" at bounding box center [98, 64] width 7 height 7
click at [108, 81] on li "Align to Midnight" at bounding box center [99, 80] width 79 height 12
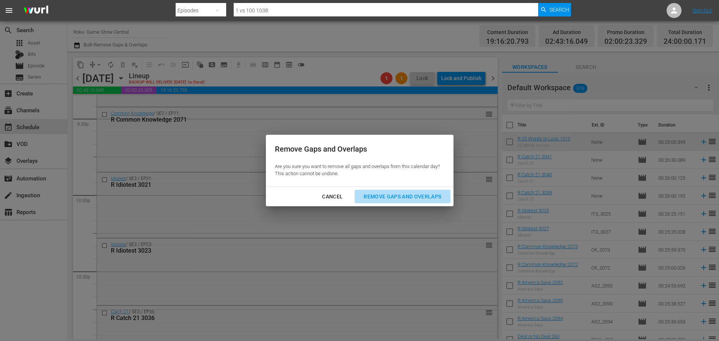
click at [402, 195] on div "Remove Gaps and Overlaps" at bounding box center [401, 196] width 89 height 9
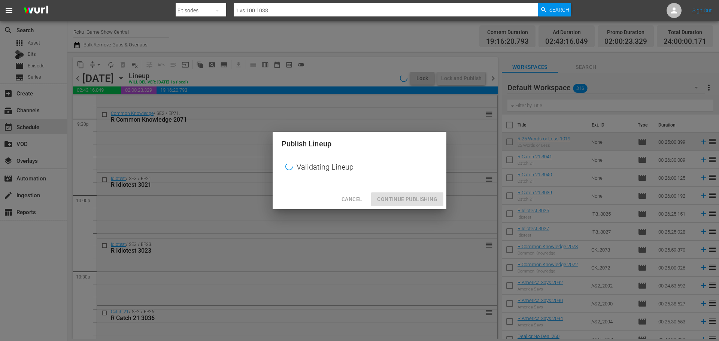
click at [416, 212] on div "Publish Lineup Validating Lineup Cancel Continue Publishing" at bounding box center [359, 170] width 719 height 341
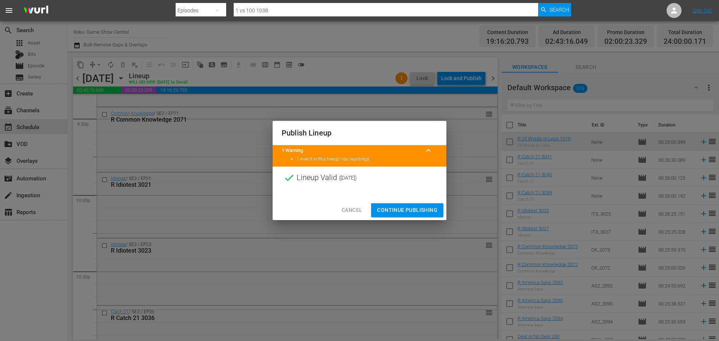
click at [419, 204] on button "Continue Publishing" at bounding box center [407, 210] width 72 height 14
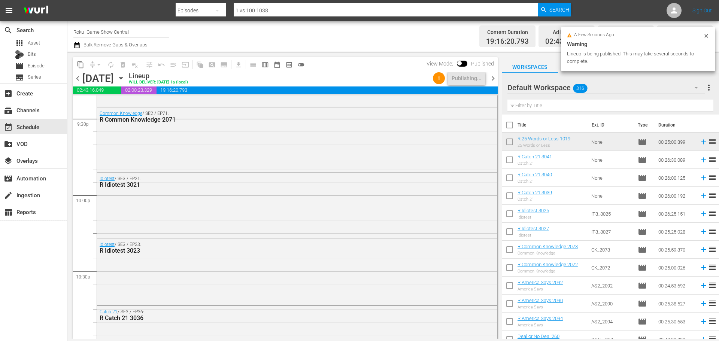
click at [495, 83] on div "chevron_left Monday, September 15th September 15th Lineup WILL DELIVER: 9/14 @ …" at bounding box center [285, 79] width 424 height 15
click at [495, 82] on span "chevron_right" at bounding box center [492, 78] width 9 height 9
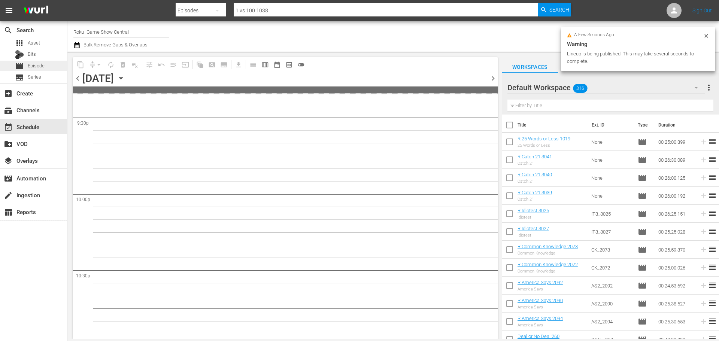
click at [35, 69] on span "Episode" at bounding box center [36, 65] width 17 height 7
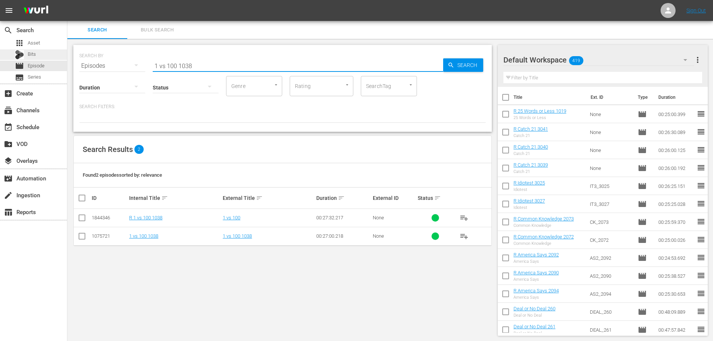
drag, startPoint x: 198, startPoint y: 59, endPoint x: 16, endPoint y: 52, distance: 182.1
click at [67, 0] on div "search Search apps Asset Bits movie Episode subtitles Series add_box Create sub…" at bounding box center [390, 0] width 646 height 0
type input "bagg 2083"
click at [78, 219] on input "checkbox" at bounding box center [81, 219] width 9 height 9
checkbox input "true"
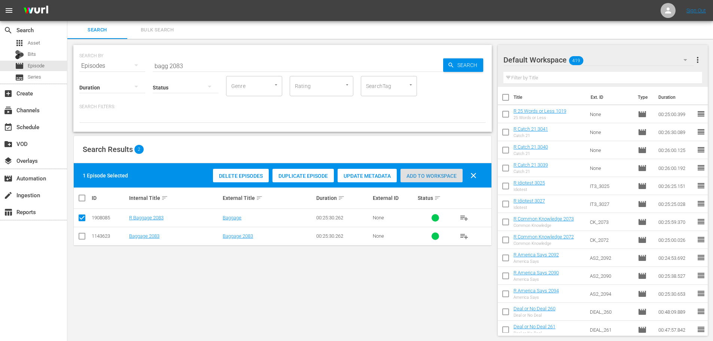
click at [441, 177] on span "Add to Workspace" at bounding box center [432, 176] width 62 height 6
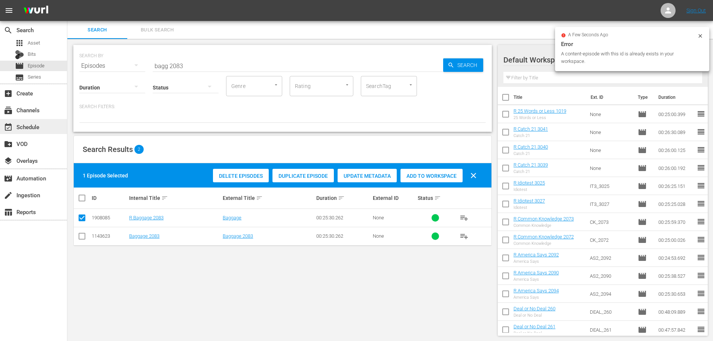
click at [49, 121] on div "event_available Schedule" at bounding box center [33, 126] width 67 height 15
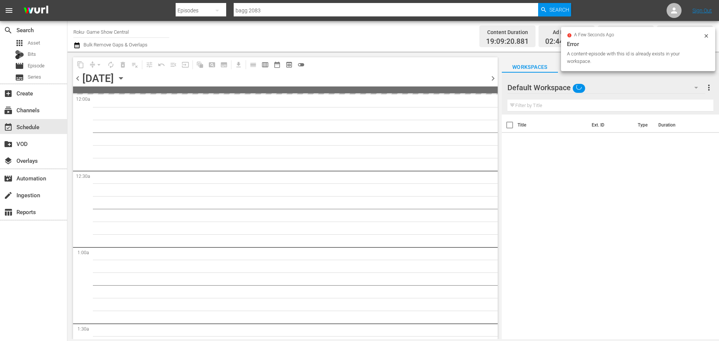
click at [125, 77] on icon "button" at bounding box center [121, 78] width 8 height 8
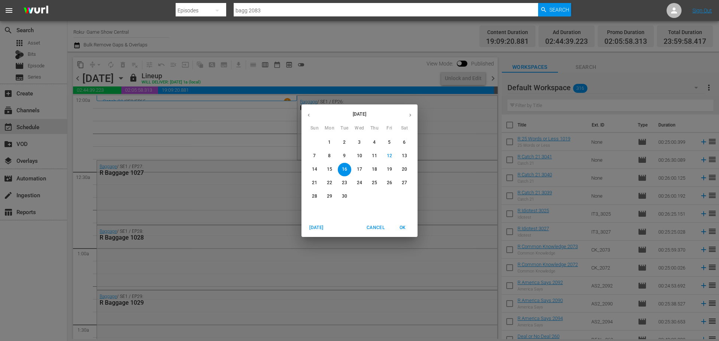
click at [392, 168] on span "19" at bounding box center [389, 169] width 13 height 6
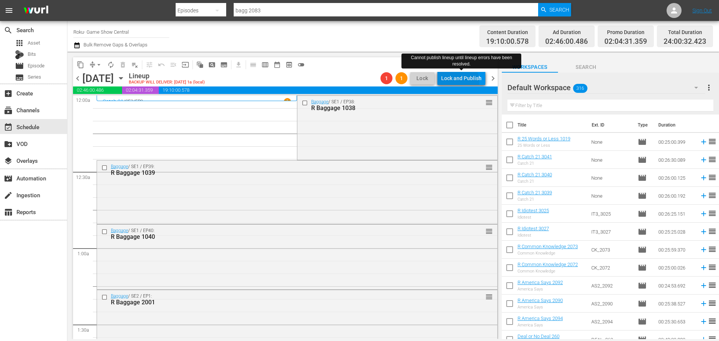
click at [459, 81] on div "Lock and Publish" at bounding box center [461, 77] width 40 height 13
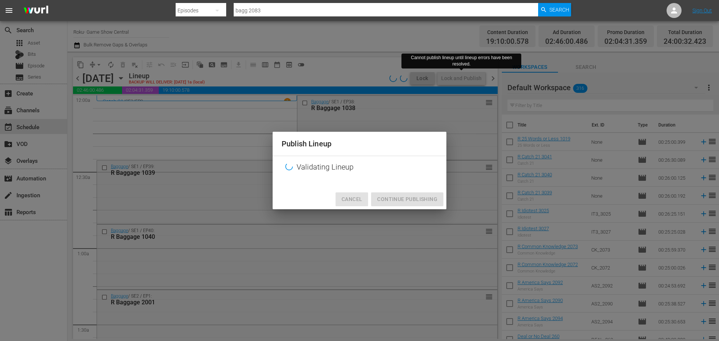
click at [347, 197] on span "Cancel" at bounding box center [351, 199] width 21 height 9
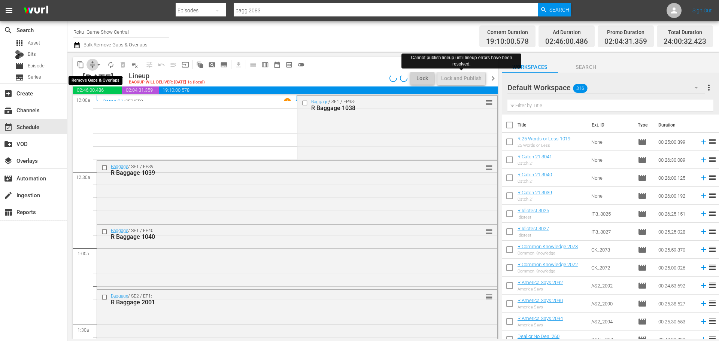
click at [91, 62] on span "compress" at bounding box center [92, 64] width 7 height 7
click at [95, 66] on button "arrow_drop_down" at bounding box center [99, 65] width 12 height 12
click at [96, 82] on li "Align to Midnight" at bounding box center [99, 80] width 79 height 12
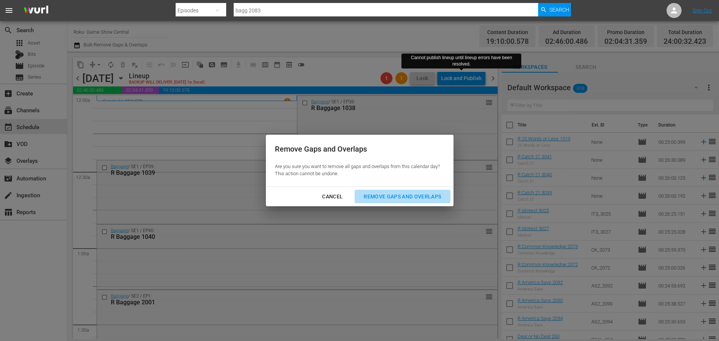
click at [428, 199] on div "Remove Gaps and Overlaps" at bounding box center [401, 196] width 89 height 9
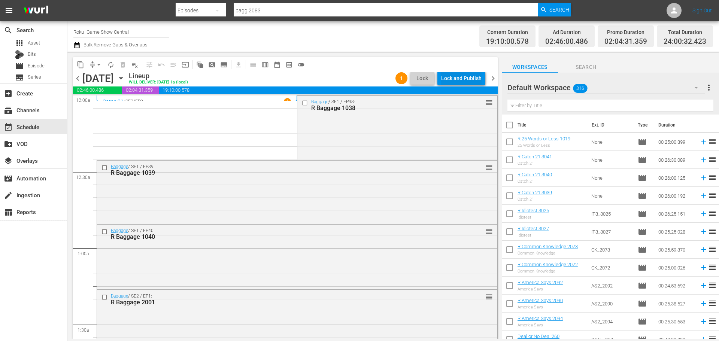
click at [472, 77] on div "Lock and Publish" at bounding box center [461, 77] width 40 height 13
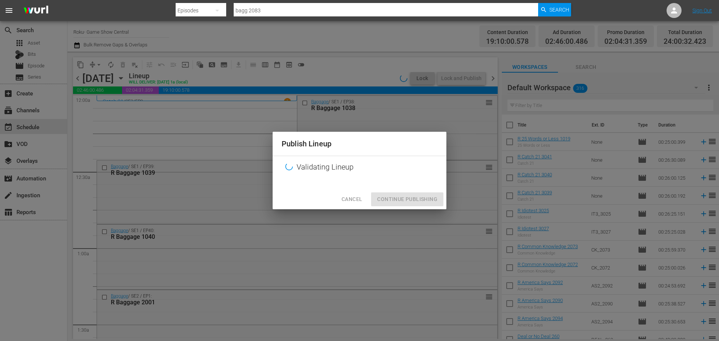
drag, startPoint x: 400, startPoint y: 185, endPoint x: 406, endPoint y: 204, distance: 20.0
click at [400, 188] on div at bounding box center [360, 183] width 174 height 11
click at [406, 204] on div "Cancel Continue Publishing" at bounding box center [360, 199] width 174 height 20
click at [416, 205] on div "Cancel Continue Publishing" at bounding box center [360, 199] width 174 height 20
click at [416, 207] on div "Cancel Continue Publishing" at bounding box center [360, 199] width 174 height 20
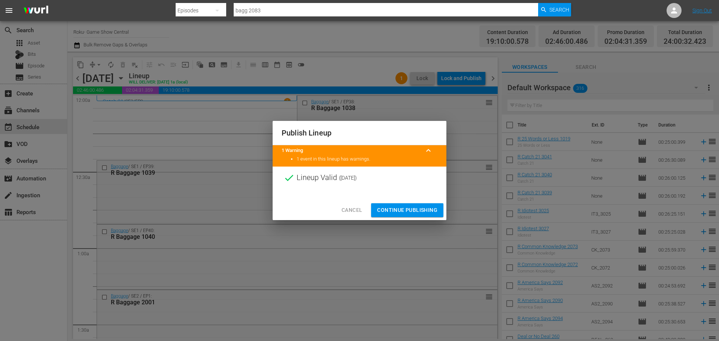
click at [416, 212] on span "Continue Publishing" at bounding box center [407, 210] width 60 height 9
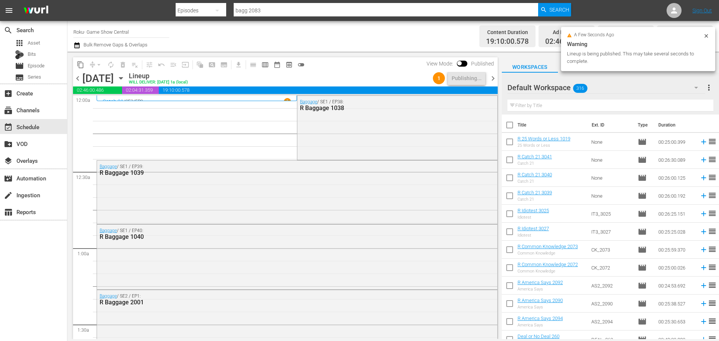
click at [490, 75] on span "chevron_right" at bounding box center [492, 78] width 9 height 9
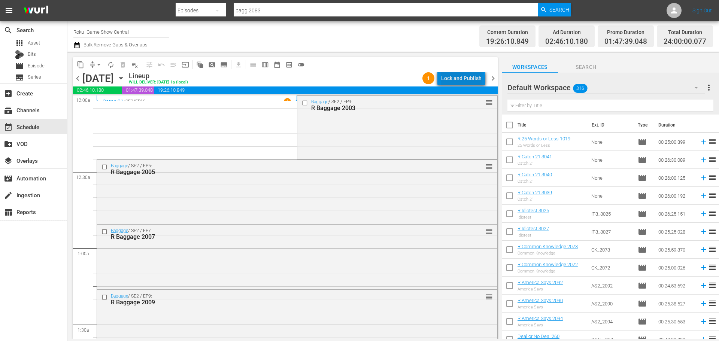
click at [464, 80] on div "Lock and Publish" at bounding box center [461, 77] width 40 height 13
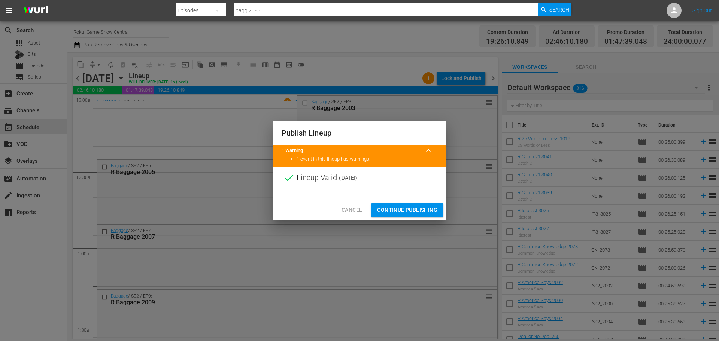
click at [423, 194] on div at bounding box center [360, 194] width 174 height 11
drag, startPoint x: 423, startPoint y: 208, endPoint x: 339, endPoint y: 200, distance: 85.0
click at [424, 208] on span "Continue Publishing" at bounding box center [407, 210] width 60 height 9
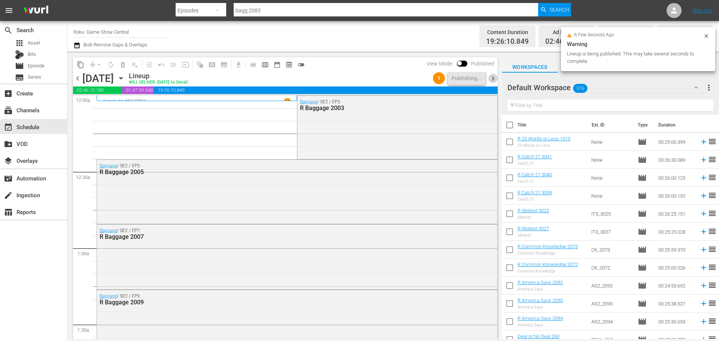
click at [492, 79] on span "chevron_right" at bounding box center [492, 78] width 9 height 9
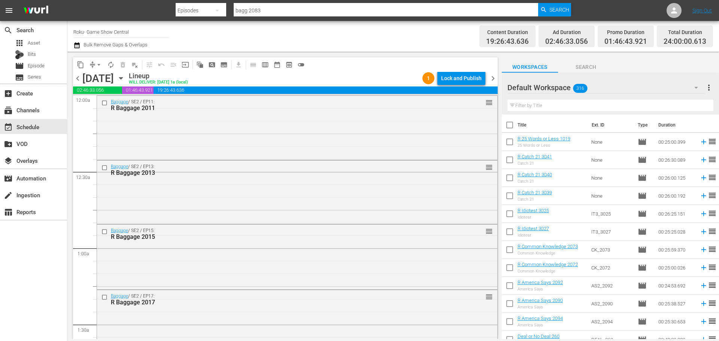
click at [464, 84] on div "Lock and Publish" at bounding box center [461, 77] width 40 height 13
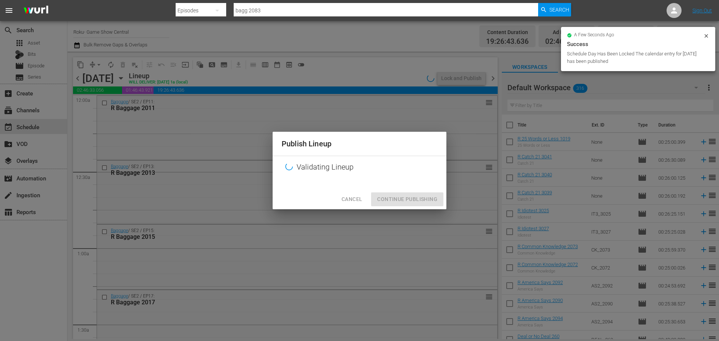
click at [399, 208] on div "Cancel Continue Publishing" at bounding box center [360, 199] width 174 height 20
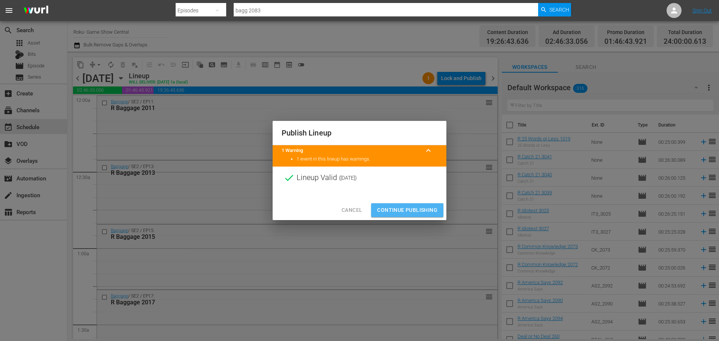
click at [413, 203] on button "Continue Publishing" at bounding box center [407, 210] width 72 height 14
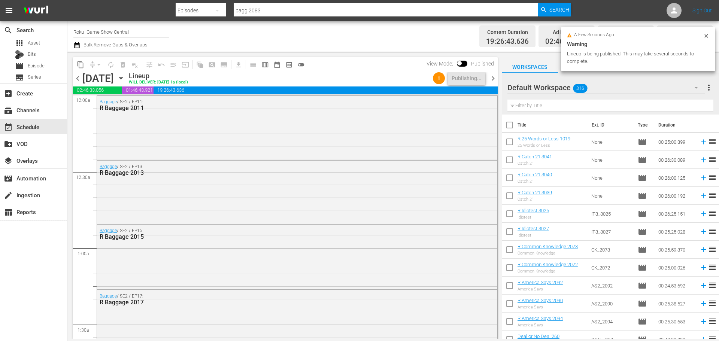
click at [493, 74] on span "chevron_right" at bounding box center [492, 78] width 9 height 9
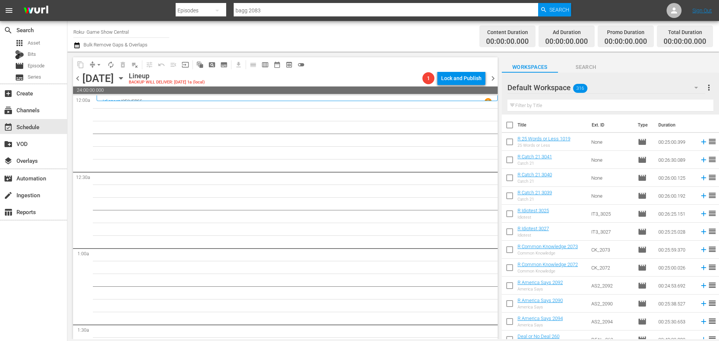
click at [127, 83] on div "Monday, September 22nd September 22nd" at bounding box center [104, 78] width 45 height 12
click at [125, 79] on icon "button" at bounding box center [121, 78] width 8 height 8
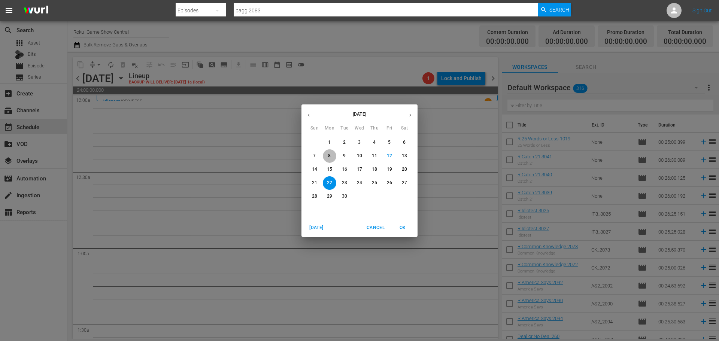
click at [330, 159] on p "8" at bounding box center [329, 156] width 3 height 6
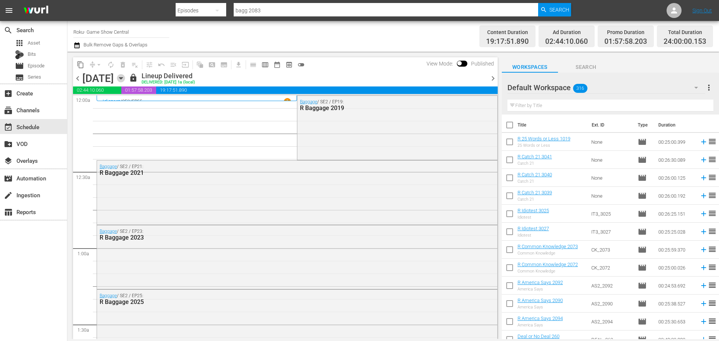
click at [125, 79] on icon "button" at bounding box center [121, 78] width 8 height 8
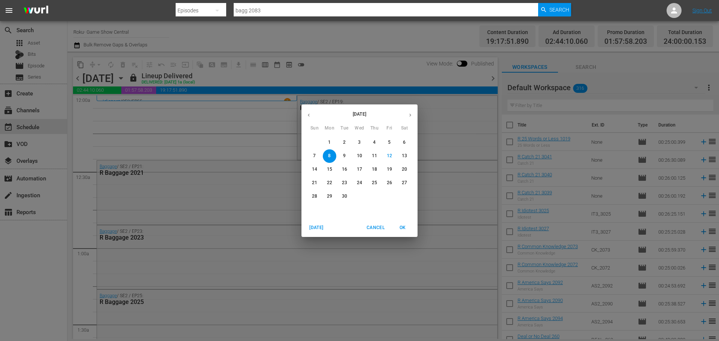
click at [333, 183] on span "22" at bounding box center [329, 183] width 13 height 6
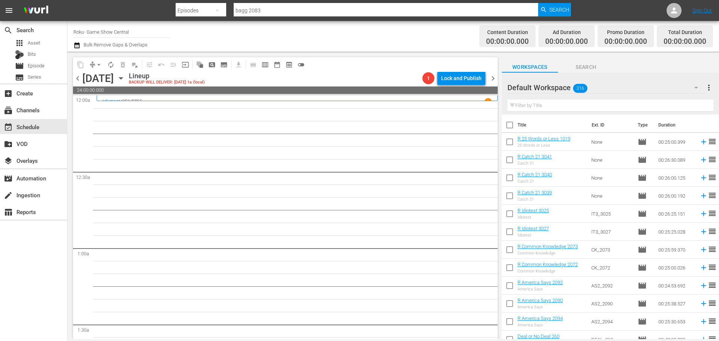
click at [127, 83] on div "Monday, September 22nd September 22nd" at bounding box center [104, 78] width 45 height 12
click at [125, 74] on icon "button" at bounding box center [121, 78] width 8 height 8
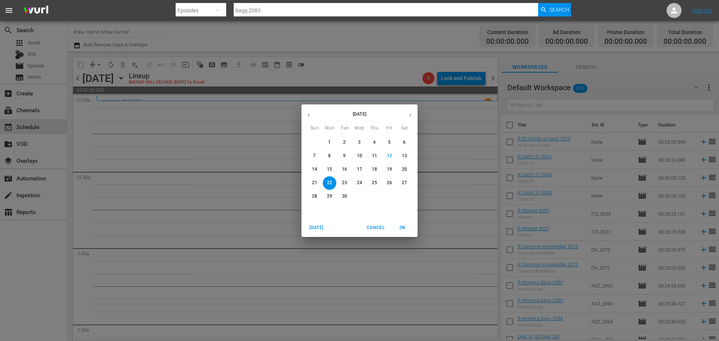
click at [329, 153] on p "8" at bounding box center [329, 156] width 3 height 6
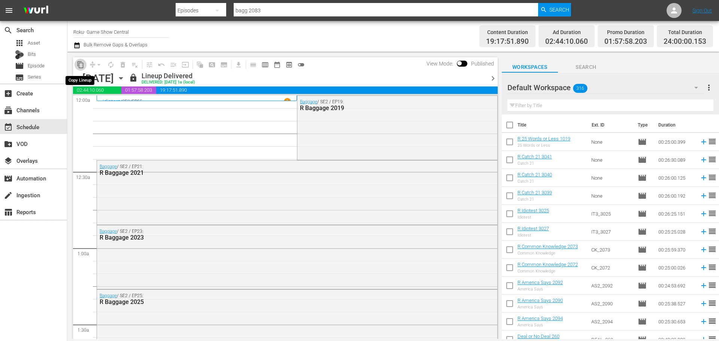
click at [77, 65] on span "content_copy" at bounding box center [80, 64] width 7 height 7
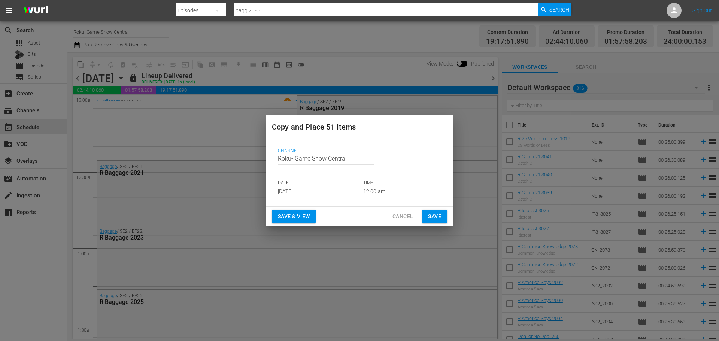
click at [325, 190] on input "Sep 14th 2025" at bounding box center [317, 191] width 78 height 11
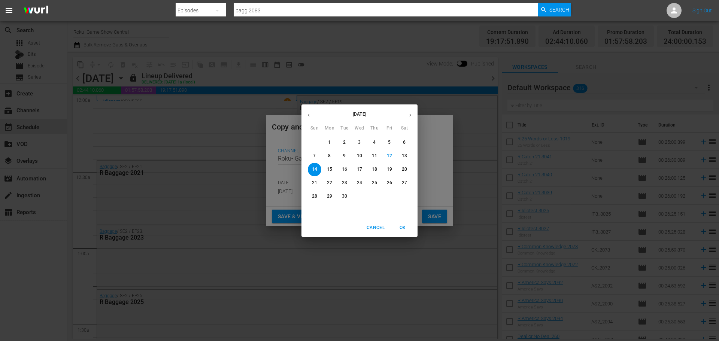
click at [325, 184] on span "22" at bounding box center [329, 183] width 13 height 6
type input "Sep 22nd 2025"
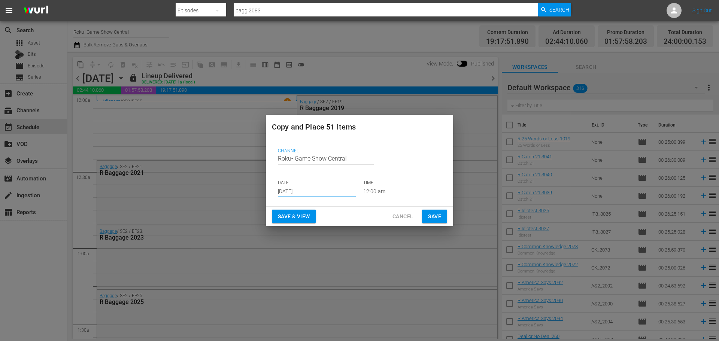
click at [445, 216] on button "Save" at bounding box center [434, 217] width 25 height 14
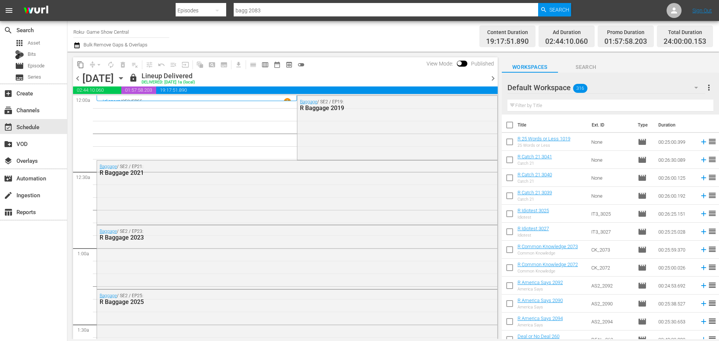
click at [125, 78] on icon "button" at bounding box center [121, 78] width 8 height 8
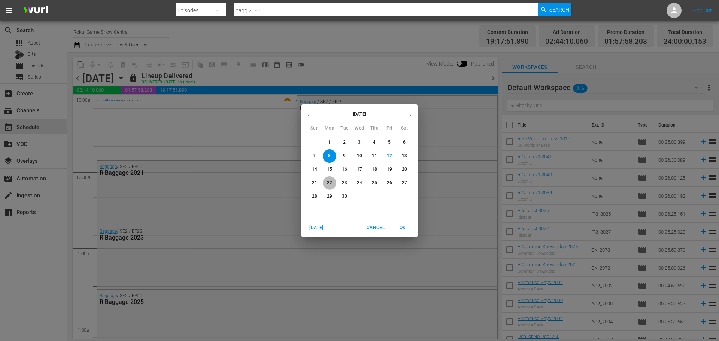
click at [329, 186] on p "22" at bounding box center [329, 183] width 5 height 6
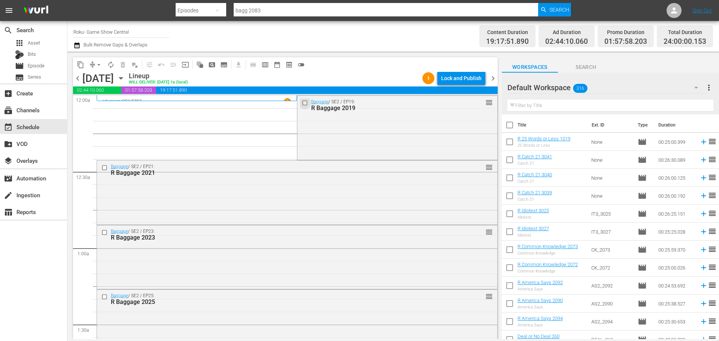
drag, startPoint x: 301, startPoint y: 103, endPoint x: 208, endPoint y: 141, distance: 101.2
click at [302, 103] on input "checkbox" at bounding box center [306, 103] width 8 height 6
click at [104, 169] on input "checkbox" at bounding box center [105, 167] width 8 height 6
click at [102, 235] on input "checkbox" at bounding box center [105, 232] width 8 height 6
click at [103, 298] on input "checkbox" at bounding box center [105, 296] width 8 height 6
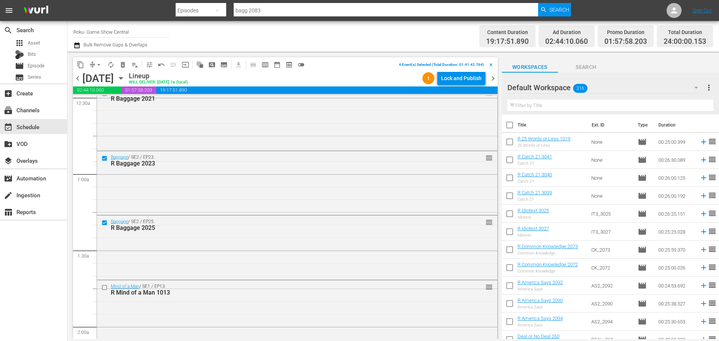
scroll to position [75, 0]
click at [104, 283] on div at bounding box center [105, 286] width 11 height 9
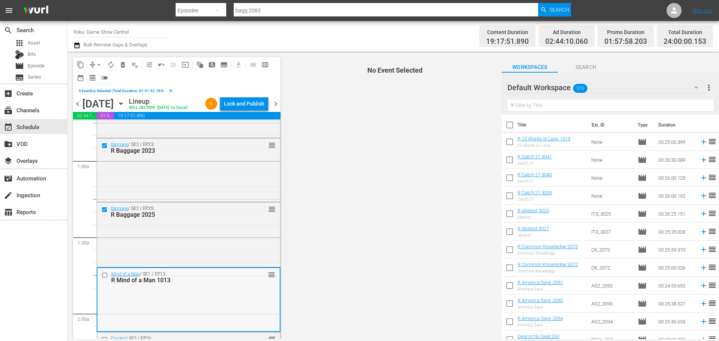
click at [106, 278] on input "checkbox" at bounding box center [106, 275] width 8 height 6
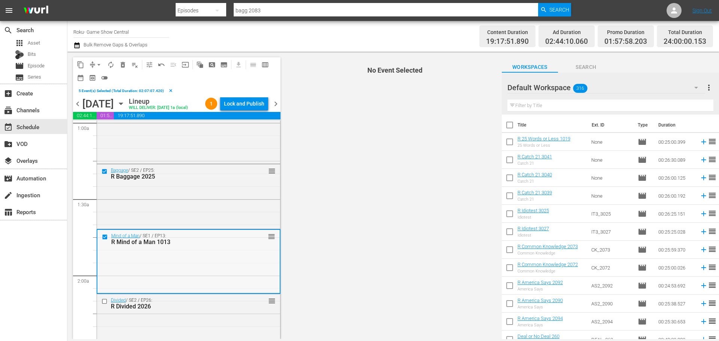
scroll to position [187, 0]
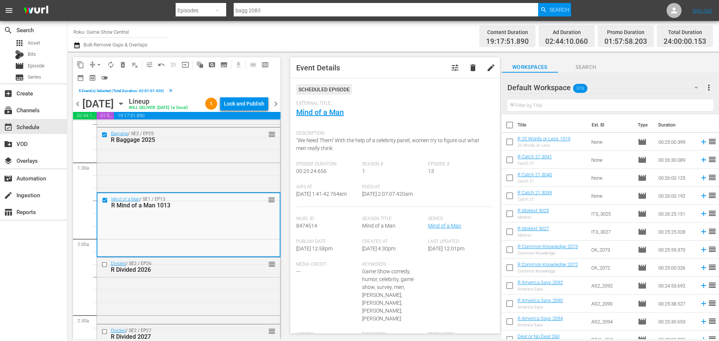
click at [106, 268] on input "checkbox" at bounding box center [105, 264] width 8 height 6
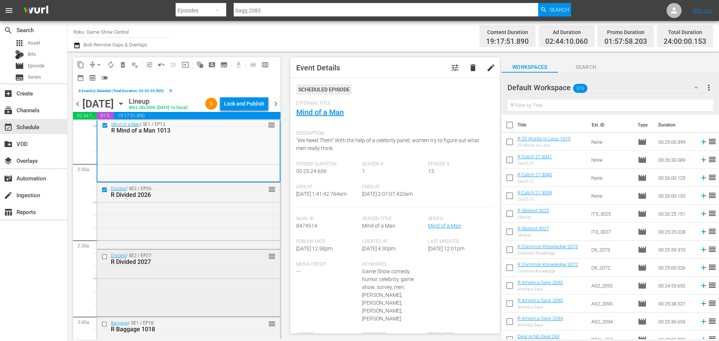
click at [103, 260] on input "checkbox" at bounding box center [105, 257] width 8 height 6
click at [76, 65] on button "content_copy" at bounding box center [80, 65] width 12 height 12
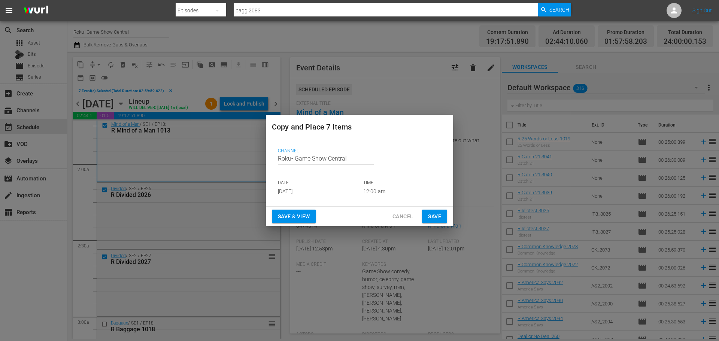
click at [331, 187] on input "Sep 14th 2025" at bounding box center [317, 191] width 78 height 11
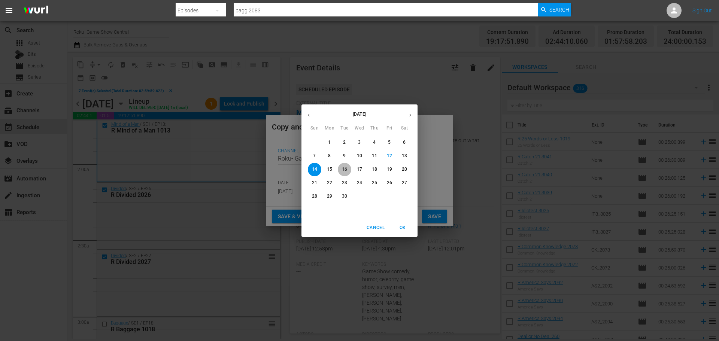
click at [345, 175] on button "16" at bounding box center [344, 169] width 13 height 13
type input "Sep 16th 2025"
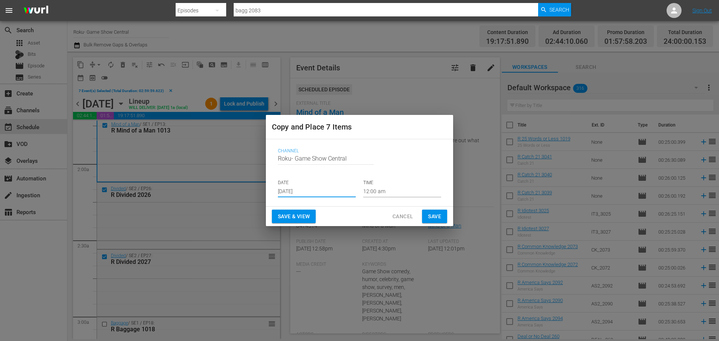
click at [390, 188] on input "12:00 am" at bounding box center [402, 191] width 78 height 11
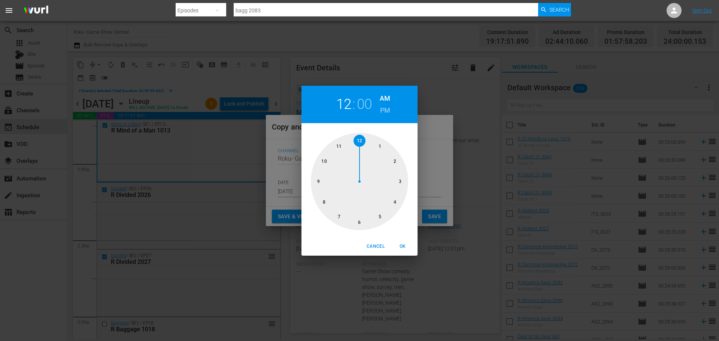
click at [397, 179] on div at bounding box center [359, 181] width 97 height 97
click at [399, 244] on span "OK" at bounding box center [402, 247] width 18 height 8
type input "03:00 am"
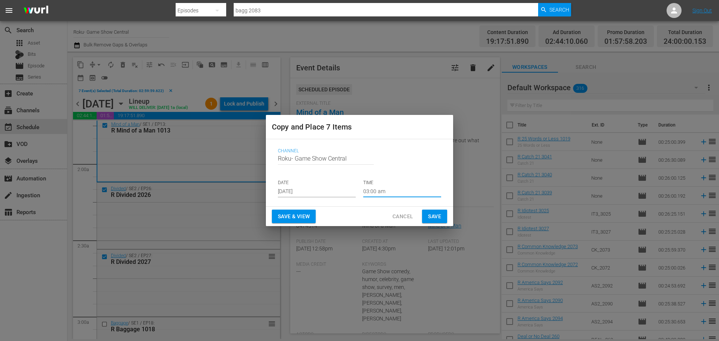
click at [430, 217] on span "Save" at bounding box center [434, 216] width 13 height 9
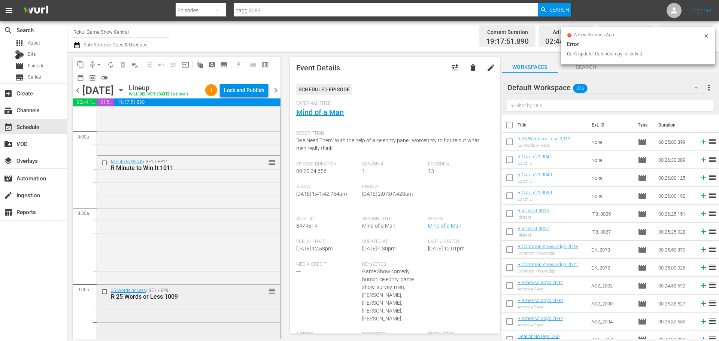
scroll to position [1198, 0]
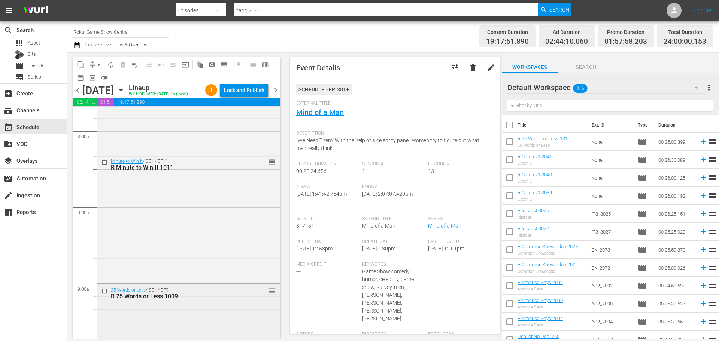
click at [104, 295] on input "checkbox" at bounding box center [105, 291] width 8 height 6
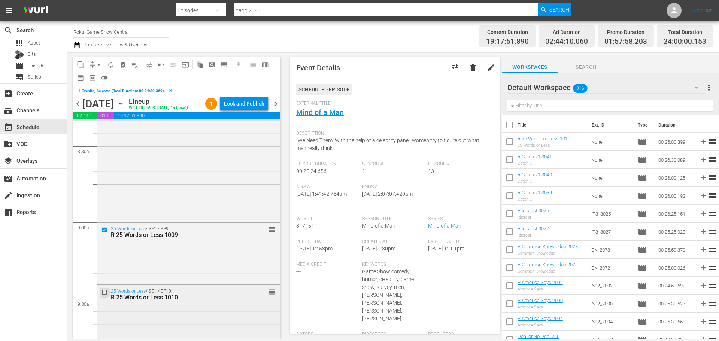
click at [104, 295] on input "checkbox" at bounding box center [105, 292] width 8 height 6
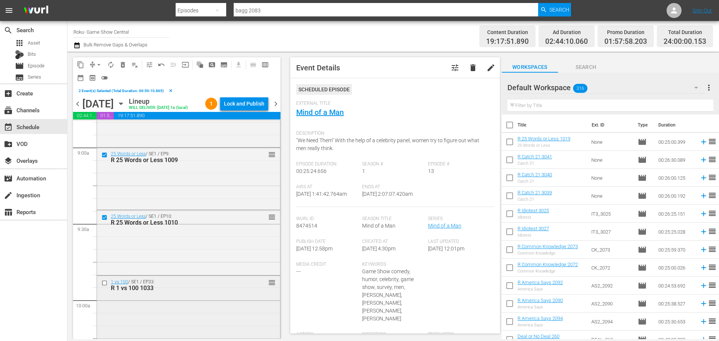
click at [104, 287] on div at bounding box center [105, 283] width 11 height 9
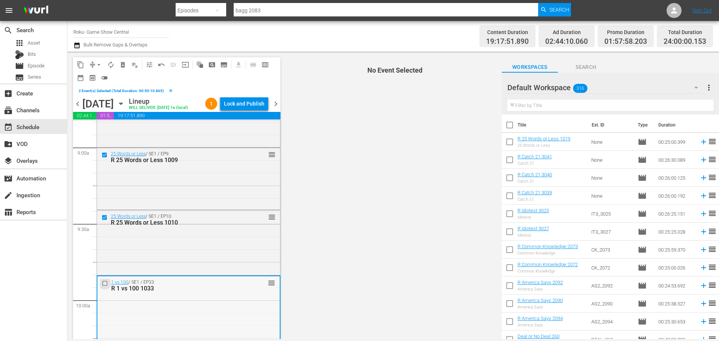
click at [105, 287] on input "checkbox" at bounding box center [106, 283] width 8 height 6
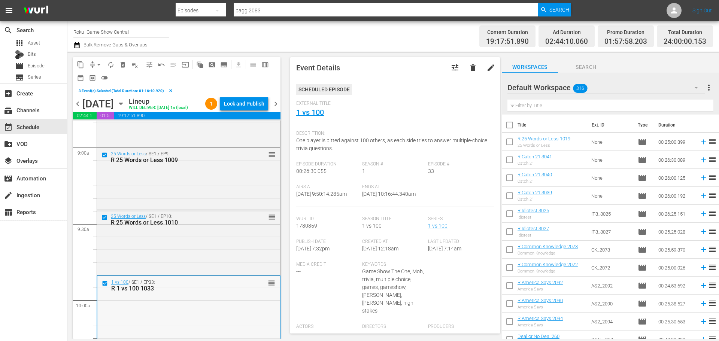
scroll to position [1460, 0]
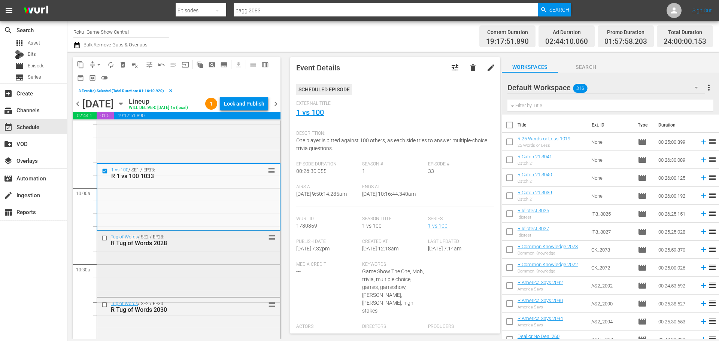
click at [104, 241] on input "checkbox" at bounding box center [105, 238] width 8 height 6
click at [105, 308] on input "checkbox" at bounding box center [105, 305] width 8 height 6
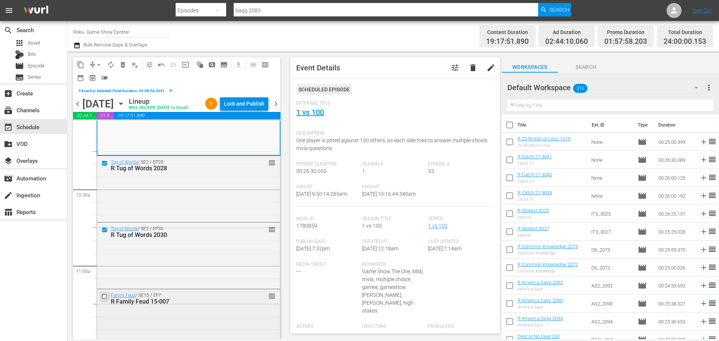
click at [106, 299] on input "checkbox" at bounding box center [105, 296] width 8 height 6
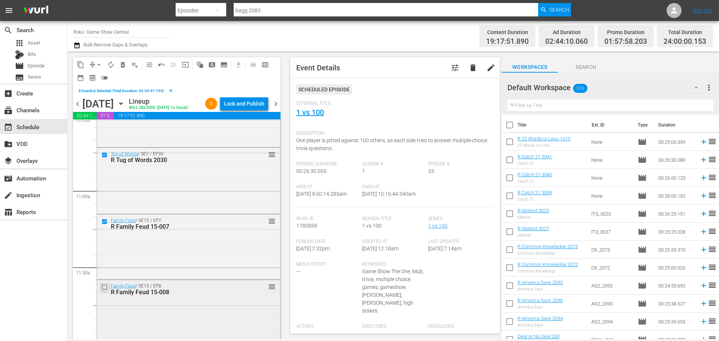
click at [105, 290] on input "checkbox" at bounding box center [105, 287] width 8 height 6
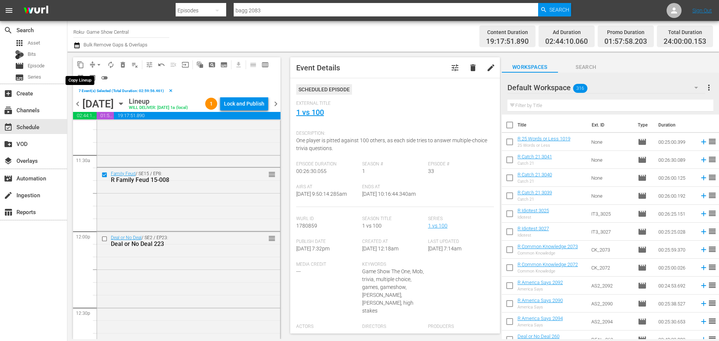
click at [84, 63] on span "content_copy" at bounding box center [80, 64] width 7 height 7
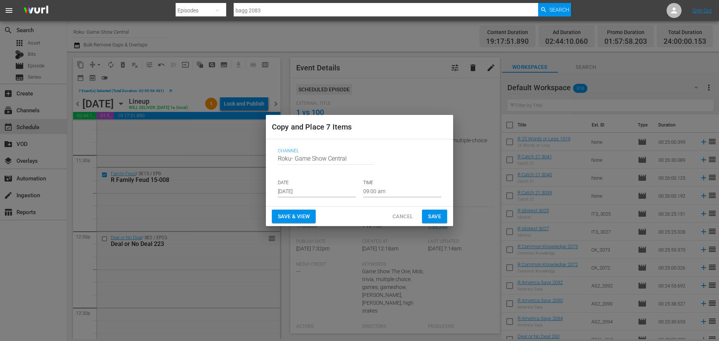
click at [318, 194] on input "Sep 14th 2025" at bounding box center [317, 191] width 78 height 11
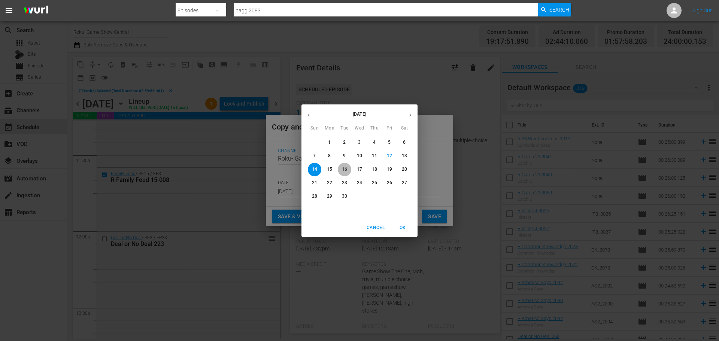
click at [340, 170] on span "16" at bounding box center [344, 169] width 13 height 6
type input "Sep 16th 2025"
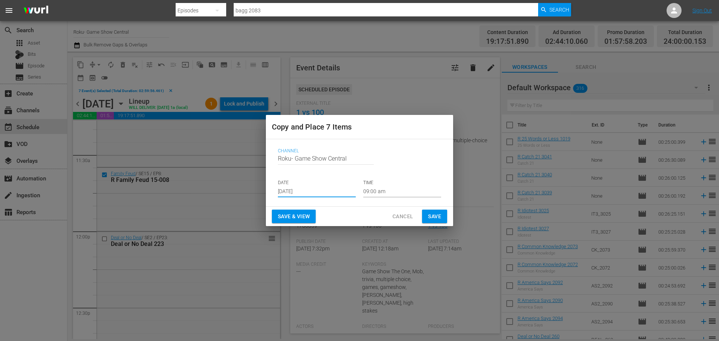
click at [377, 195] on input "09:00 am" at bounding box center [402, 191] width 78 height 11
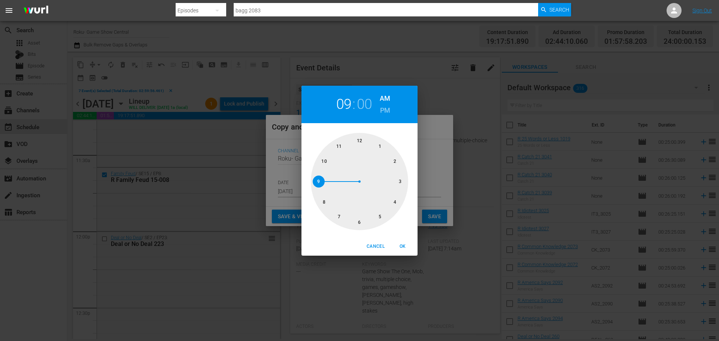
drag, startPoint x: 362, startPoint y: 222, endPoint x: 397, endPoint y: 245, distance: 41.8
click at [364, 226] on div at bounding box center [359, 181] width 97 height 97
click at [413, 249] on button "OK" at bounding box center [402, 246] width 24 height 12
type input "06:00 am"
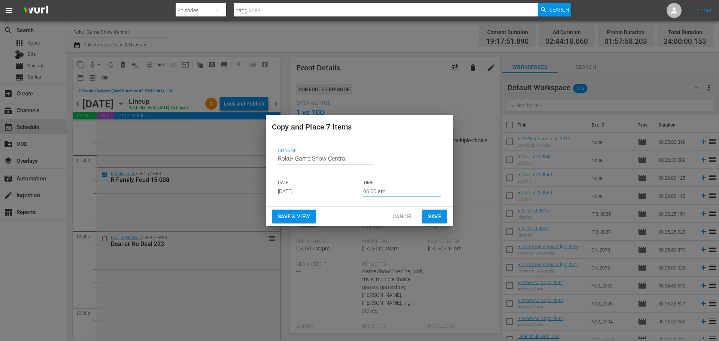
click at [433, 220] on span "Save" at bounding box center [434, 216] width 13 height 9
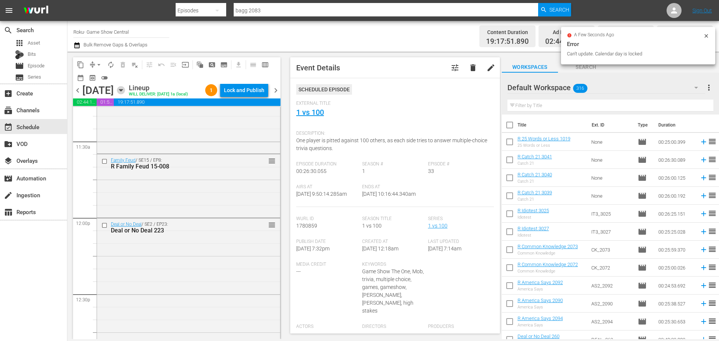
click at [125, 94] on icon "button" at bounding box center [121, 90] width 8 height 8
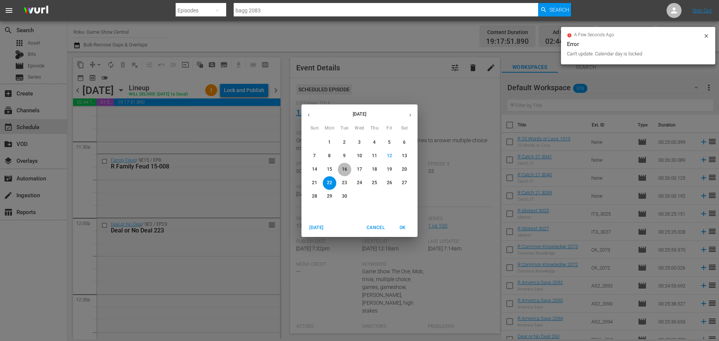
click at [344, 170] on p "16" at bounding box center [344, 169] width 5 height 6
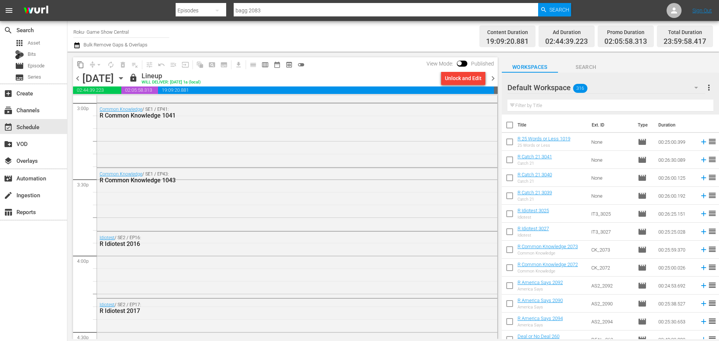
scroll to position [2508, 0]
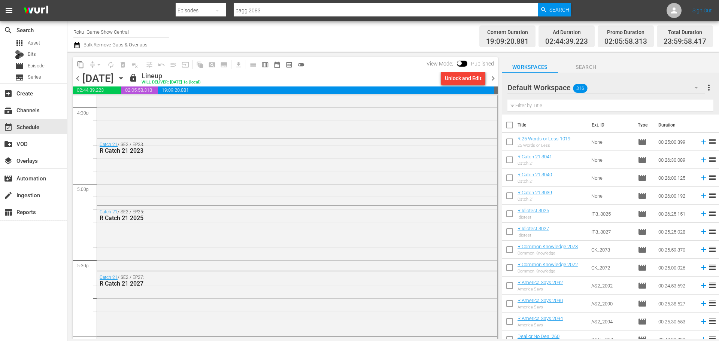
click at [125, 82] on icon "button" at bounding box center [121, 78] width 8 height 8
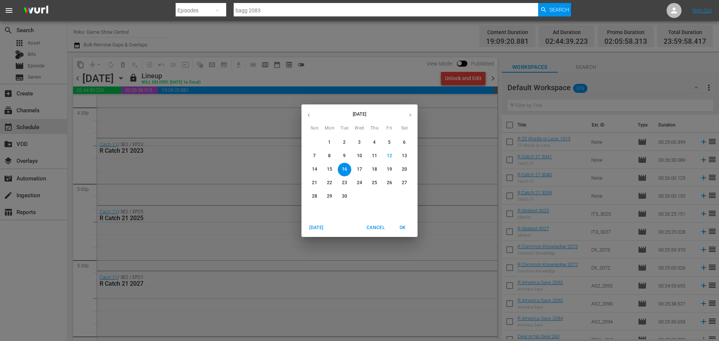
drag, startPoint x: 220, startPoint y: 160, endPoint x: 223, endPoint y: 159, distance: 3.8
click at [223, 159] on div "September 2025 Sun Mon Tue Wed Thu Fri Sat 31 1 2 3 4 5 6 7 8 9 10 11 12 13 14 …" at bounding box center [359, 170] width 719 height 341
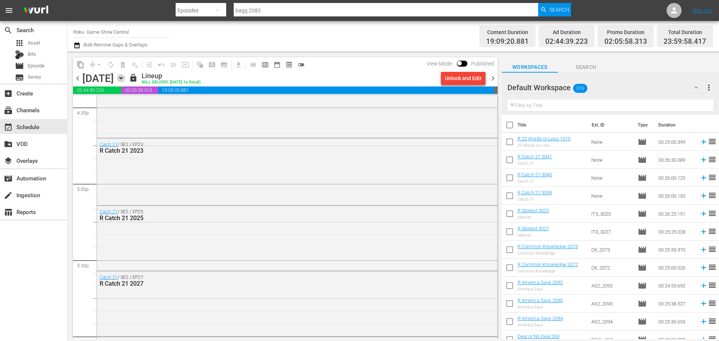
click at [125, 79] on icon "button" at bounding box center [121, 78] width 8 height 8
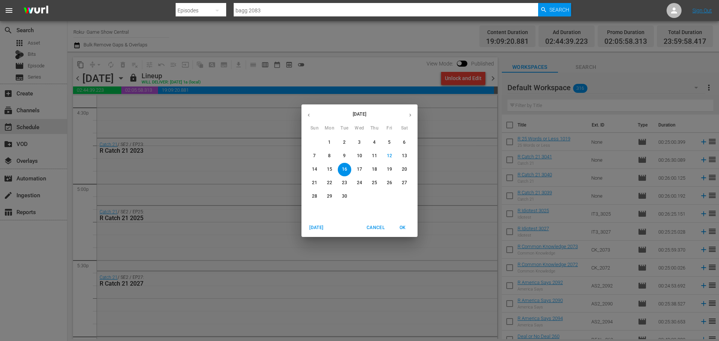
click at [343, 168] on p "16" at bounding box center [344, 169] width 5 height 6
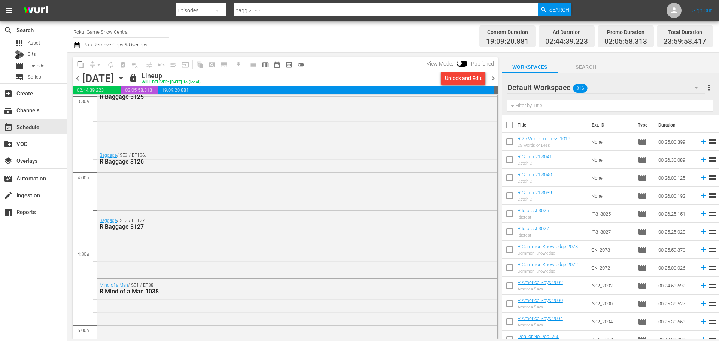
scroll to position [0, 0]
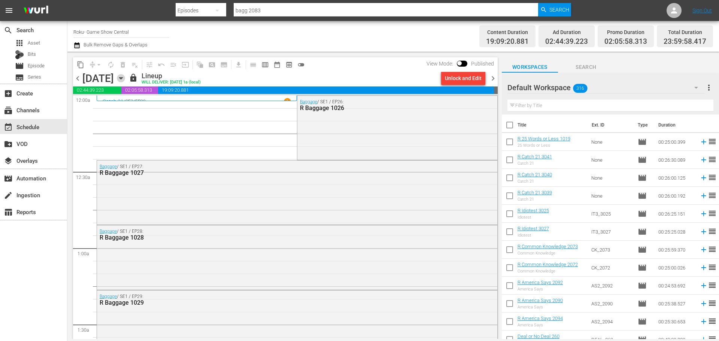
click at [125, 78] on icon "button" at bounding box center [121, 78] width 8 height 8
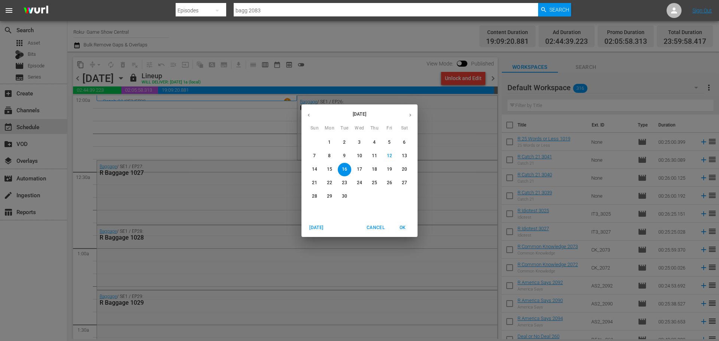
drag, startPoint x: 207, startPoint y: 145, endPoint x: 332, endPoint y: 117, distance: 128.1
click at [210, 140] on div "September 2025 Sun Mon Tue Wed Thu Fri Sat 31 1 2 3 4 5 6 7 8 9 10 11 12 13 14 …" at bounding box center [359, 170] width 719 height 341
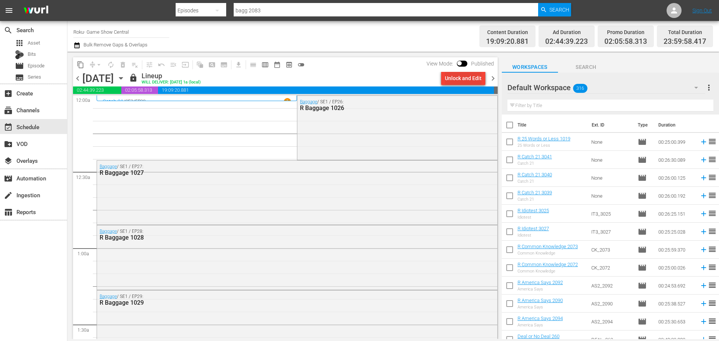
click at [457, 82] on div "Unlock and Edit" at bounding box center [463, 77] width 37 height 13
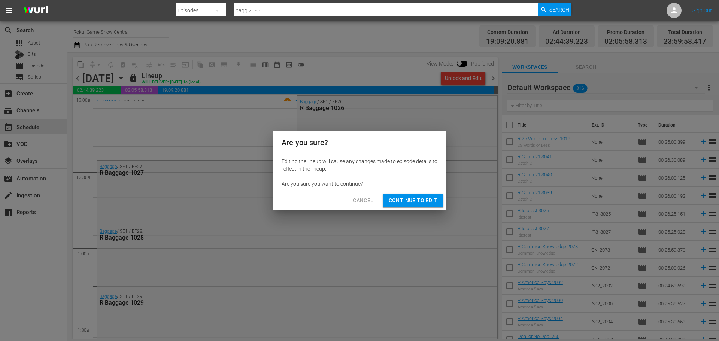
drag, startPoint x: 429, startPoint y: 191, endPoint x: 428, endPoint y: 200, distance: 8.3
click at [428, 200] on div "Cancel Continue to Edit" at bounding box center [360, 201] width 174 height 20
drag, startPoint x: 428, startPoint y: 200, endPoint x: 361, endPoint y: 164, distance: 75.7
click at [428, 200] on span "Continue to Edit" at bounding box center [413, 200] width 49 height 9
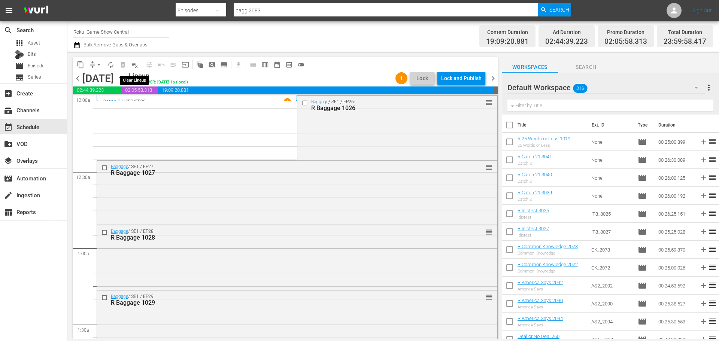
click at [139, 65] on button "playlist_remove_outlined" at bounding box center [135, 65] width 12 height 12
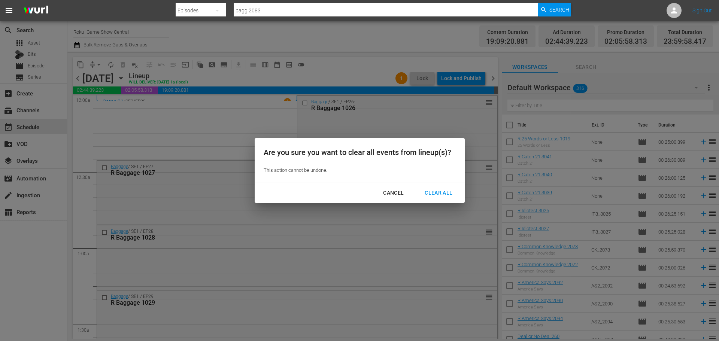
click at [442, 191] on div "Clear All" at bounding box center [439, 192] width 40 height 9
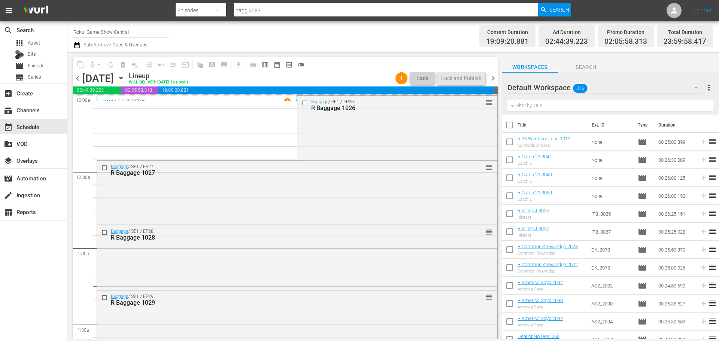
click at [125, 79] on icon "button" at bounding box center [121, 78] width 8 height 8
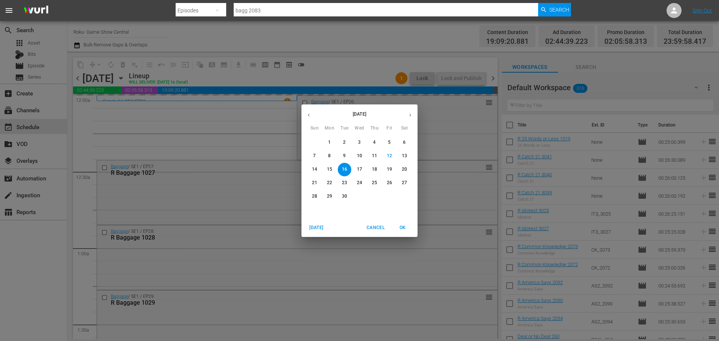
click at [331, 184] on p "22" at bounding box center [329, 183] width 5 height 6
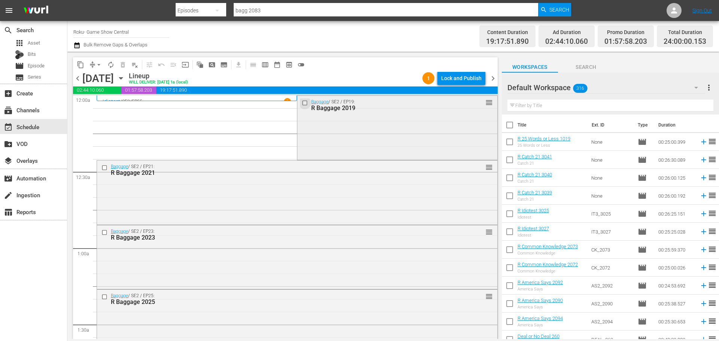
click at [302, 104] on input "checkbox" at bounding box center [306, 103] width 8 height 6
click at [103, 169] on input "checkbox" at bounding box center [105, 167] width 8 height 6
click at [103, 234] on input "checkbox" at bounding box center [105, 232] width 8 height 6
click at [103, 298] on input "checkbox" at bounding box center [105, 296] width 8 height 6
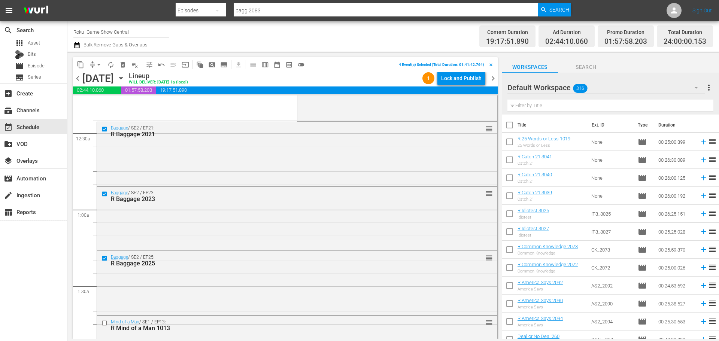
scroll to position [75, 0]
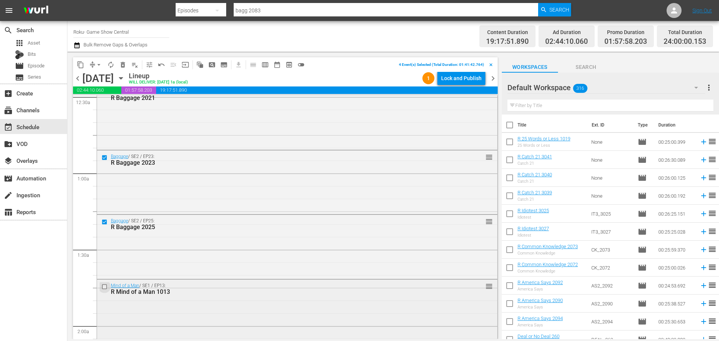
click at [107, 287] on input "checkbox" at bounding box center [105, 286] width 8 height 6
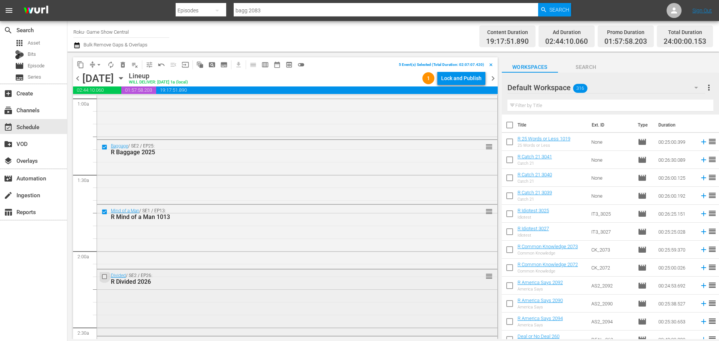
click at [103, 278] on input "checkbox" at bounding box center [105, 277] width 8 height 6
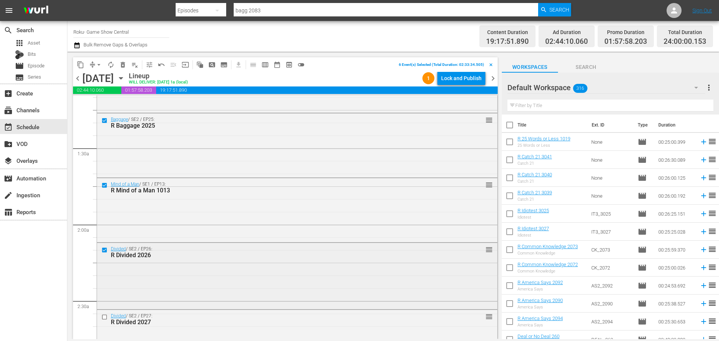
scroll to position [225, 0]
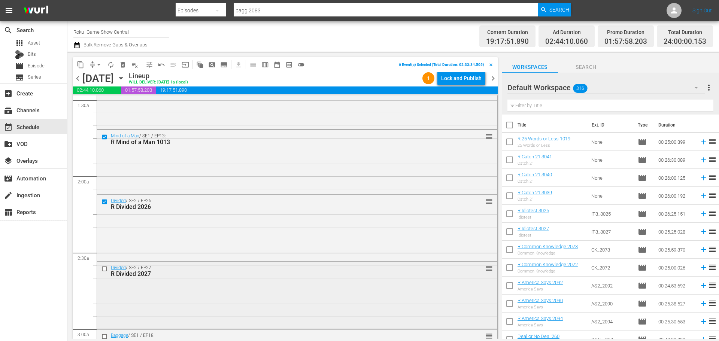
click at [104, 269] on input "checkbox" at bounding box center [105, 269] width 8 height 6
click at [77, 66] on span "content_copy" at bounding box center [80, 64] width 7 height 7
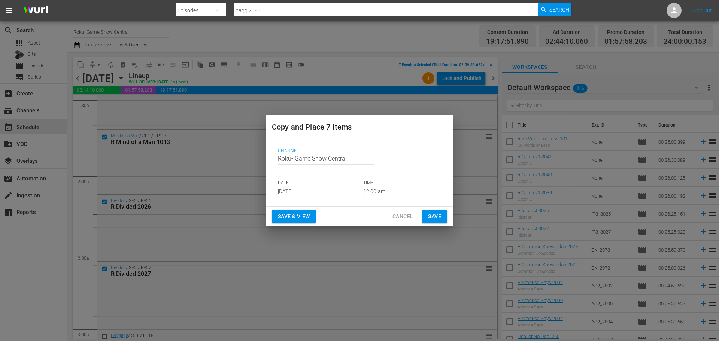
click at [311, 194] on input "Sep 14th 2025" at bounding box center [317, 191] width 78 height 11
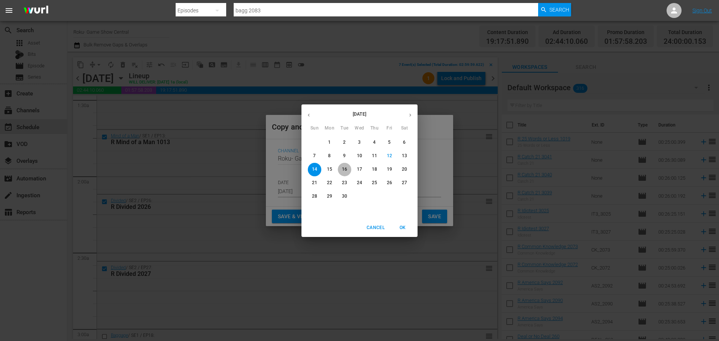
click at [343, 170] on p "16" at bounding box center [344, 169] width 5 height 6
type input "Sep 16th 2025"
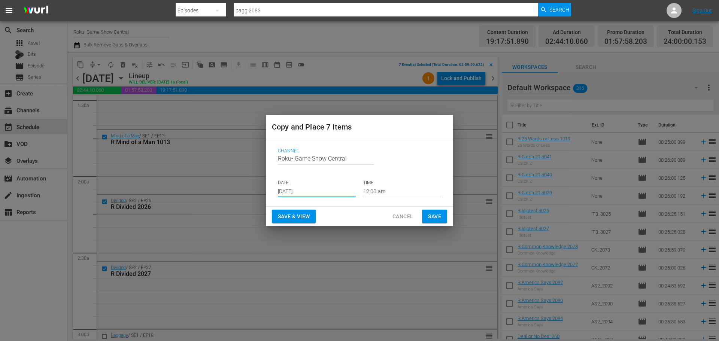
click at [413, 180] on div "Channel Channel Title Roku- Game Show Central DATE Sep 16th 2025 TIME 12:00 am" at bounding box center [359, 172] width 175 height 61
click at [399, 194] on input "12:00 am" at bounding box center [402, 191] width 78 height 11
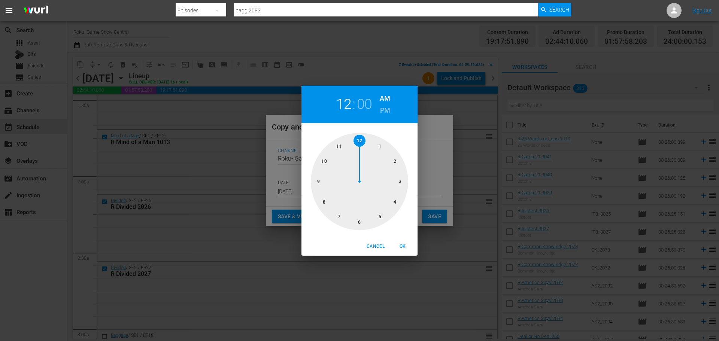
click at [399, 182] on div at bounding box center [359, 181] width 97 height 97
click at [405, 247] on span "OK" at bounding box center [402, 247] width 18 height 8
type input "03:00 am"
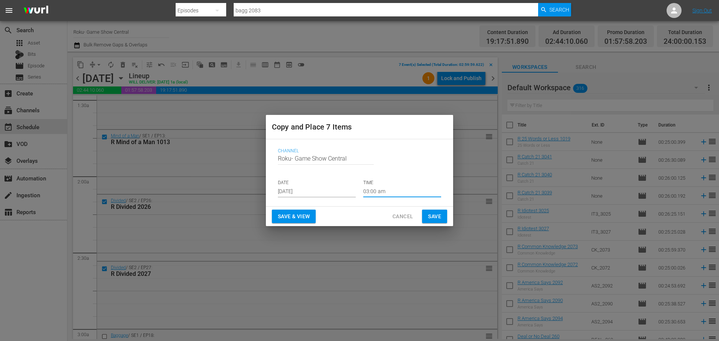
click at [429, 223] on div "Save & View Cancel Save" at bounding box center [359, 217] width 187 height 20
click at [434, 216] on span "Save" at bounding box center [434, 216] width 13 height 9
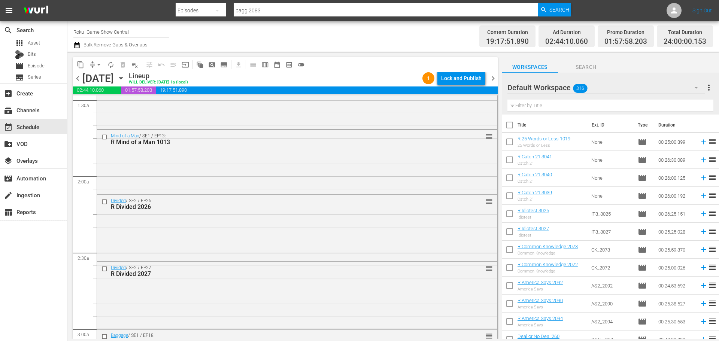
click at [125, 80] on icon "button" at bounding box center [121, 78] width 8 height 8
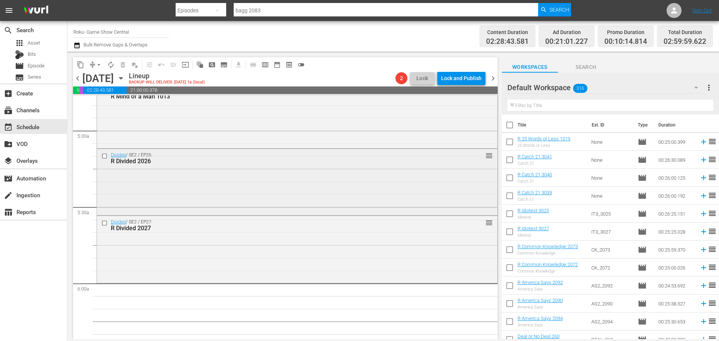
scroll to position [786, 0]
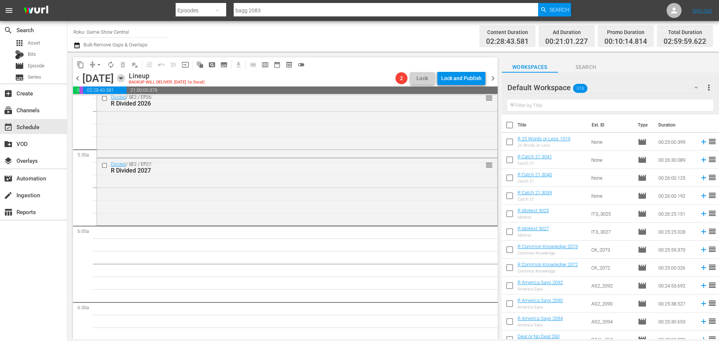
click at [125, 74] on icon "button" at bounding box center [121, 78] width 8 height 8
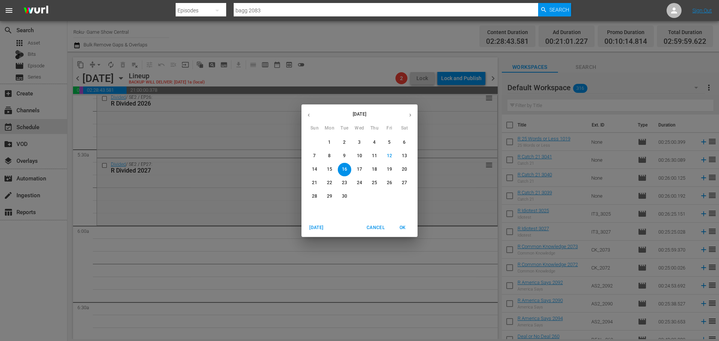
click at [329, 187] on button "22" at bounding box center [329, 182] width 13 height 13
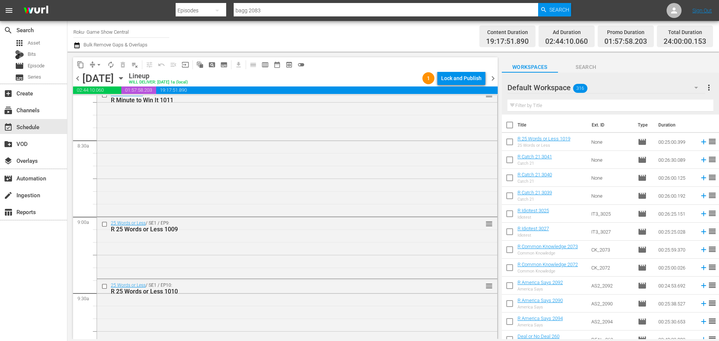
scroll to position [1259, 0]
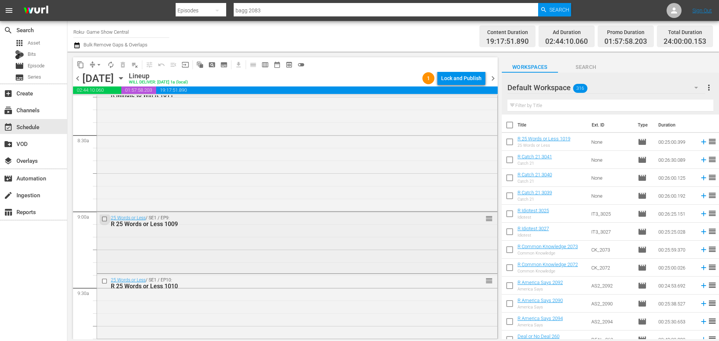
click at [104, 220] on input "checkbox" at bounding box center [105, 219] width 8 height 6
click at [102, 281] on input "checkbox" at bounding box center [105, 281] width 8 height 6
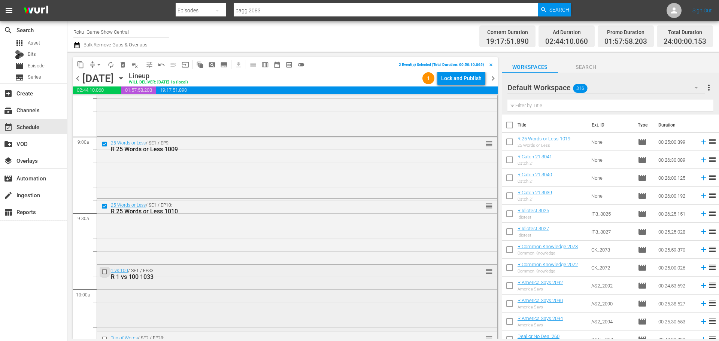
click at [106, 273] on input "checkbox" at bounding box center [105, 272] width 8 height 6
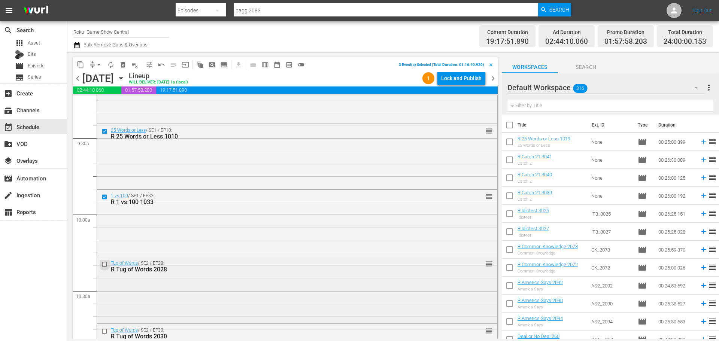
click at [106, 261] on input "checkbox" at bounding box center [105, 264] width 8 height 6
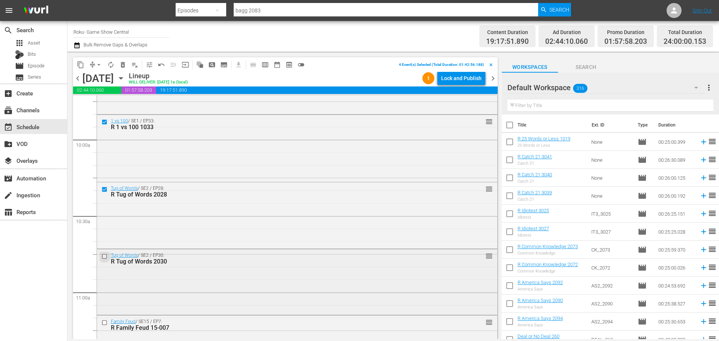
click at [105, 258] on input "checkbox" at bounding box center [105, 256] width 8 height 6
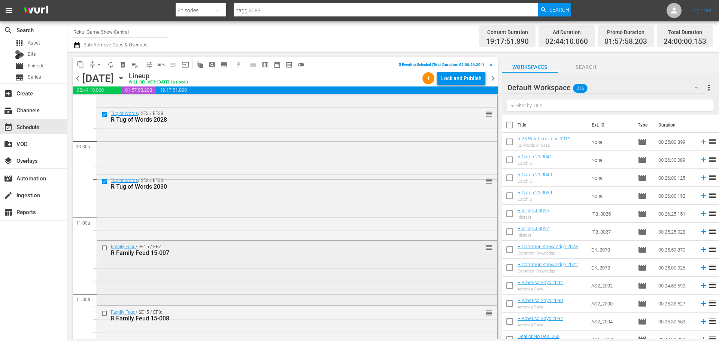
click at [106, 247] on input "checkbox" at bounding box center [105, 248] width 8 height 6
click at [104, 314] on input "checkbox" at bounding box center [105, 313] width 8 height 6
click at [83, 60] on button "content_copy" at bounding box center [80, 65] width 12 height 12
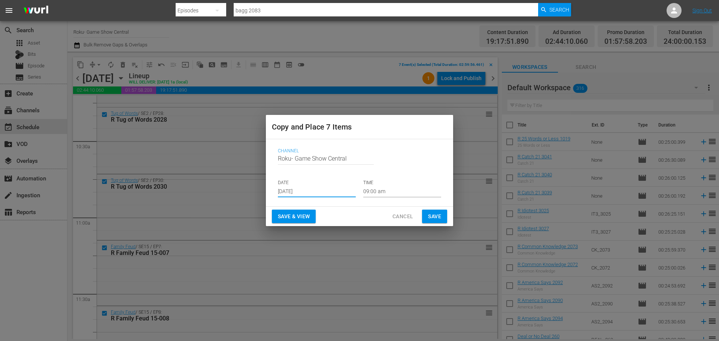
click at [296, 189] on input "Sep 14th 2025" at bounding box center [317, 191] width 78 height 11
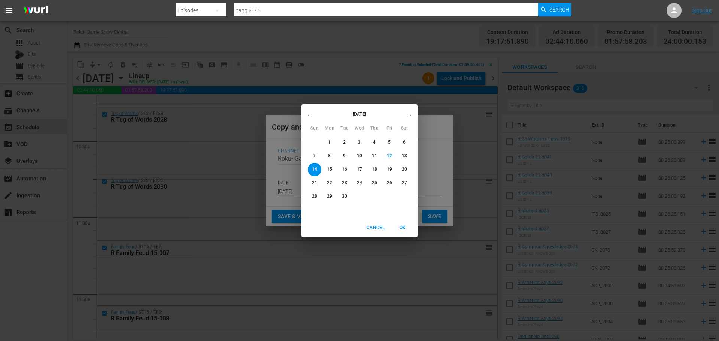
click at [346, 165] on button "16" at bounding box center [344, 169] width 13 height 13
type input "Sep 16th 2025"
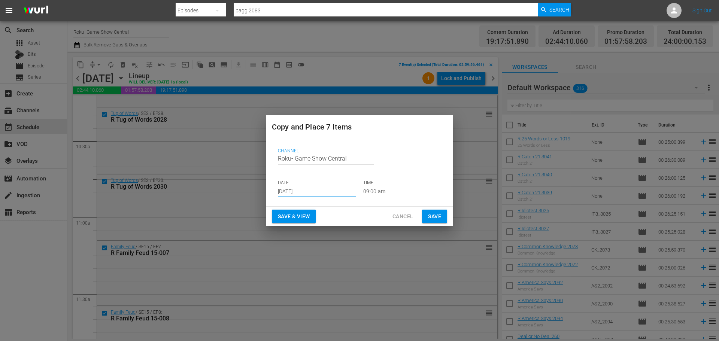
click at [400, 187] on input "09:00 am" at bounding box center [402, 191] width 78 height 11
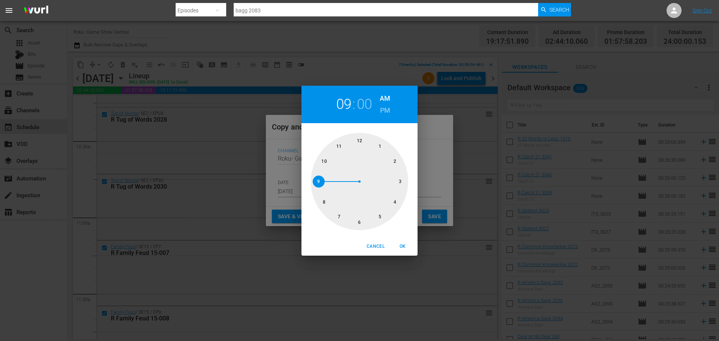
drag, startPoint x: 366, startPoint y: 220, endPoint x: 390, endPoint y: 240, distance: 31.1
click at [366, 223] on div at bounding box center [359, 181] width 97 height 97
click at [398, 244] on span "OK" at bounding box center [402, 247] width 18 height 8
type input "06:00 am"
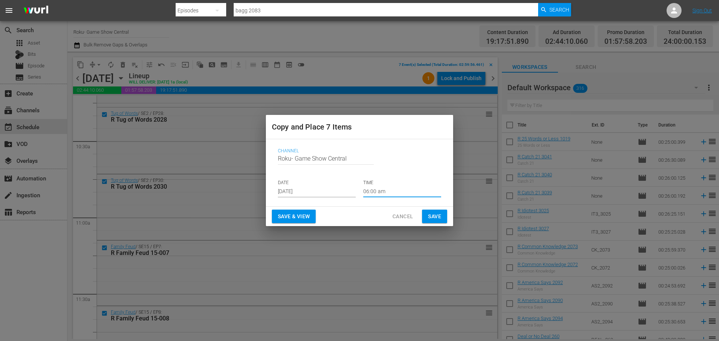
click at [430, 225] on div "Save & View Cancel Save" at bounding box center [359, 217] width 187 height 20
click at [431, 222] on button "Save" at bounding box center [434, 217] width 25 height 14
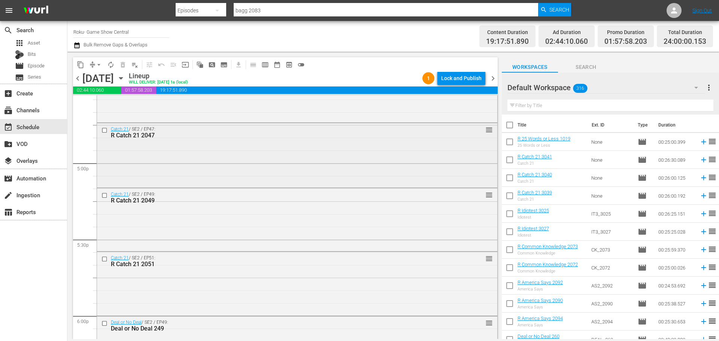
scroll to position [2531, 0]
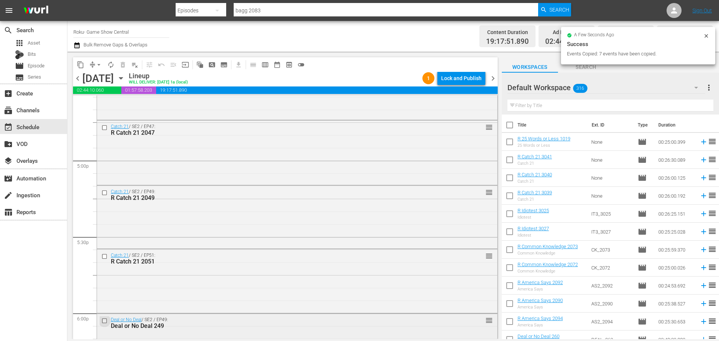
click at [106, 323] on input "checkbox" at bounding box center [105, 320] width 8 height 6
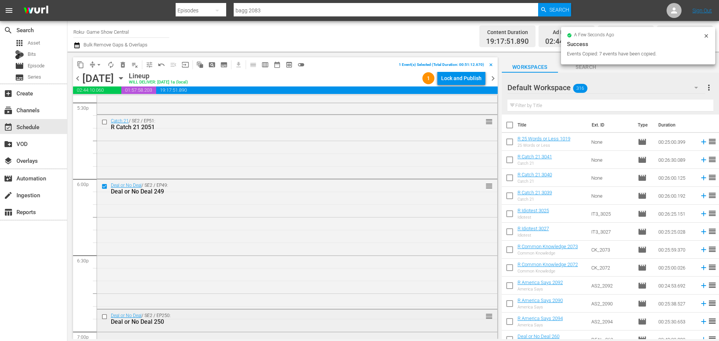
scroll to position [2718, 0]
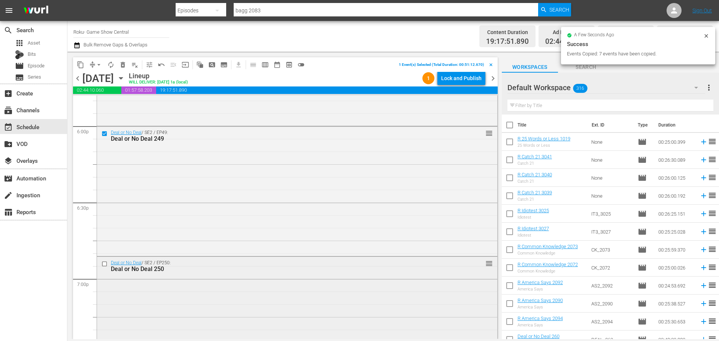
click at [105, 264] on input "checkbox" at bounding box center [105, 264] width 8 height 6
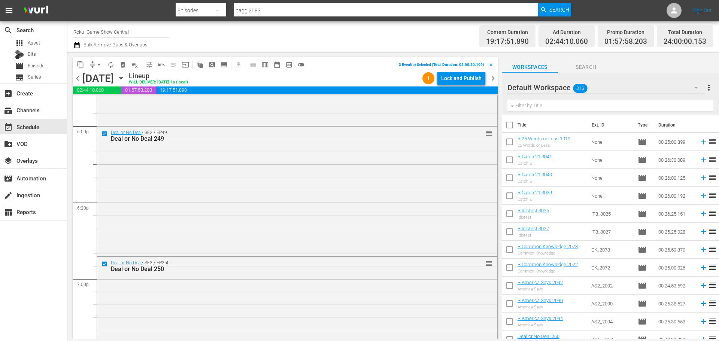
scroll to position [2868, 0]
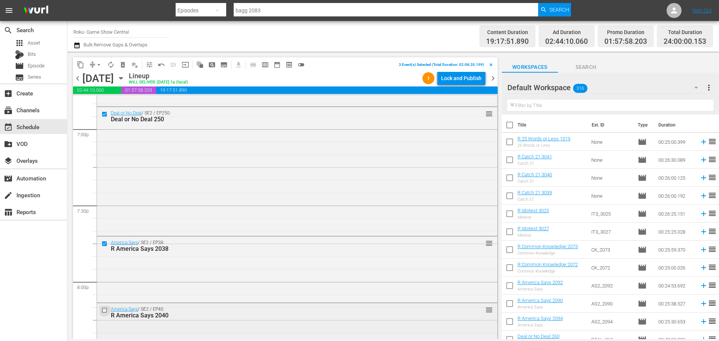
click at [105, 311] on input "checkbox" at bounding box center [105, 310] width 8 height 6
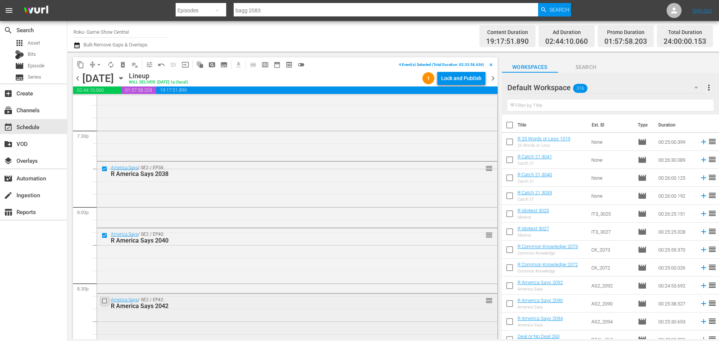
click at [105, 300] on input "checkbox" at bounding box center [105, 301] width 8 height 6
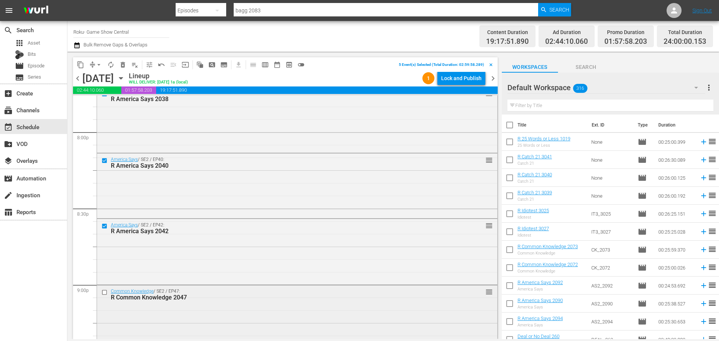
click at [106, 291] on input "checkbox" at bounding box center [105, 292] width 8 height 6
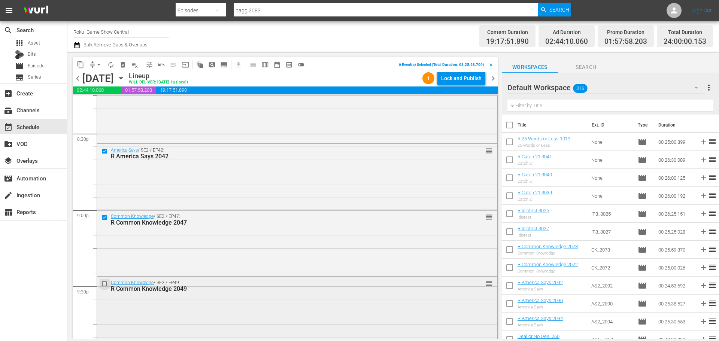
click at [106, 284] on input "checkbox" at bounding box center [105, 283] width 8 height 6
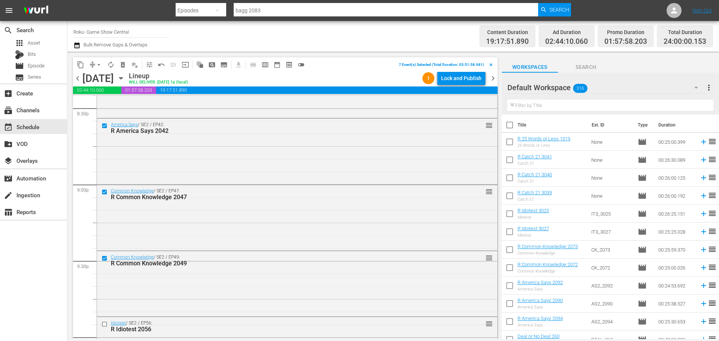
scroll to position [3168, 0]
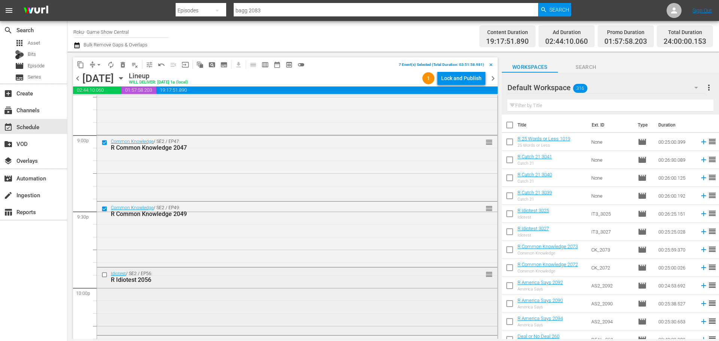
click at [105, 278] on input "checkbox" at bounding box center [105, 275] width 8 height 6
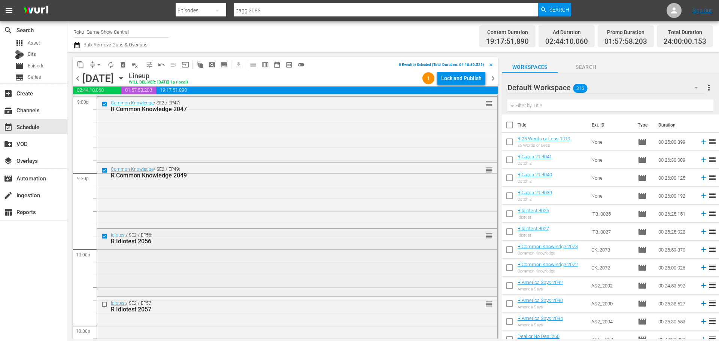
scroll to position [3242, 0]
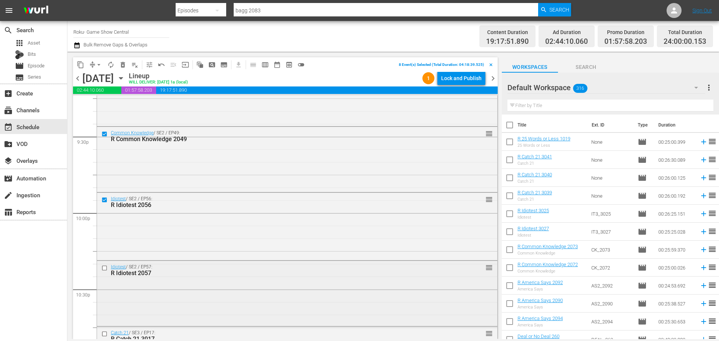
click at [105, 268] on input "checkbox" at bounding box center [105, 268] width 8 height 6
click at [106, 334] on input "checkbox" at bounding box center [105, 334] width 8 height 6
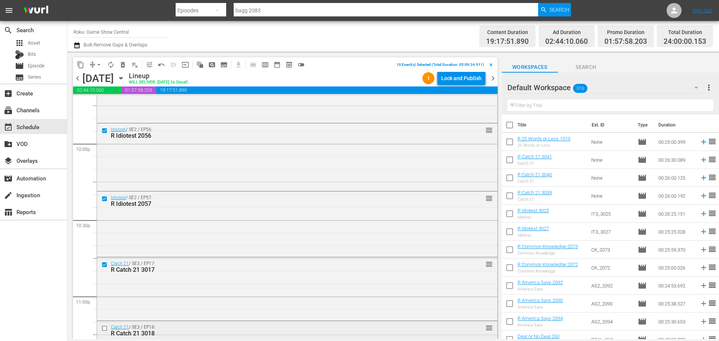
scroll to position [3317, 0]
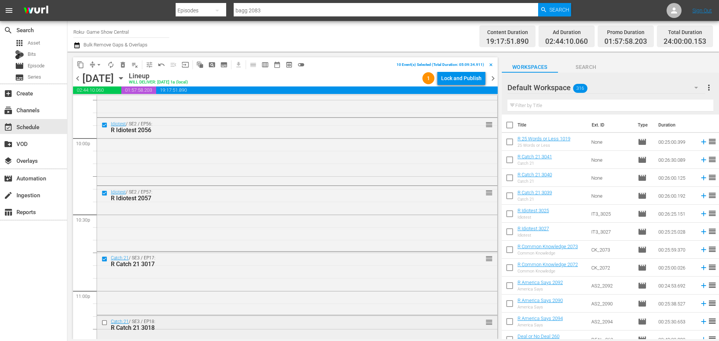
click at [106, 317] on div "Catch 21 / SE3 / EP18: R Catch 21 3018 reorder" at bounding box center [297, 325] width 400 height 18
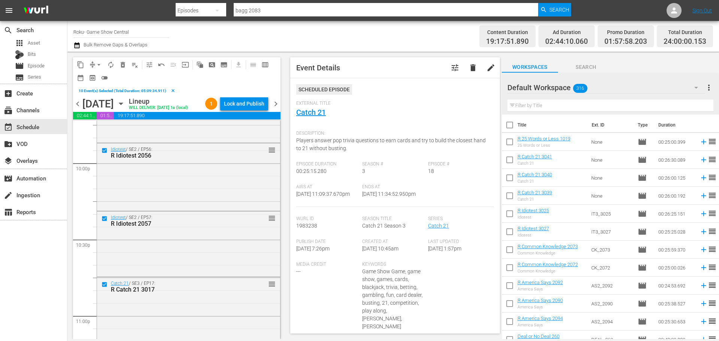
scroll to position [3430, 0]
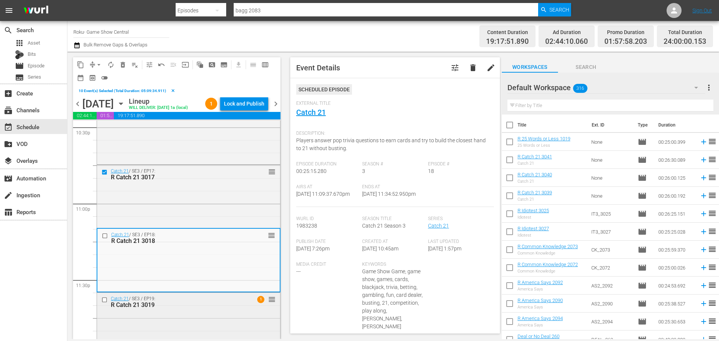
click at [105, 303] on input "checkbox" at bounding box center [105, 299] width 8 height 6
click at [104, 239] on input "checkbox" at bounding box center [106, 236] width 8 height 6
click at [82, 67] on span "content_copy" at bounding box center [80, 64] width 7 height 7
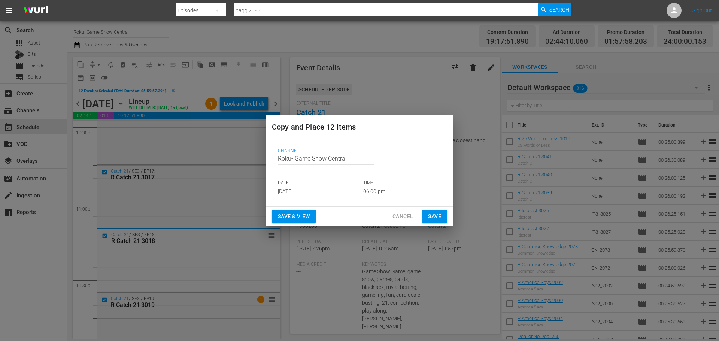
click at [311, 194] on input "Sep 14th 2025" at bounding box center [317, 191] width 78 height 11
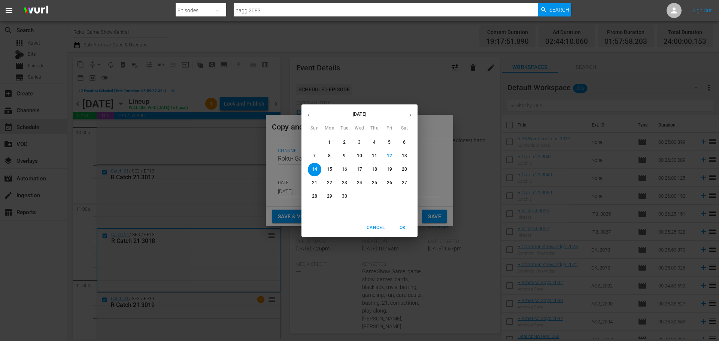
click at [340, 172] on span "16" at bounding box center [344, 169] width 13 height 6
type input "Sep 16th 2025"
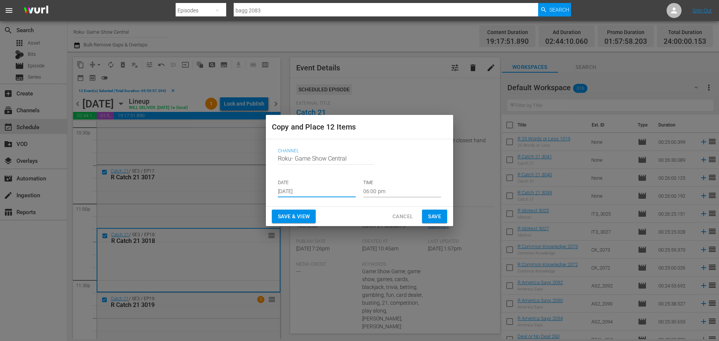
click at [374, 190] on input "06:00 pm" at bounding box center [402, 191] width 78 height 11
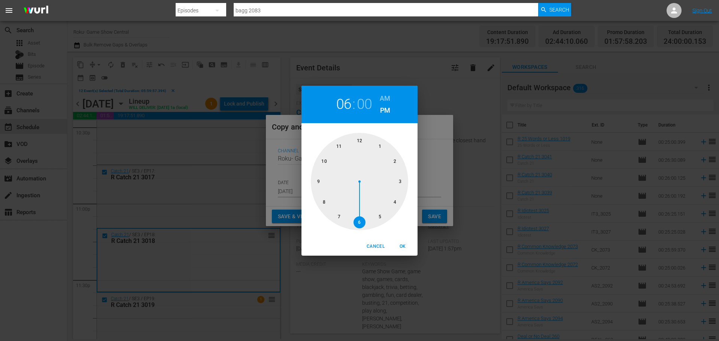
click at [366, 145] on div at bounding box center [359, 181] width 97 height 97
click at [403, 249] on span "OK" at bounding box center [402, 247] width 18 height 8
type input "12:00 pm"
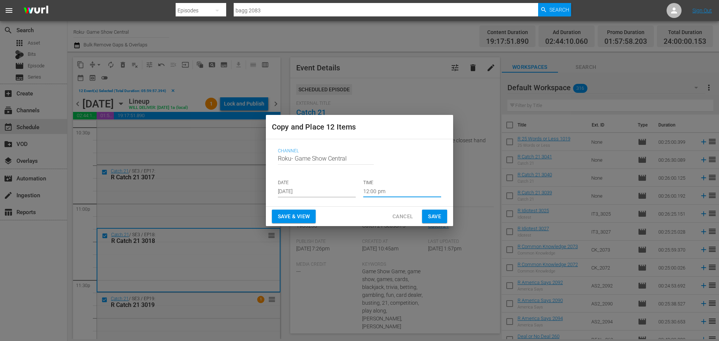
click at [438, 215] on span "Save" at bounding box center [434, 216] width 13 height 9
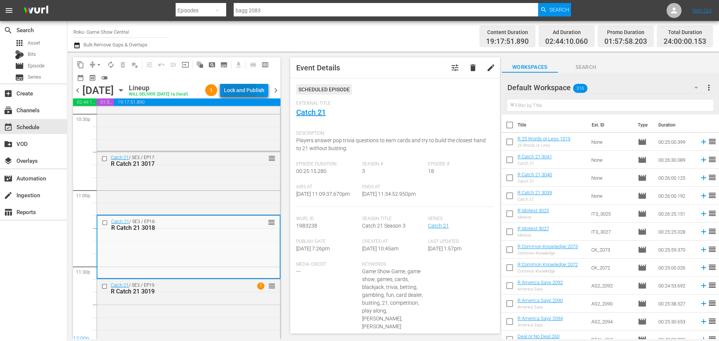
click at [235, 94] on div "Lock and Publish" at bounding box center [244, 89] width 40 height 13
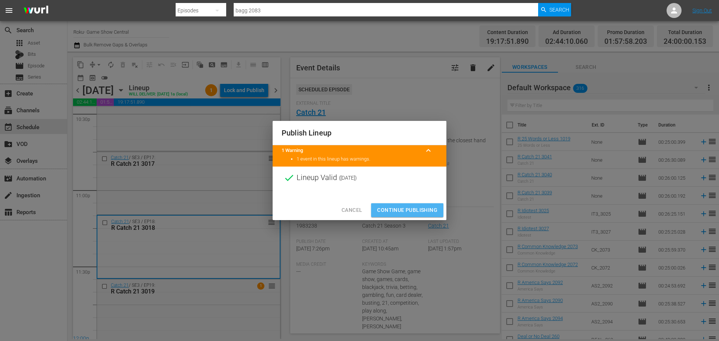
click at [397, 205] on button "Continue Publishing" at bounding box center [407, 210] width 72 height 14
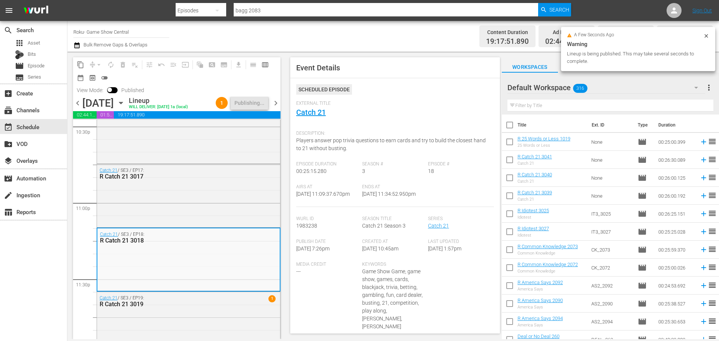
click at [125, 107] on icon "button" at bounding box center [121, 103] width 8 height 8
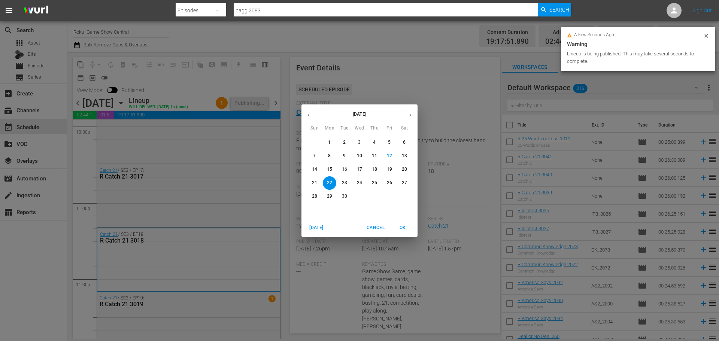
click at [340, 168] on span "16" at bounding box center [344, 169] width 13 height 6
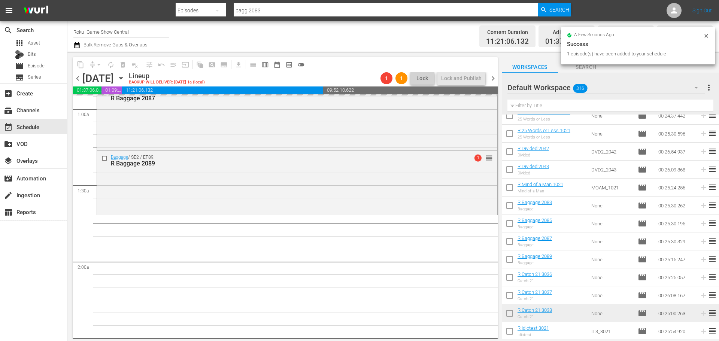
scroll to position [150, 0]
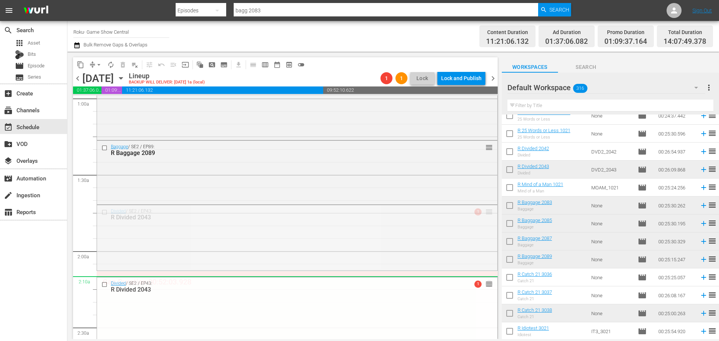
drag, startPoint x: 482, startPoint y: 214, endPoint x: 474, endPoint y: 287, distance: 73.8
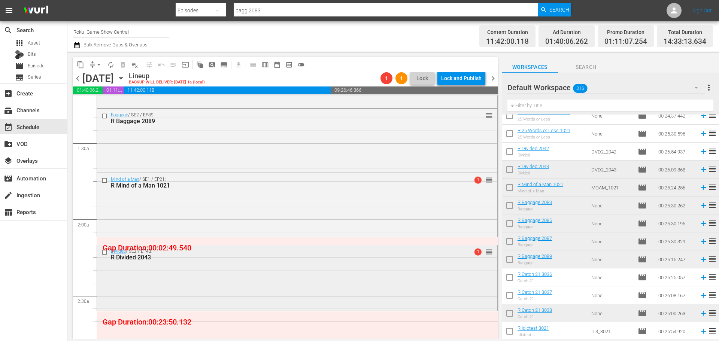
scroll to position [225, 0]
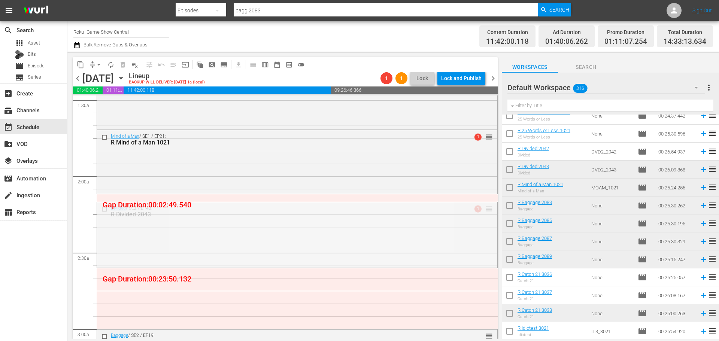
drag, startPoint x: 485, startPoint y: 211, endPoint x: 469, endPoint y: 270, distance: 60.9
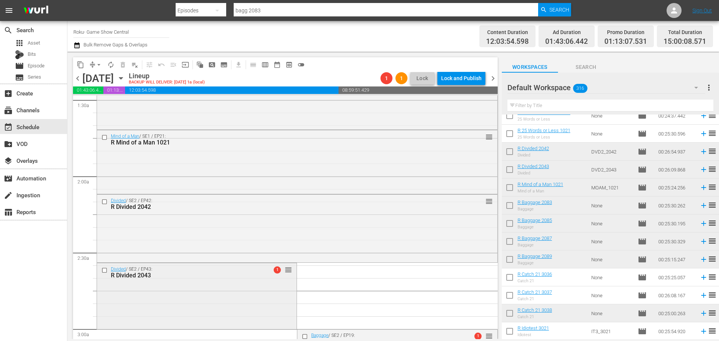
click at [174, 306] on div "Divided / SE2 / EP43: R Divided 2043 1 reorder" at bounding box center [197, 295] width 200 height 64
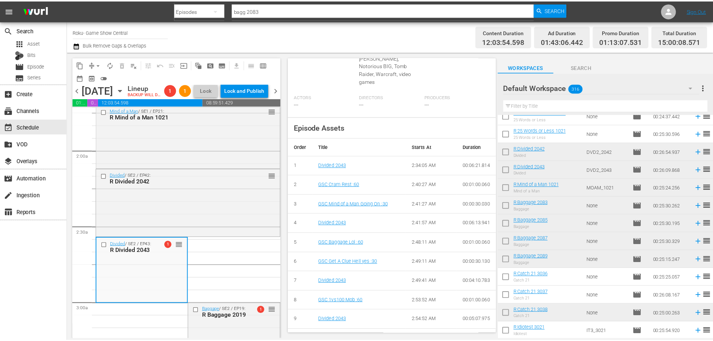
scroll to position [3, 0]
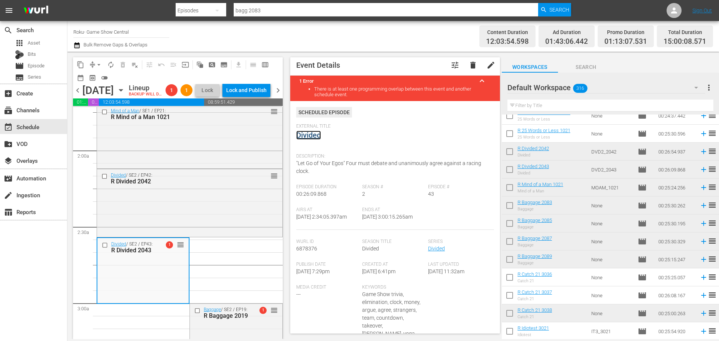
click at [308, 139] on link "Divided" at bounding box center [308, 135] width 25 height 9
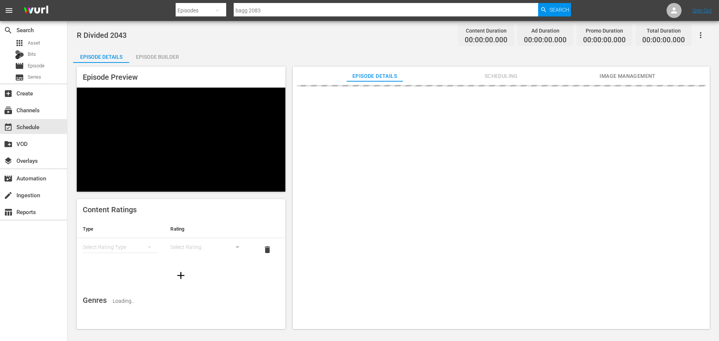
click at [182, 67] on div "Episode Preview" at bounding box center [181, 129] width 209 height 125
click at [167, 60] on div "Episode Builder" at bounding box center [157, 57] width 56 height 18
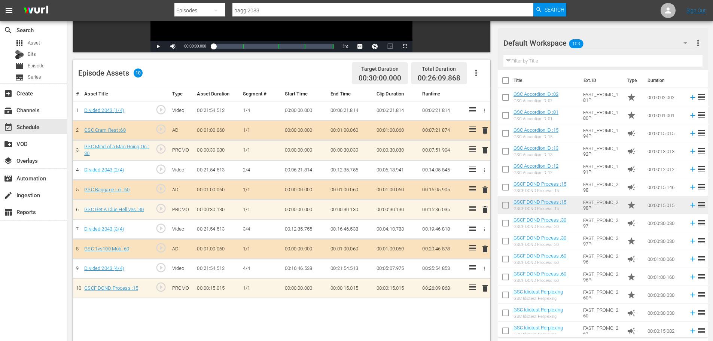
scroll to position [195, 0]
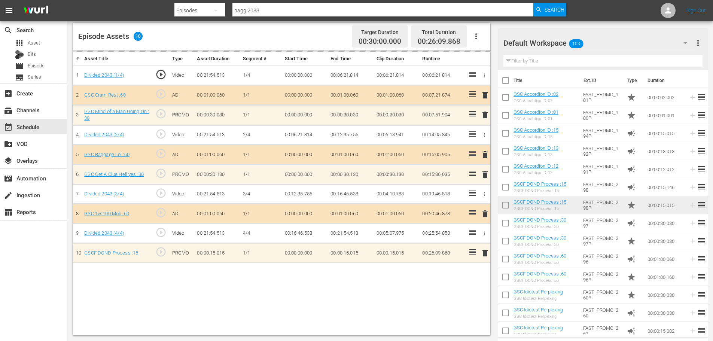
click at [484, 118] on div "delete" at bounding box center [484, 115] width 6 height 11
click at [486, 115] on div "delete" at bounding box center [484, 115] width 6 height 11
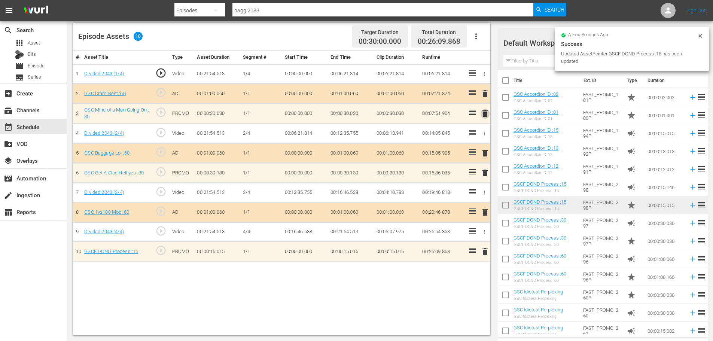
click at [486, 115] on span "delete" at bounding box center [485, 113] width 9 height 9
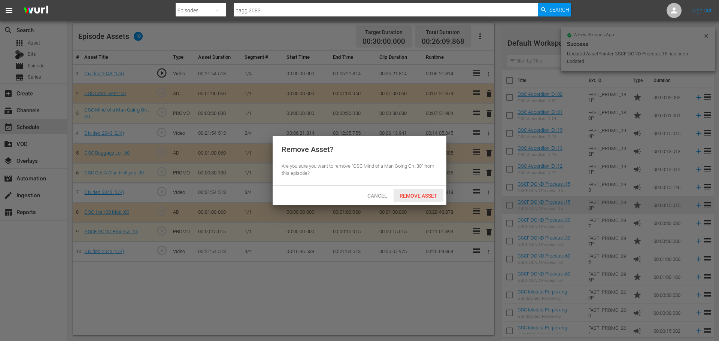
click at [439, 198] on span "Remove Asset" at bounding box center [418, 196] width 50 height 6
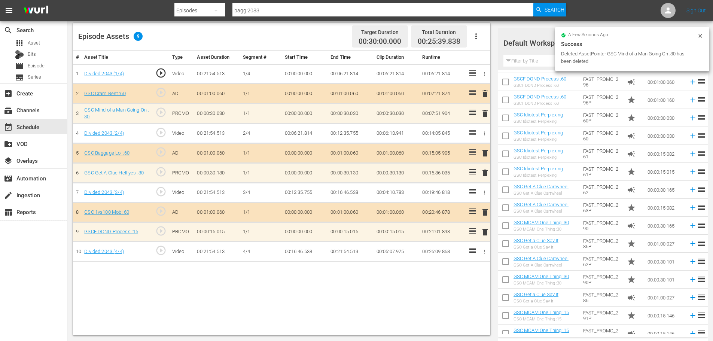
scroll to position [187, 0]
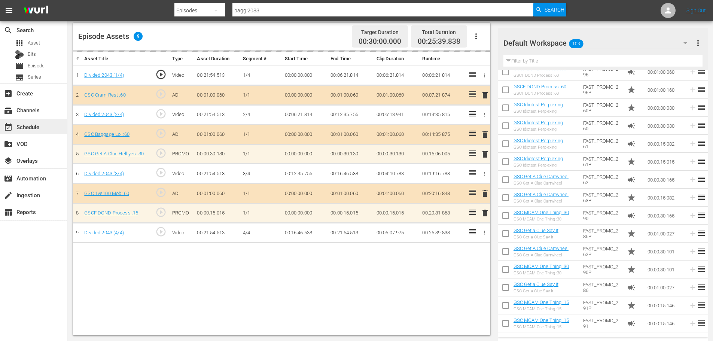
click at [38, 129] on div "event_available Schedule" at bounding box center [21, 125] width 42 height 7
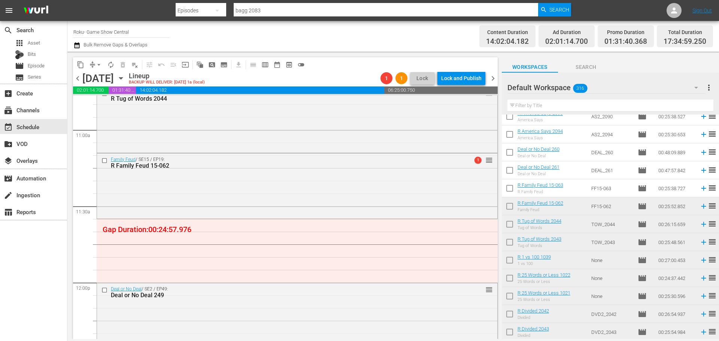
scroll to position [1647, 0]
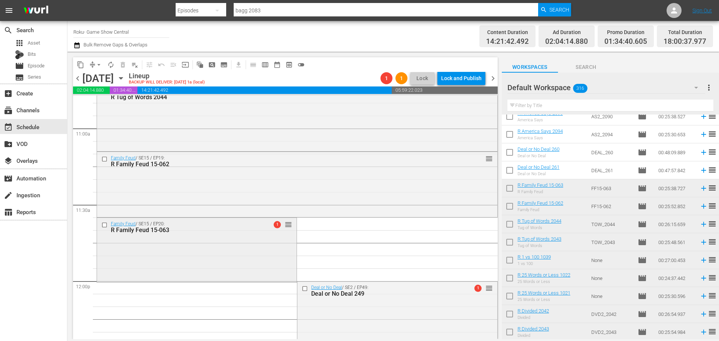
click at [177, 269] on div "Family Feud / SE15 / EP20: R Family Feud 15-063 1 reorder" at bounding box center [197, 249] width 200 height 63
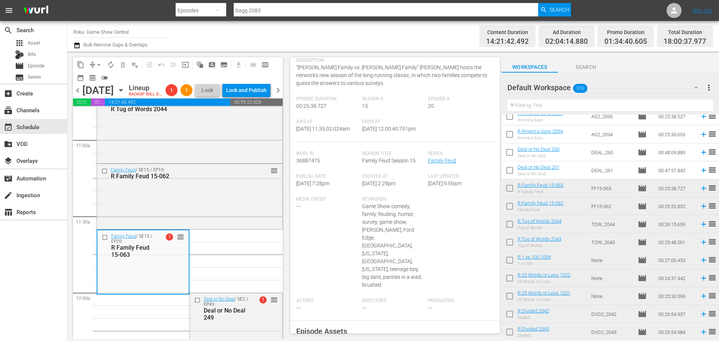
scroll to position [10, 0]
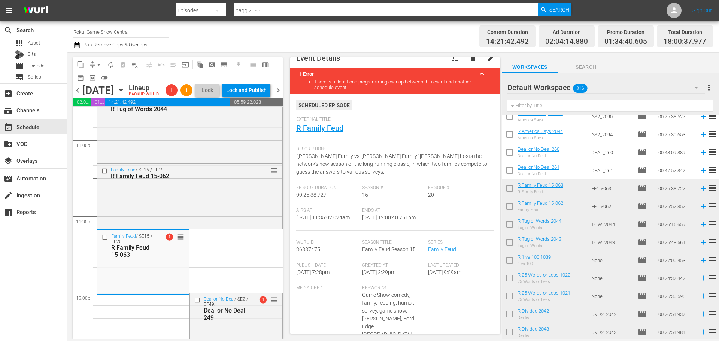
click at [309, 133] on div "External Title R Family Feud" at bounding box center [395, 129] width 198 height 26
click at [309, 127] on link "R Family Feud" at bounding box center [319, 128] width 47 height 9
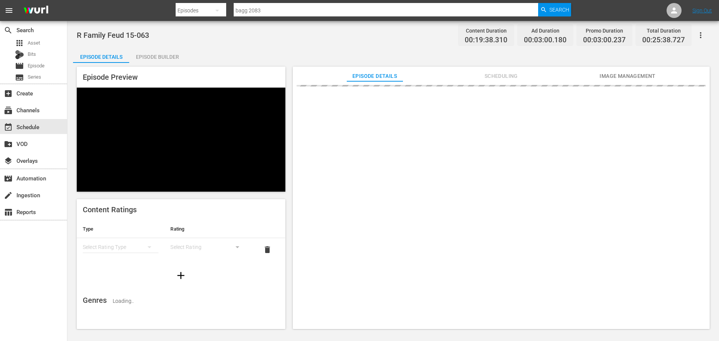
click at [166, 57] on div "Episode Builder" at bounding box center [157, 57] width 56 height 18
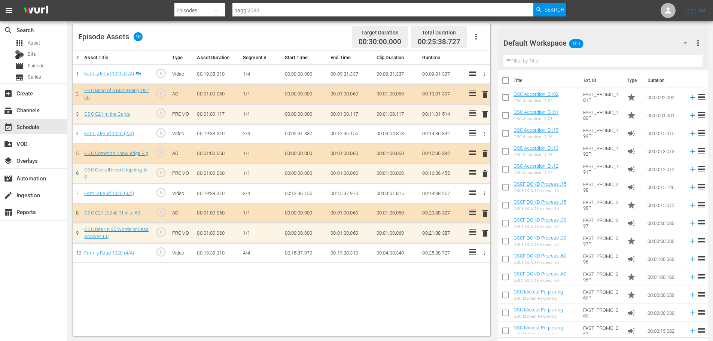
scroll to position [195, 0]
click at [491, 233] on div "Video Player is loading. Play Video Play Mute Current Time 00:00:00.000 / Durat…" at bounding box center [283, 102] width 421 height 468
click at [484, 231] on span "delete" at bounding box center [485, 232] width 9 height 9
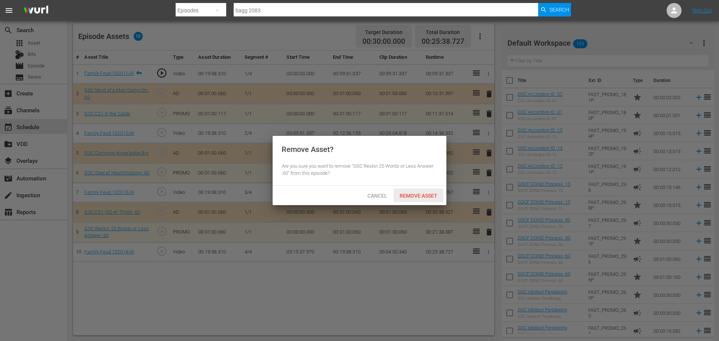
click at [415, 194] on span "Remove Asset" at bounding box center [418, 196] width 50 height 6
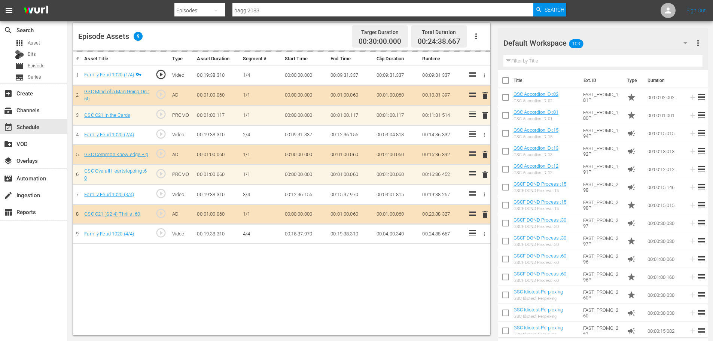
click at [528, 55] on input "text" at bounding box center [602, 61] width 199 height 12
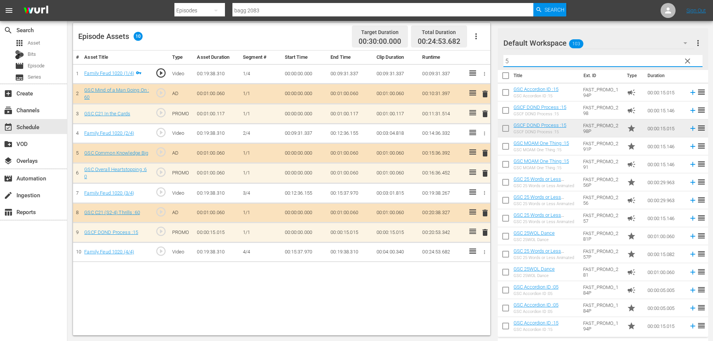
scroll to position [6, 0]
type input "5"
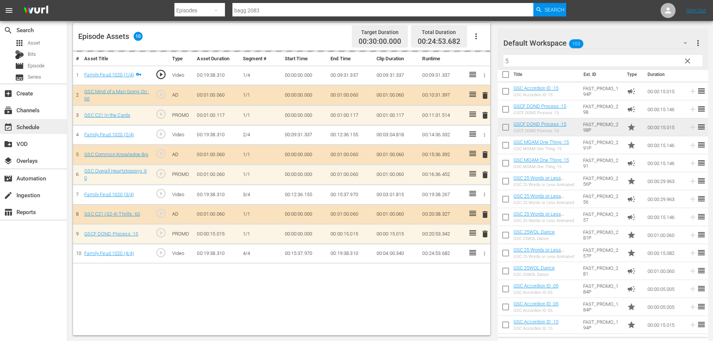
click at [46, 125] on div "event_available Schedule" at bounding box center [33, 126] width 67 height 15
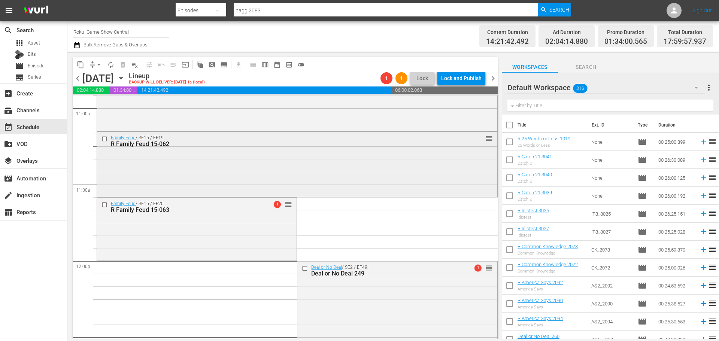
scroll to position [1722, 0]
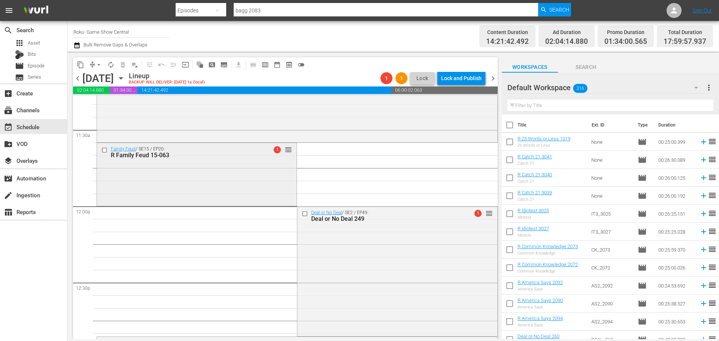
click at [217, 181] on div "Family Feud / SE15 / EP20: R Family Feud 15-063 1 reorder" at bounding box center [197, 173] width 200 height 61
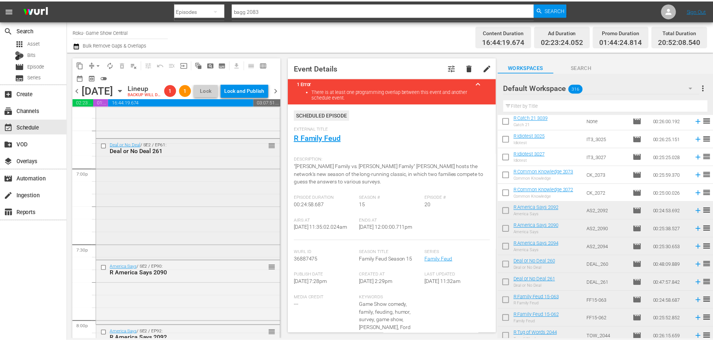
scroll to position [2766, 0]
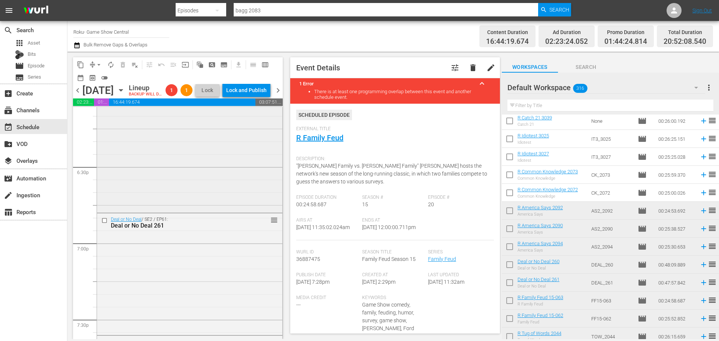
click at [186, 189] on div "Deal or No Deal / SE2 / EP60: Deal or No Deal 260 reorder" at bounding box center [189, 151] width 185 height 121
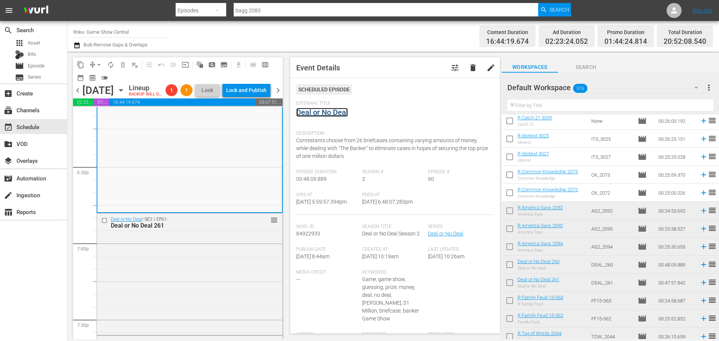
click at [332, 112] on link "Deal or No Deal" at bounding box center [322, 112] width 52 height 9
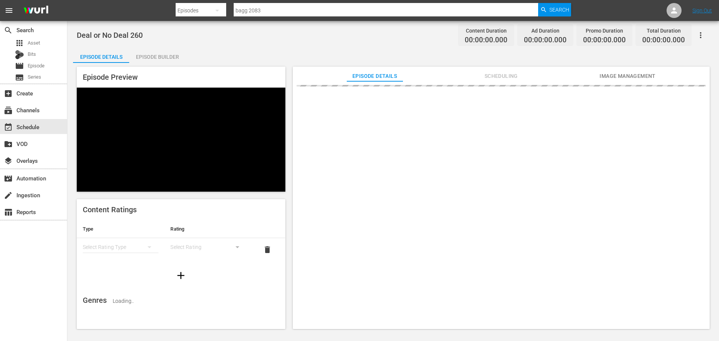
click at [164, 57] on div "Episode Builder" at bounding box center [157, 57] width 56 height 18
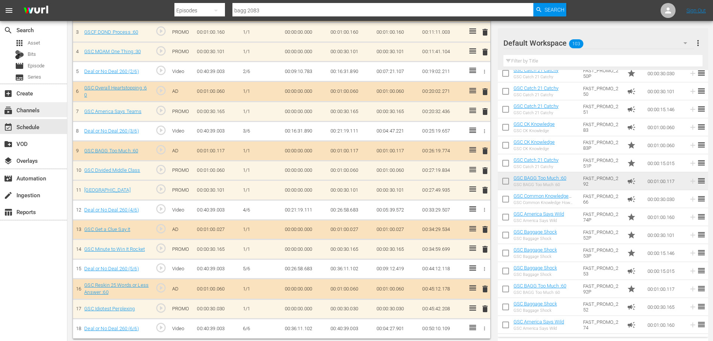
scroll to position [280, 0]
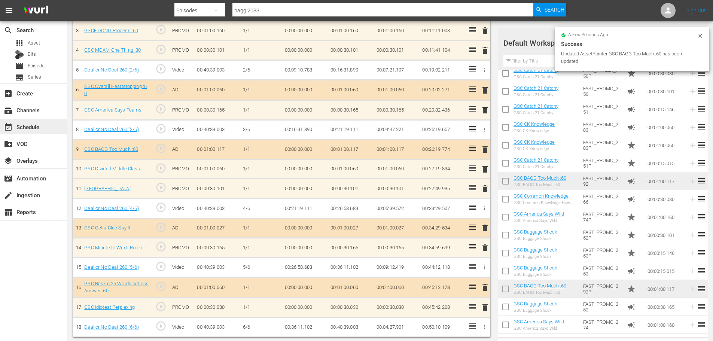
click at [55, 127] on div "event_available Schedule" at bounding box center [33, 126] width 67 height 15
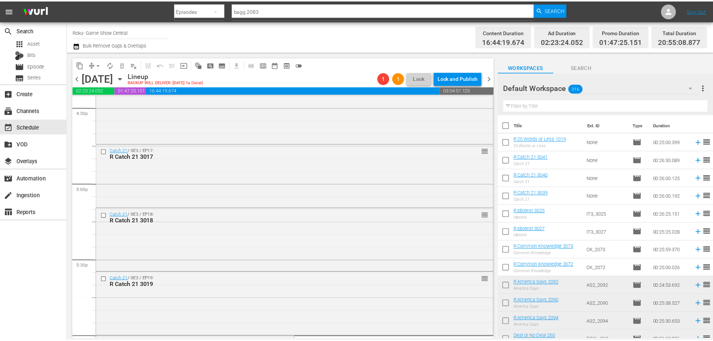
scroll to position [2733, 0]
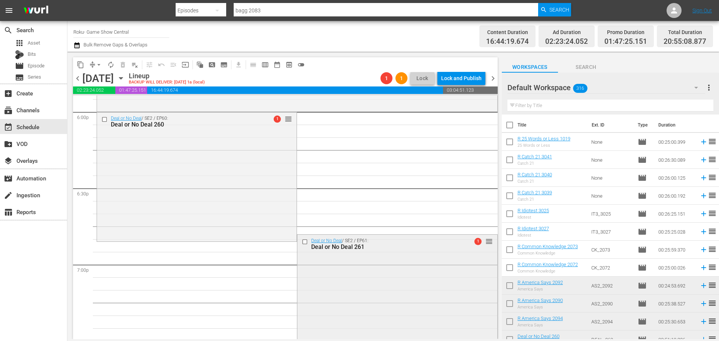
click at [350, 293] on div "Deal or No Deal / SE2 / EP61: Deal or No Deal 261 1 reorder" at bounding box center [397, 295] width 200 height 120
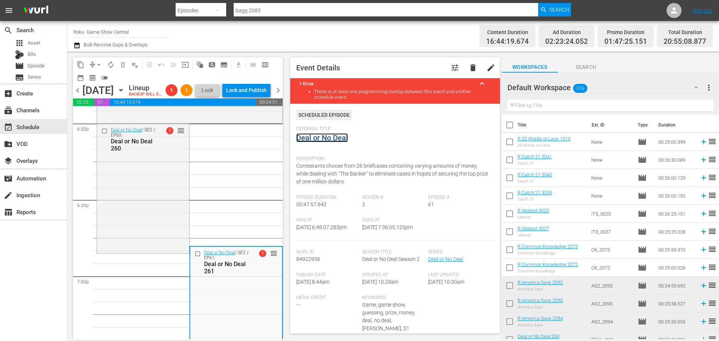
click at [329, 140] on link "Deal or No Deal" at bounding box center [322, 137] width 52 height 9
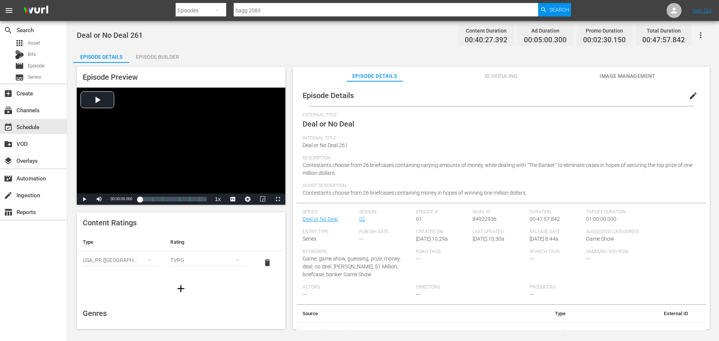
click at [161, 54] on div "Episode Builder" at bounding box center [157, 57] width 56 height 18
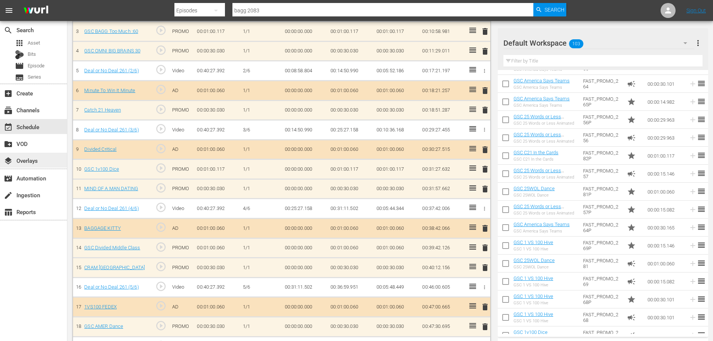
scroll to position [280, 0]
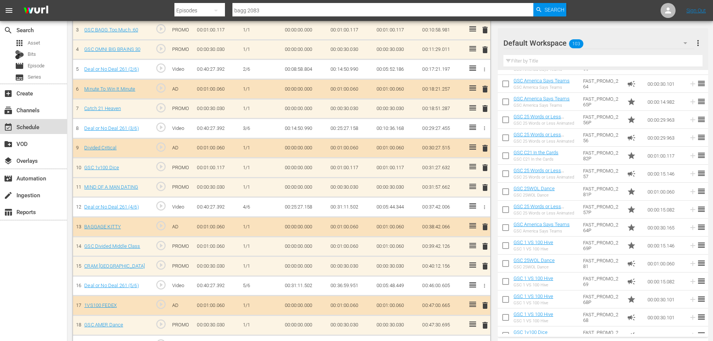
click at [25, 124] on div "event_available Schedule" at bounding box center [21, 125] width 42 height 7
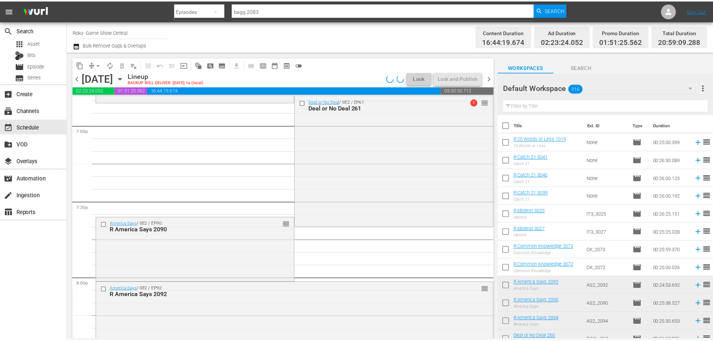
scroll to position [2884, 0]
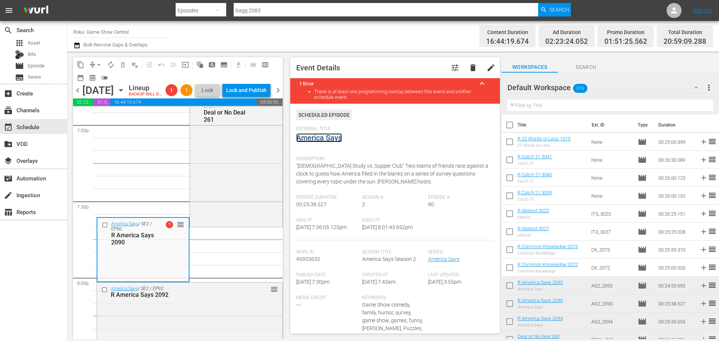
click at [328, 140] on link "America Says" at bounding box center [319, 137] width 46 height 9
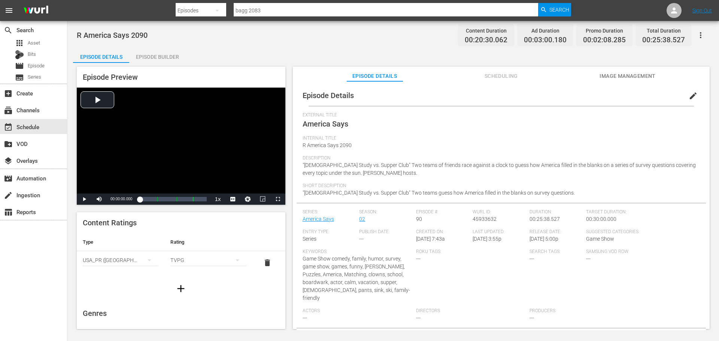
click at [168, 62] on div "Episode Builder" at bounding box center [157, 57] width 56 height 18
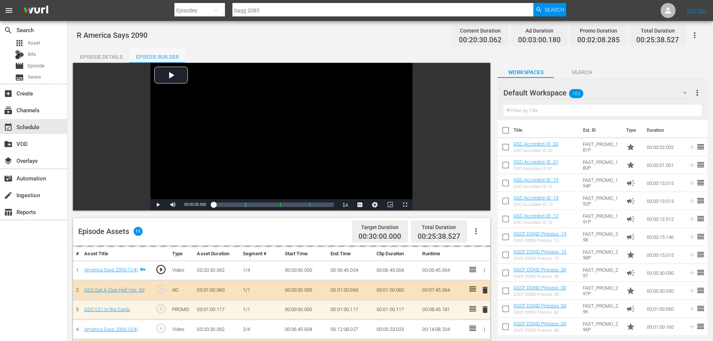
click at [168, 58] on div "Episode Builder" at bounding box center [157, 57] width 56 height 18
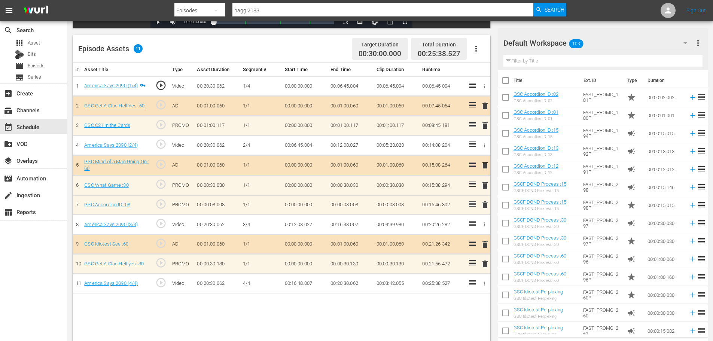
scroll to position [195, 0]
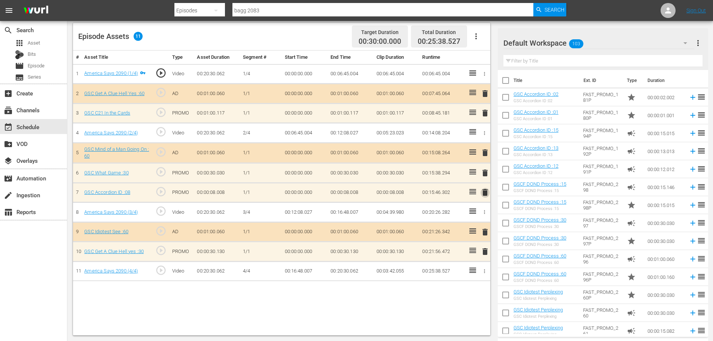
click at [484, 195] on span "delete" at bounding box center [485, 192] width 9 height 9
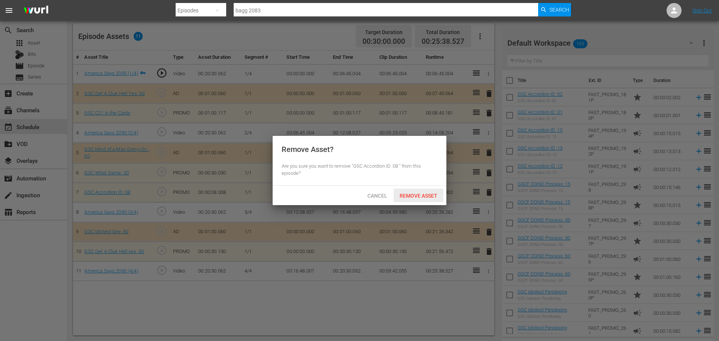
click at [435, 194] on span "Remove Asset" at bounding box center [418, 196] width 50 height 6
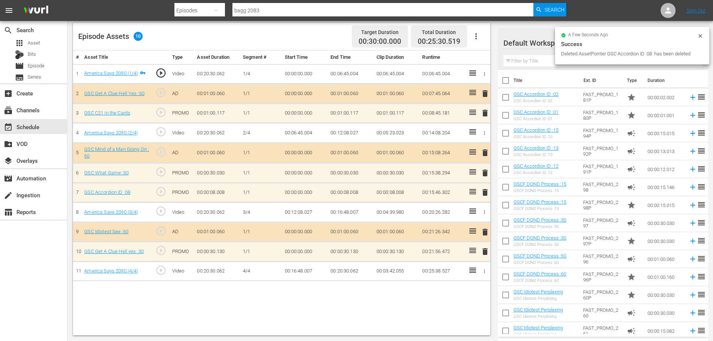
scroll to position [311, 0]
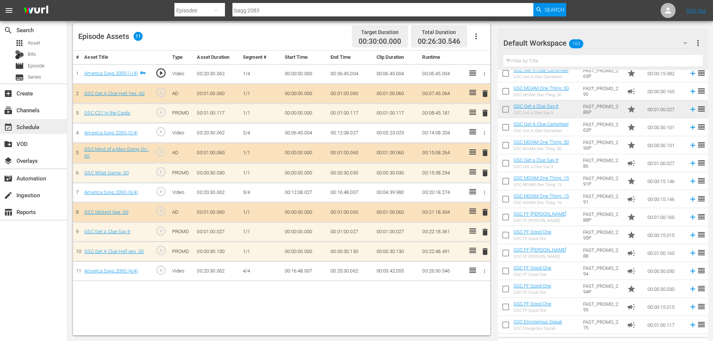
click at [32, 129] on div "event_available Schedule" at bounding box center [21, 125] width 42 height 7
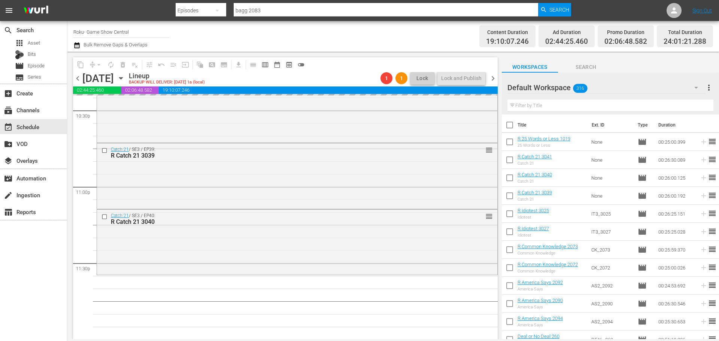
scroll to position [3422, 0]
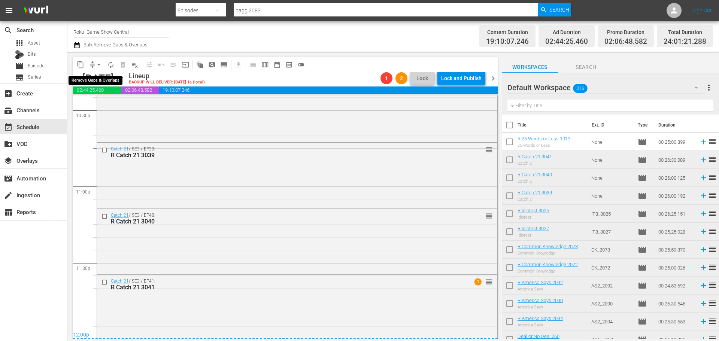
click at [99, 63] on span "arrow_drop_down" at bounding box center [98, 64] width 7 height 7
click at [101, 80] on li "Align to Midnight" at bounding box center [99, 80] width 79 height 12
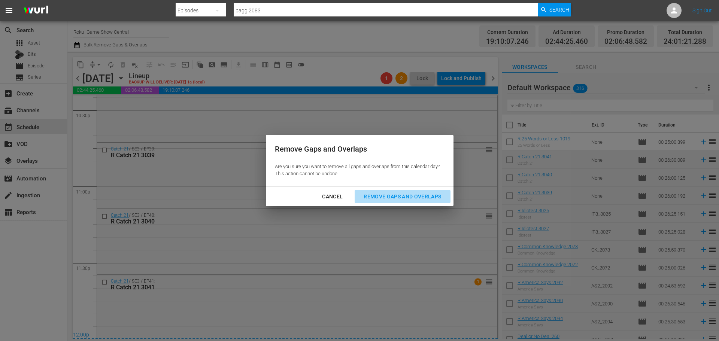
click at [422, 201] on button "Remove Gaps and Overlaps" at bounding box center [401, 197] width 95 height 14
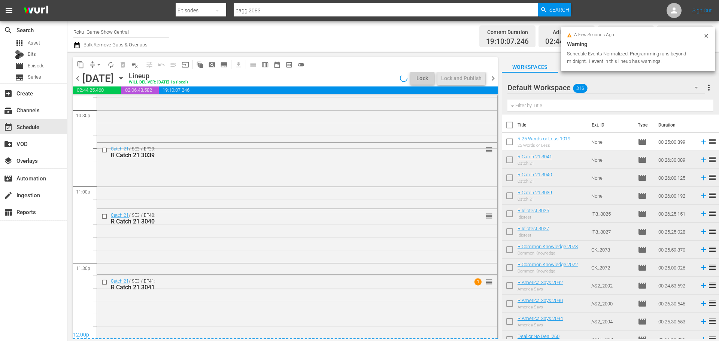
scroll to position [3425, 0]
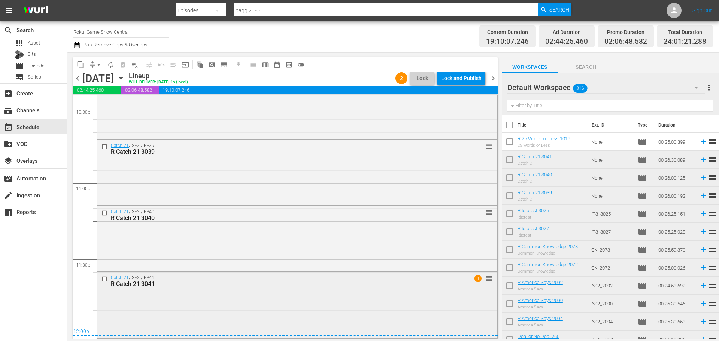
drag, startPoint x: 298, startPoint y: 340, endPoint x: 297, endPoint y: 308, distance: 31.8
click at [297, 308] on div "Catch 21 / SE3 / EP41: R Catch 21 3041 1 reorder" at bounding box center [297, 304] width 400 height 65
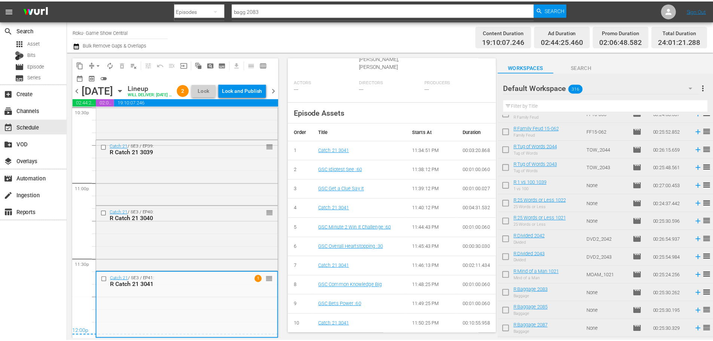
scroll to position [0, 0]
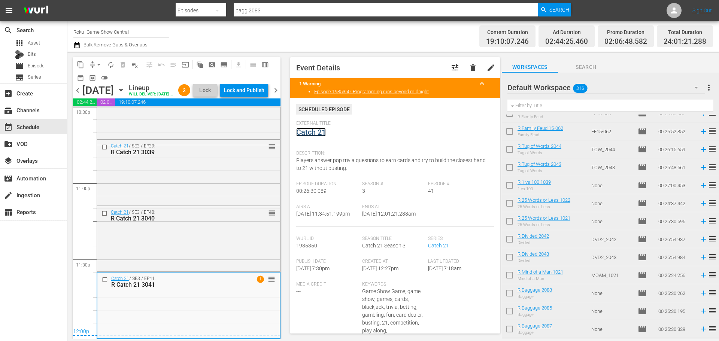
click at [305, 133] on link "Catch 21" at bounding box center [311, 132] width 30 height 9
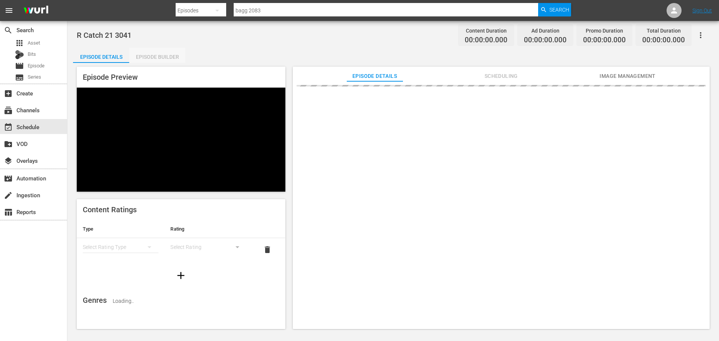
click at [154, 52] on div "Episode Builder" at bounding box center [157, 57] width 56 height 18
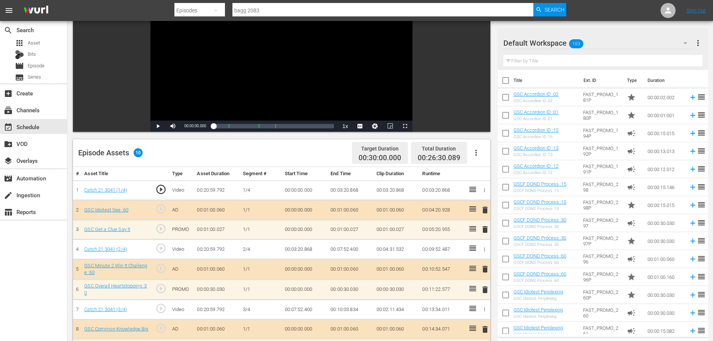
scroll to position [195, 0]
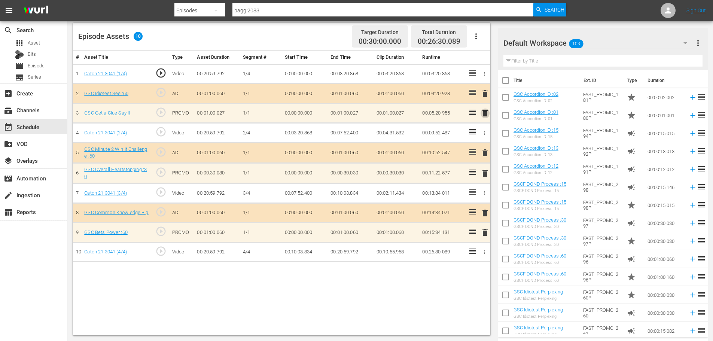
click at [485, 111] on span "delete" at bounding box center [485, 113] width 9 height 9
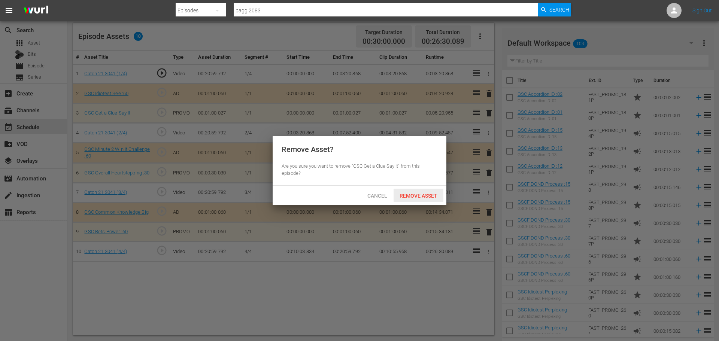
click at [424, 193] on span "Remove Asset" at bounding box center [418, 196] width 50 height 6
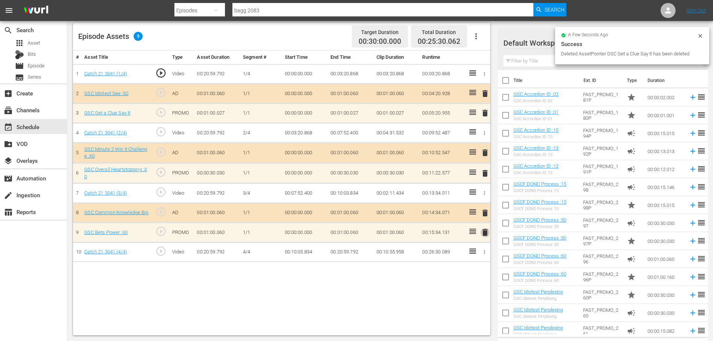
click at [482, 235] on span "delete" at bounding box center [485, 232] width 9 height 9
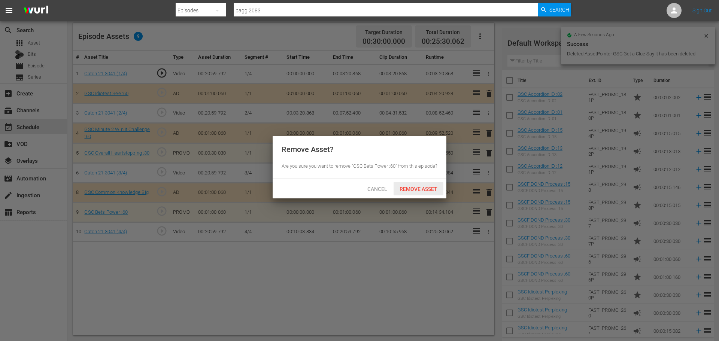
click at [422, 192] on span "Remove Asset" at bounding box center [418, 189] width 50 height 6
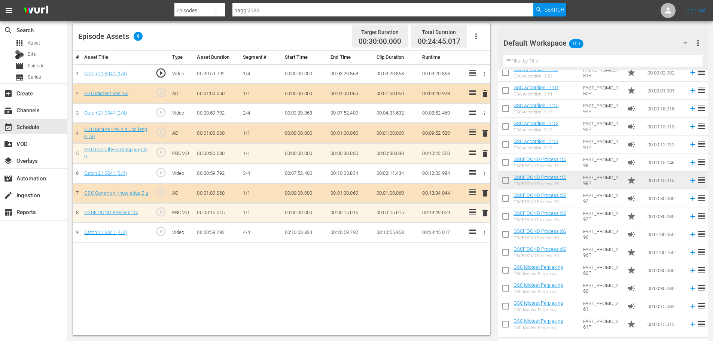
scroll to position [37, 0]
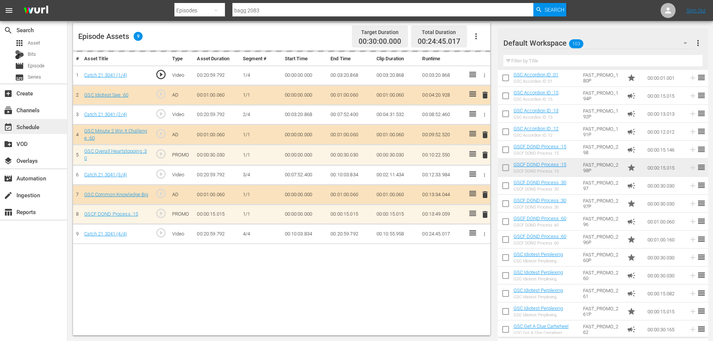
click at [59, 128] on div "event_available Schedule" at bounding box center [33, 126] width 67 height 15
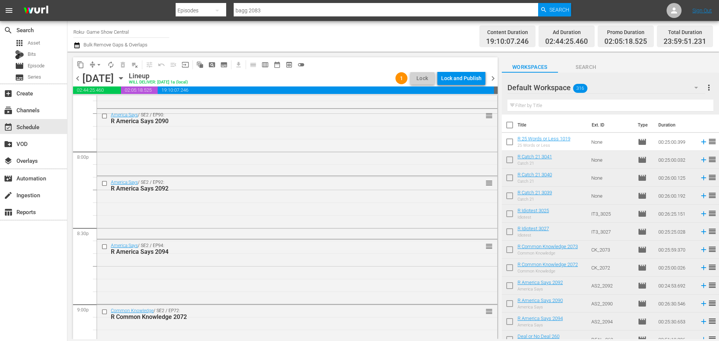
scroll to position [3422, 0]
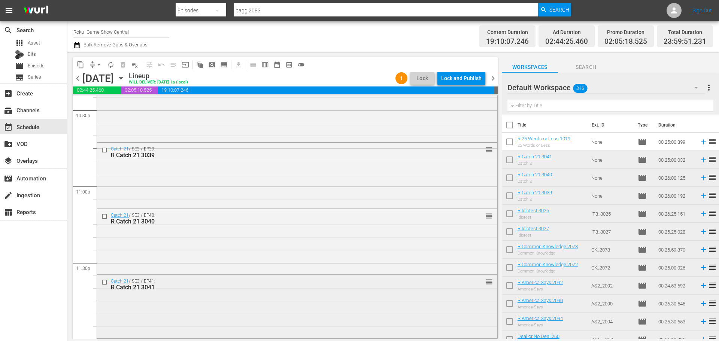
click at [347, 305] on div "Catch 21 / SE3 / EP41: R Catch 21 3041 reorder" at bounding box center [297, 305] width 400 height 61
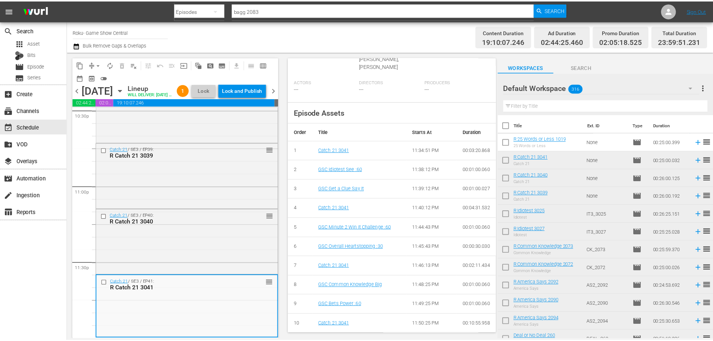
scroll to position [0, 0]
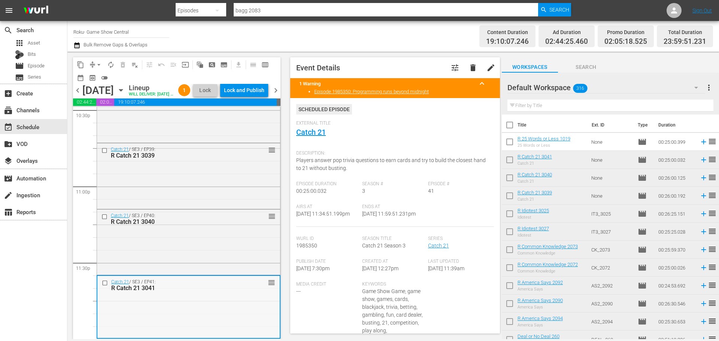
click at [242, 277] on div "Catch 21 / SE3 / EP41: R Catch 21 3041 reorder" at bounding box center [188, 285] width 182 height 18
click at [243, 258] on div "Catch 21 / SE3 / EP40: R Catch 21 3040 reorder" at bounding box center [188, 242] width 183 height 64
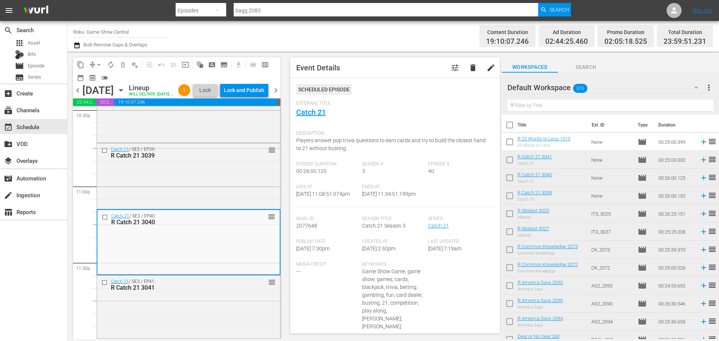
click at [317, 118] on div "External Title Catch 21" at bounding box center [395, 114] width 198 height 26
click at [318, 110] on link "Catch 21" at bounding box center [311, 112] width 30 height 9
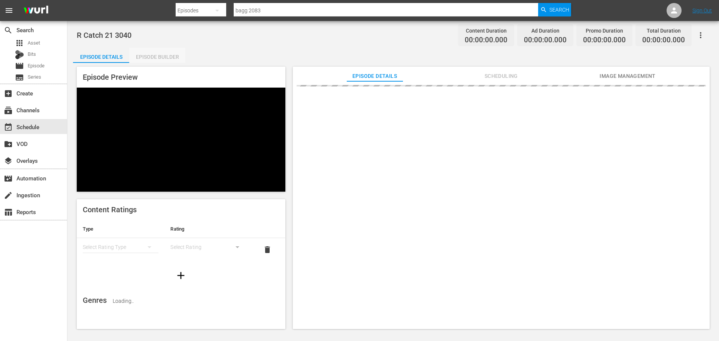
click at [143, 56] on div "Episode Builder" at bounding box center [157, 57] width 56 height 18
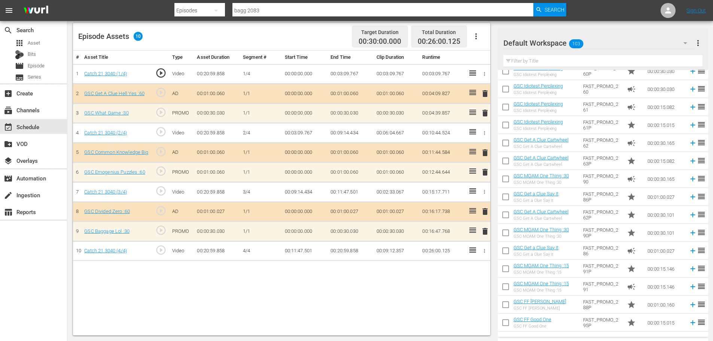
scroll to position [311, 0]
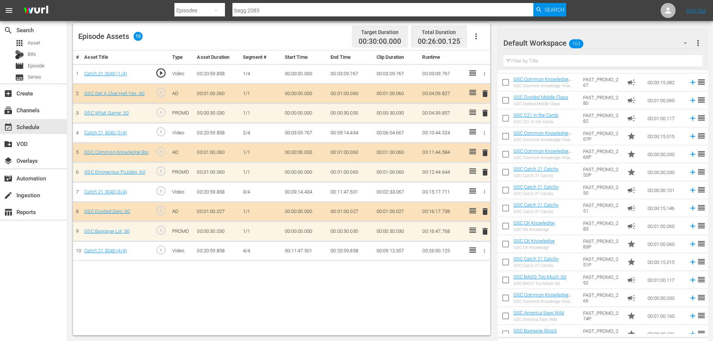
scroll to position [850, 0]
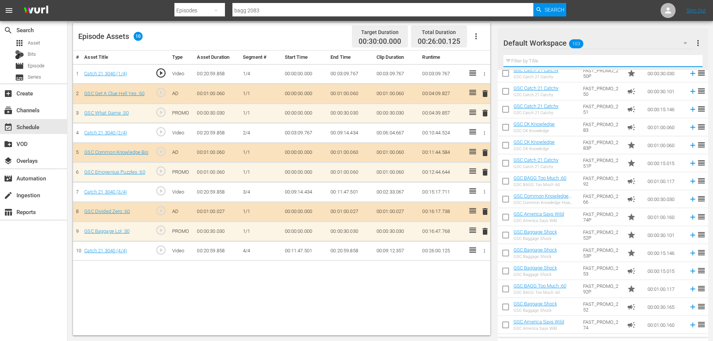
click at [592, 58] on input "text" at bounding box center [602, 61] width 199 height 12
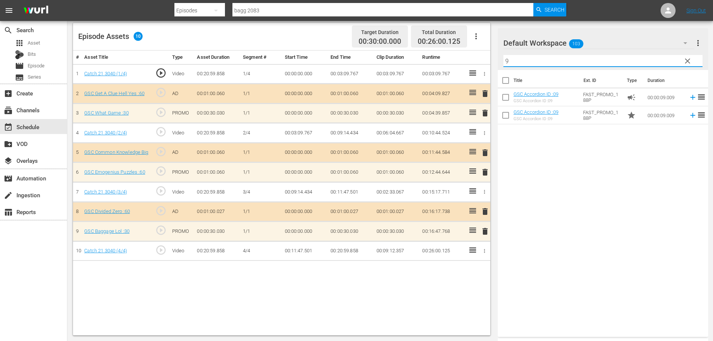
type input "9"
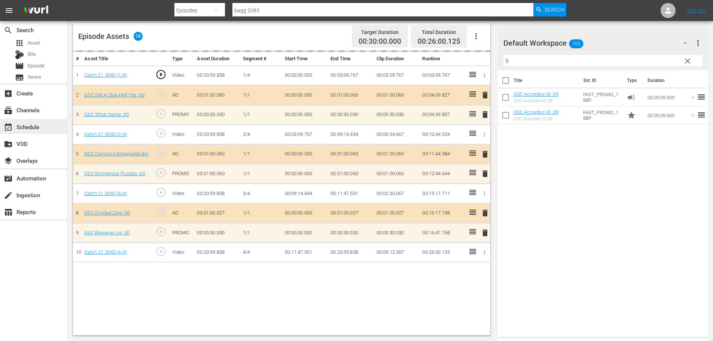
click at [0, 127] on div "event_available Schedule" at bounding box center [21, 125] width 42 height 7
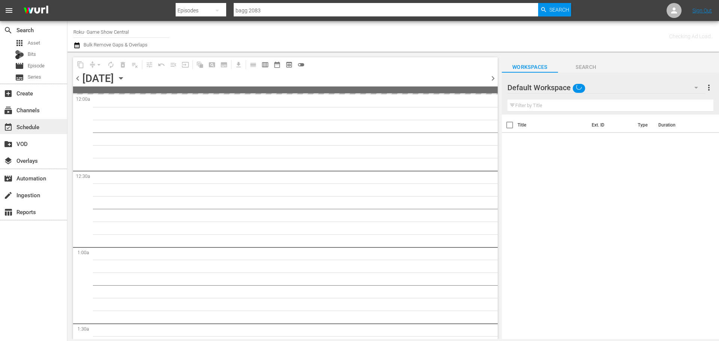
click at [7, 124] on span "event_available" at bounding box center [8, 127] width 9 height 9
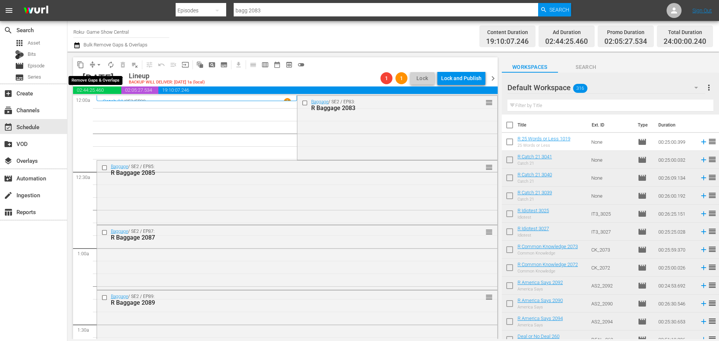
click at [101, 63] on span "arrow_drop_down" at bounding box center [98, 64] width 7 height 7
drag, startPoint x: 101, startPoint y: 69, endPoint x: 103, endPoint y: 83, distance: 13.9
click at [103, 83] on li "Align to Midnight" at bounding box center [99, 80] width 79 height 12
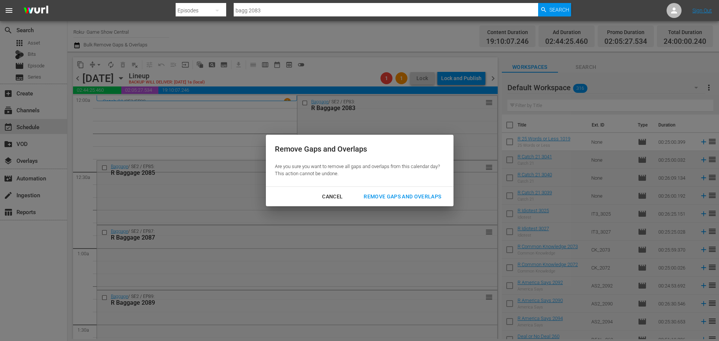
click at [435, 200] on div "Remove Gaps and Overlaps" at bounding box center [401, 196] width 89 height 9
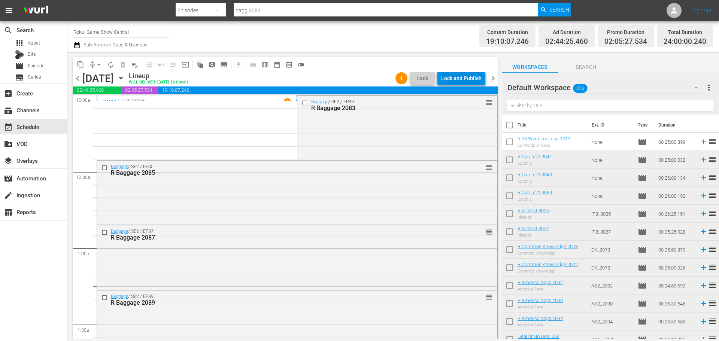
click at [451, 80] on div "Lock and Publish" at bounding box center [461, 77] width 40 height 13
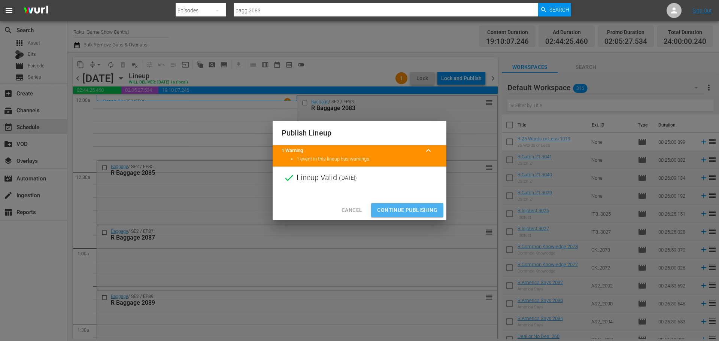
click at [394, 212] on span "Continue Publishing" at bounding box center [407, 210] width 60 height 9
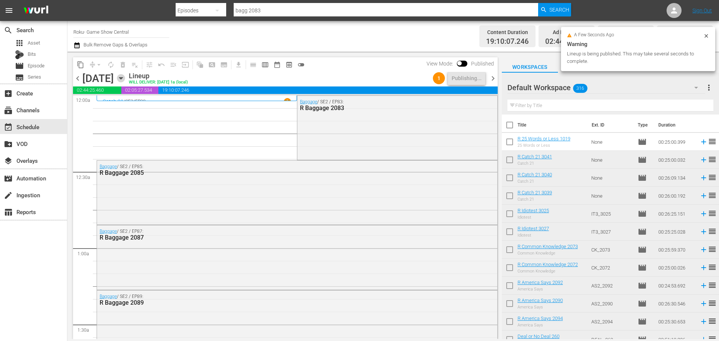
click at [125, 79] on icon "button" at bounding box center [121, 78] width 8 height 8
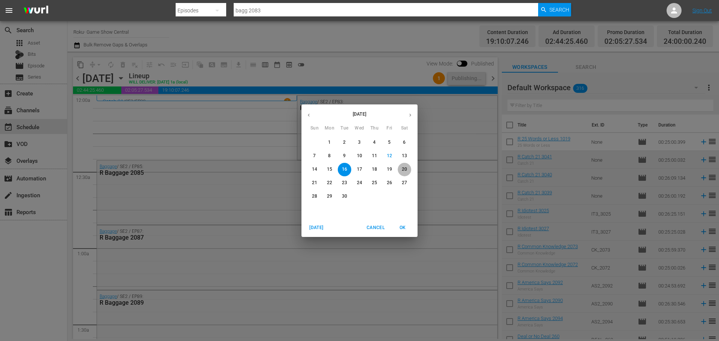
click at [401, 170] on span "20" at bounding box center [404, 169] width 13 height 6
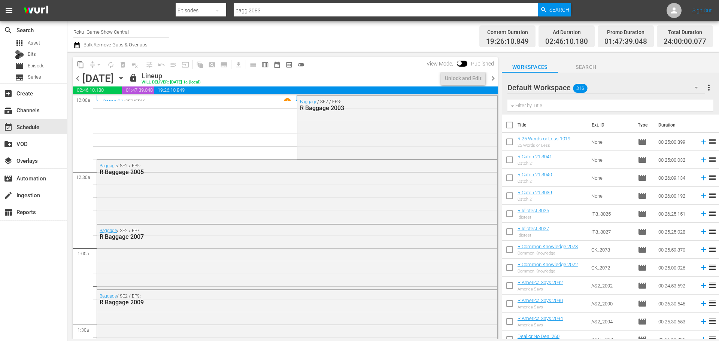
click at [122, 79] on icon "button" at bounding box center [120, 78] width 3 height 2
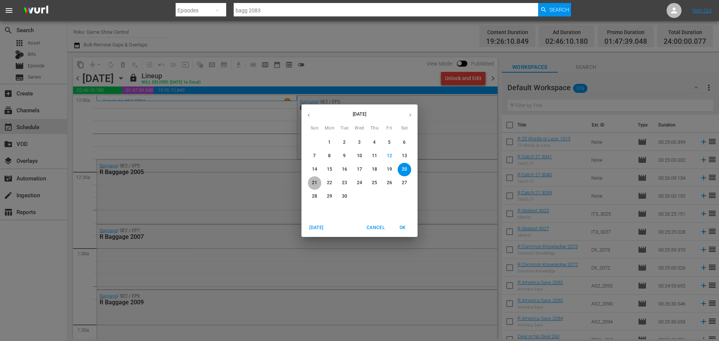
click at [312, 181] on p "21" at bounding box center [314, 183] width 5 height 6
